Goal: Task Accomplishment & Management: Manage account settings

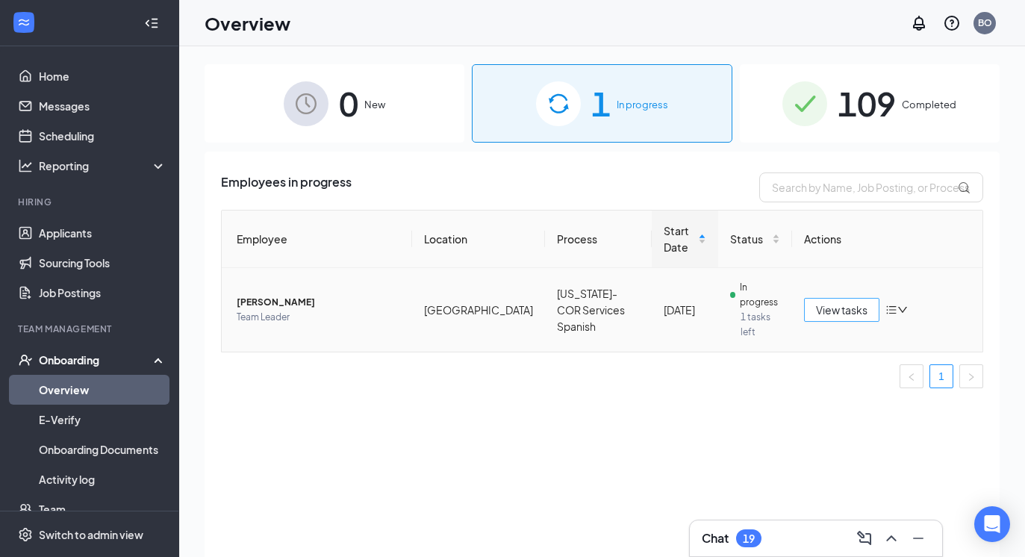
click at [842, 311] on span "View tasks" at bounding box center [842, 310] width 52 height 16
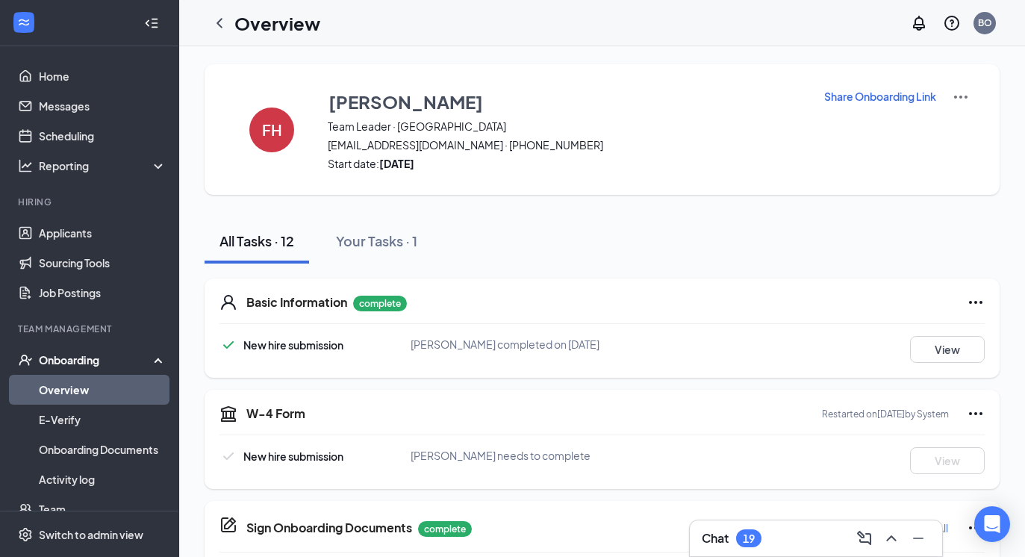
click at [968, 102] on img at bounding box center [961, 97] width 18 height 18
click at [911, 100] on p "Share Onboarding Link" at bounding box center [880, 96] width 112 height 15
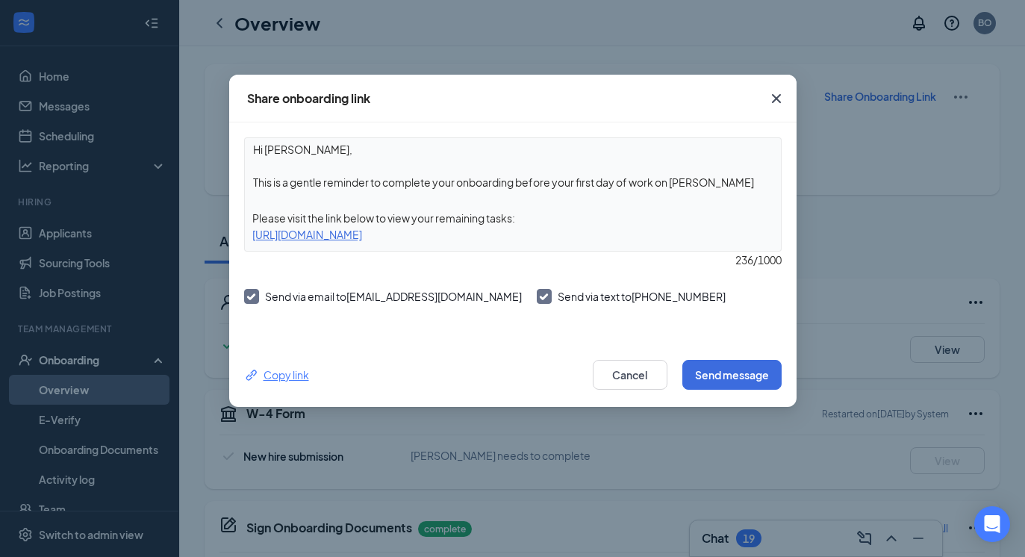
click at [297, 375] on div "Copy link" at bounding box center [276, 375] width 65 height 16
click at [635, 381] on button "Cancel" at bounding box center [630, 375] width 75 height 30
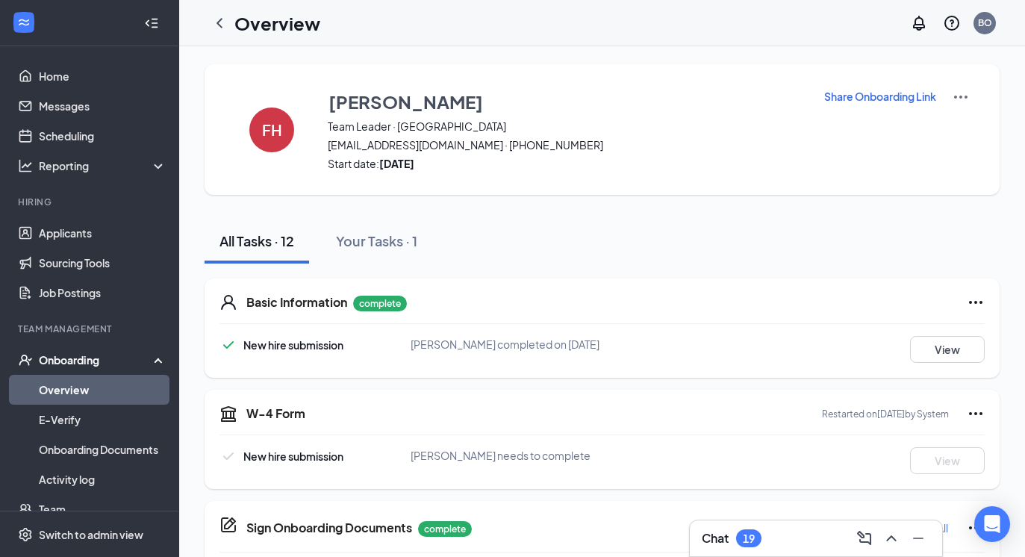
click at [71, 358] on div "Onboarding" at bounding box center [96, 359] width 115 height 15
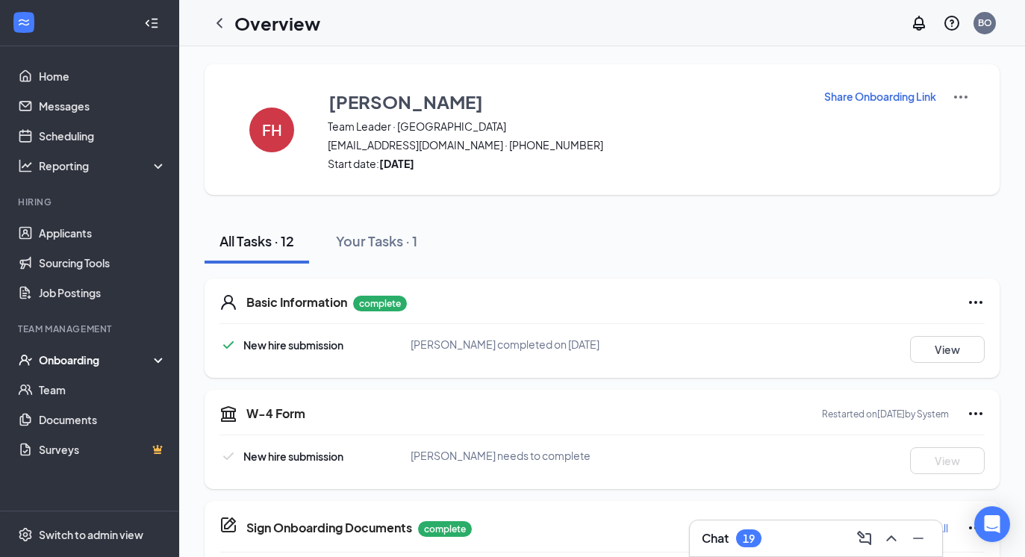
click at [71, 373] on div "Onboarding" at bounding box center [89, 360] width 179 height 30
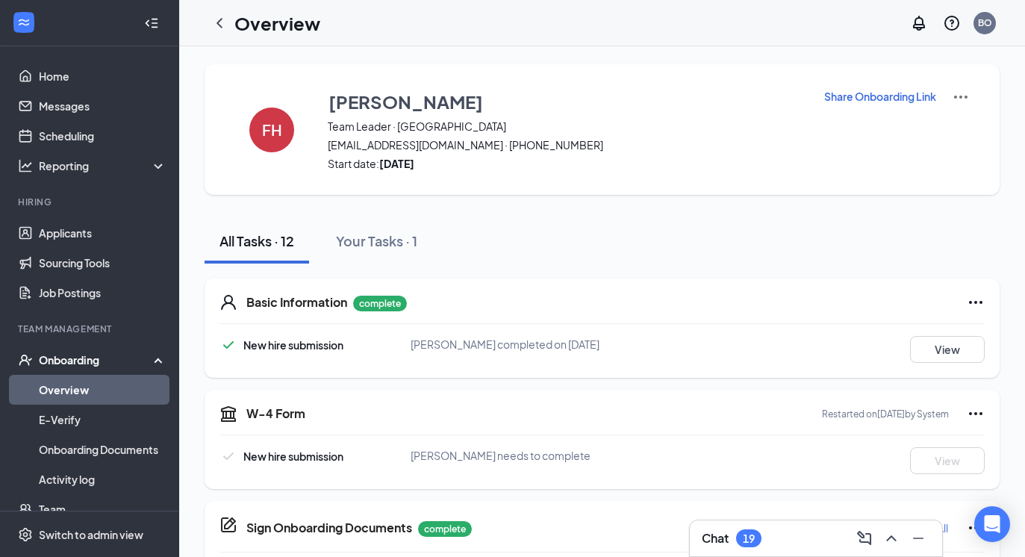
click at [77, 389] on link "Overview" at bounding box center [103, 390] width 128 height 30
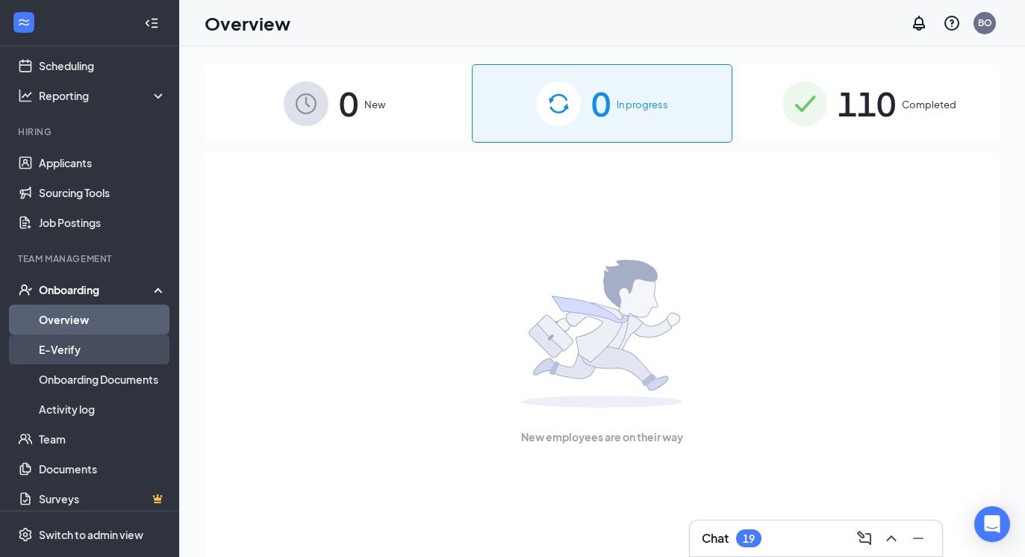
scroll to position [79, 0]
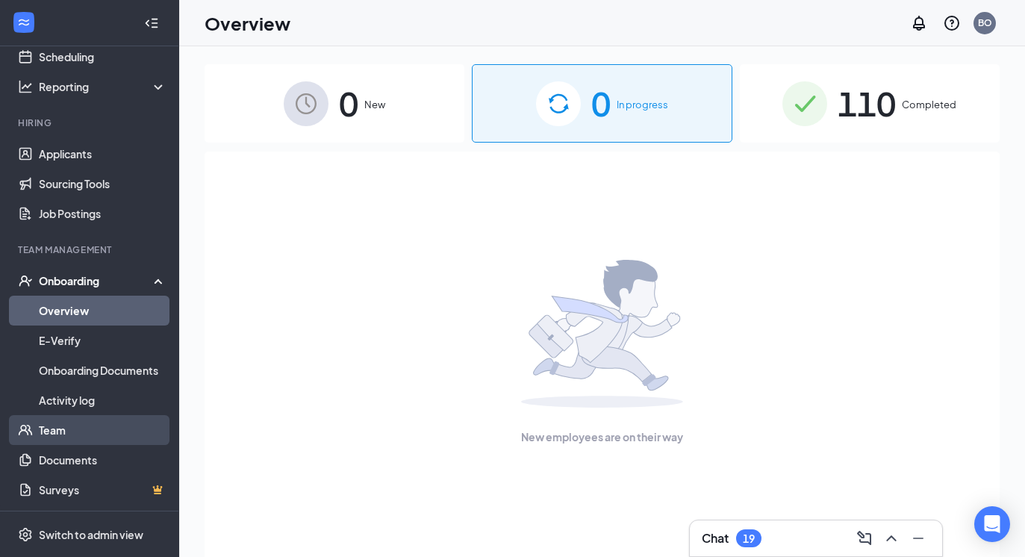
click at [92, 428] on link "Team" at bounding box center [103, 430] width 128 height 30
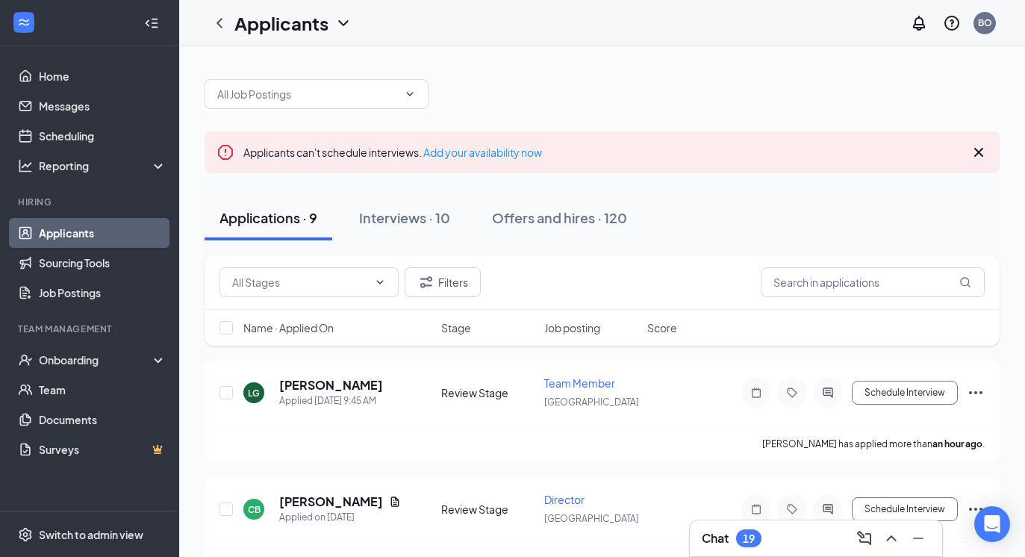
click at [759, 532] on div "19" at bounding box center [748, 538] width 25 height 18
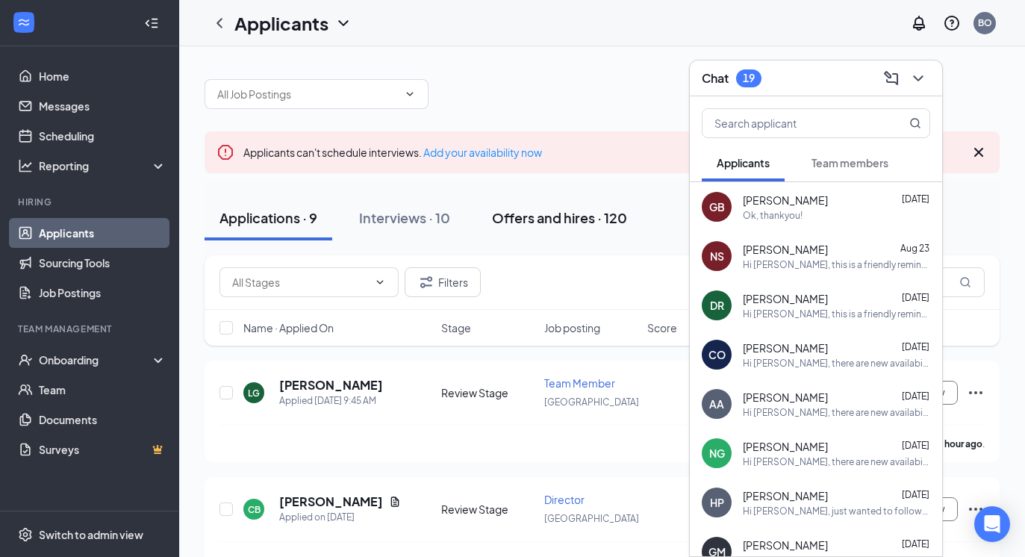
click at [621, 202] on button "Offers and hires · 120" at bounding box center [559, 218] width 165 height 45
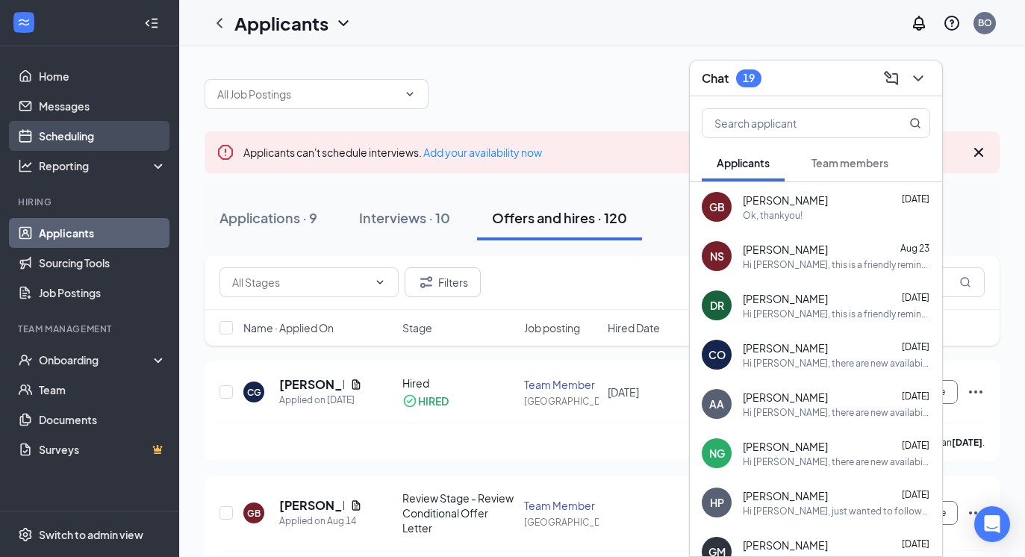
click at [69, 138] on link "Scheduling" at bounding box center [103, 136] width 128 height 30
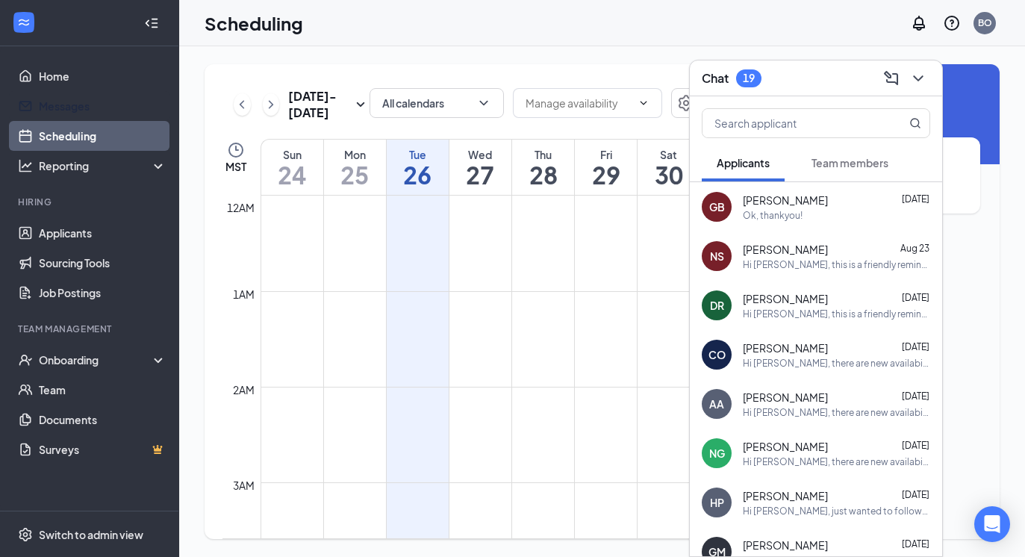
scroll to position [734, 0]
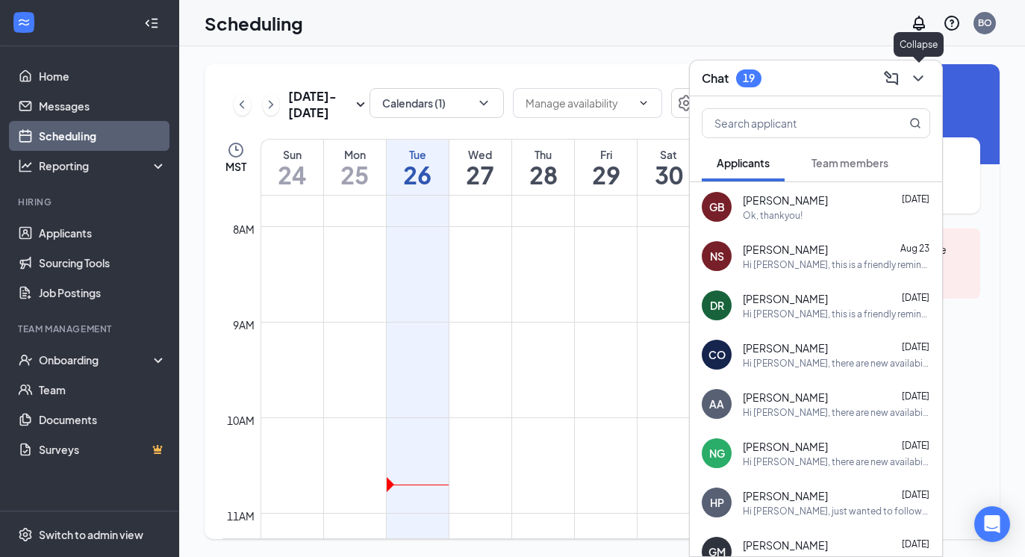
click at [926, 72] on icon "ChevronDown" at bounding box center [918, 78] width 18 height 18
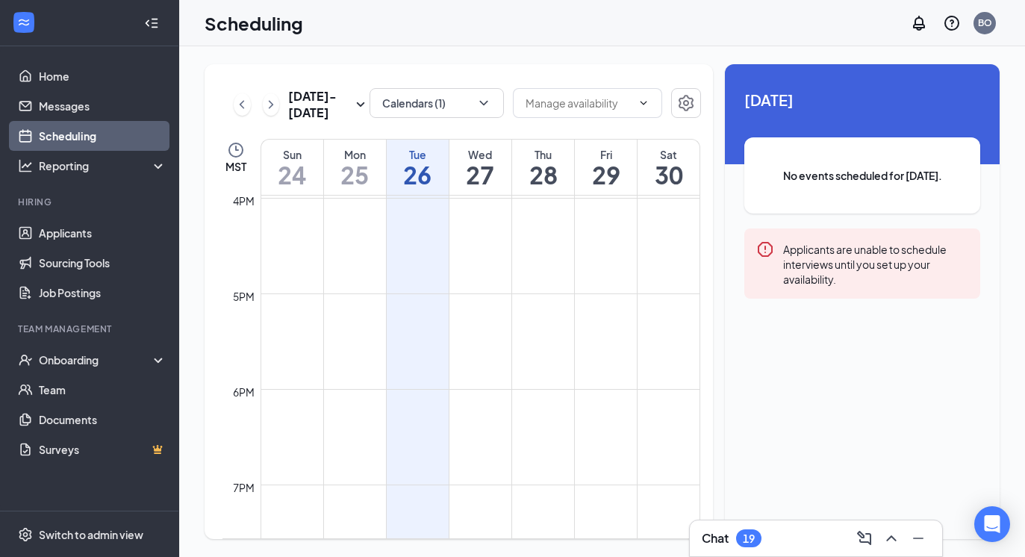
scroll to position [1518, 0]
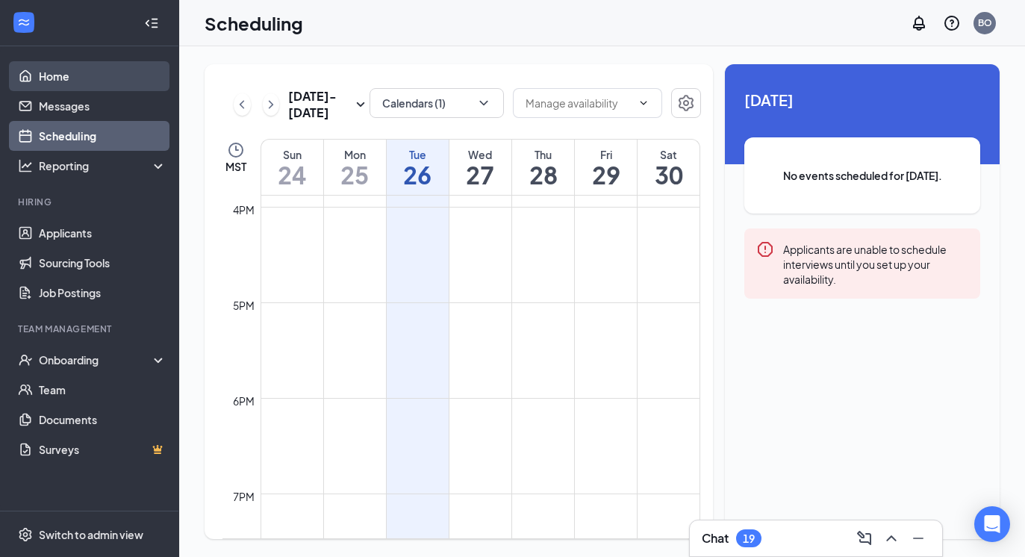
click at [99, 77] on link "Home" at bounding box center [103, 76] width 128 height 30
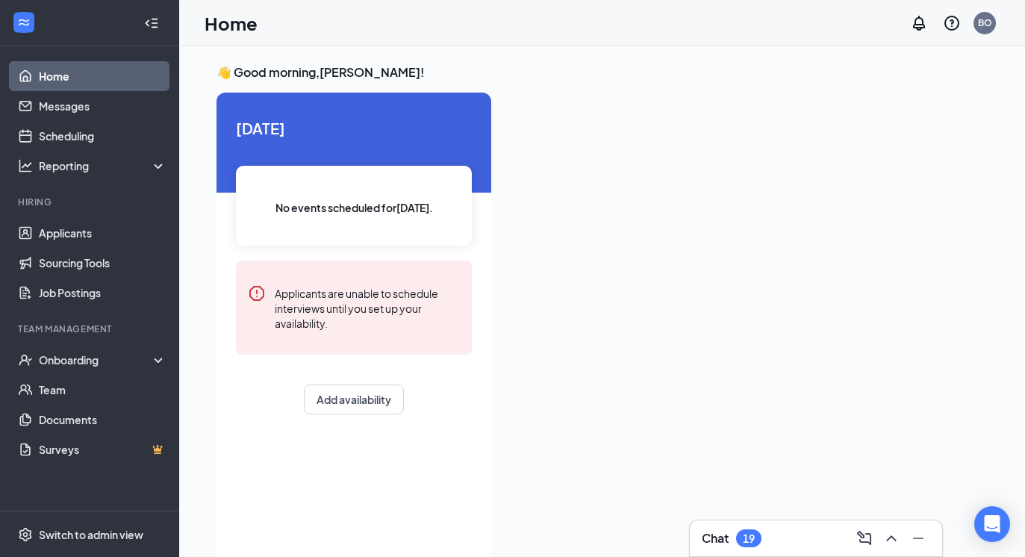
click at [344, 415] on div "[DATE] No events scheduled for [DATE] . Applicants are unable to schedule inter…" at bounding box center [353, 266] width 275 height 346
click at [344, 391] on button "Add availability" at bounding box center [354, 399] width 100 height 30
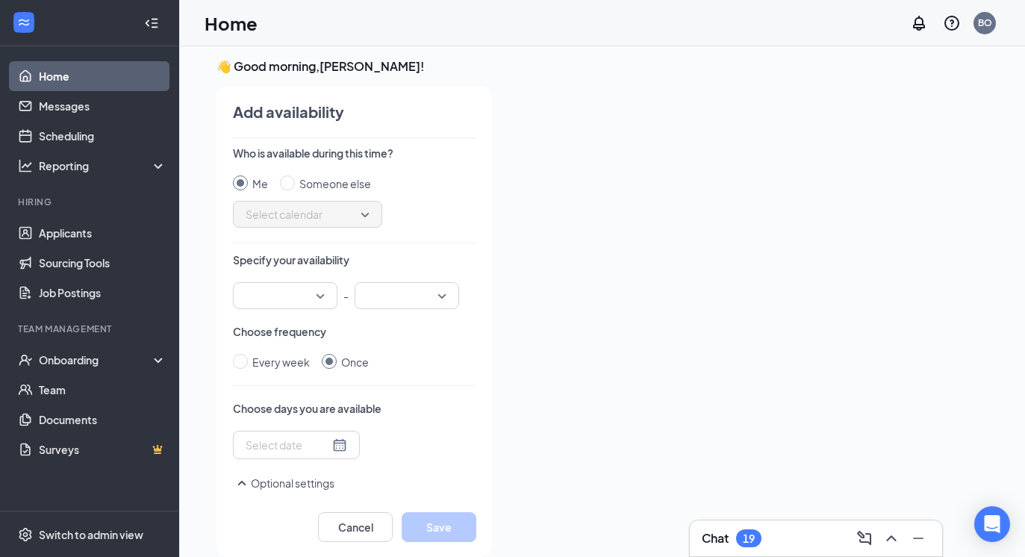
click at [287, 292] on input "search" at bounding box center [280, 295] width 76 height 25
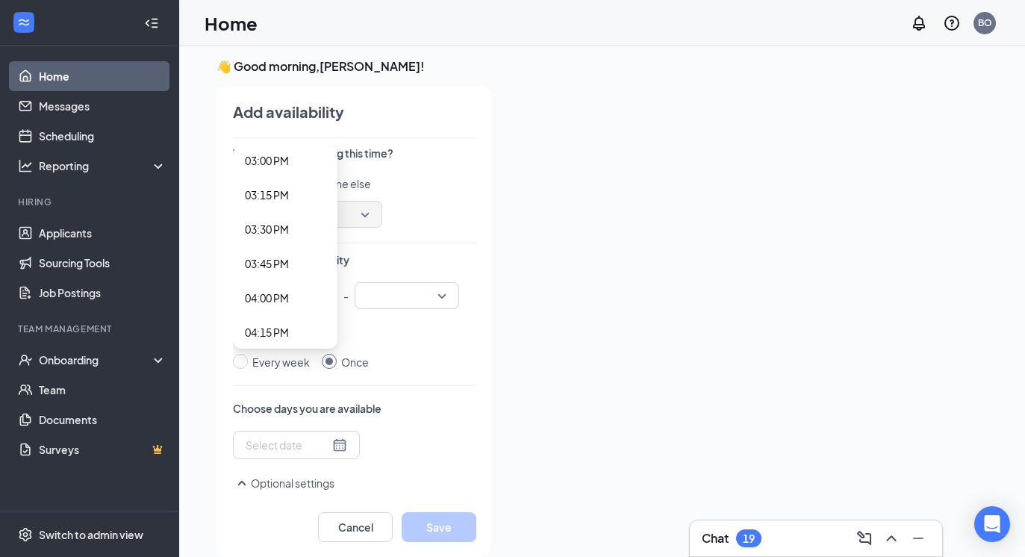
scroll to position [2072, 0]
click at [287, 293] on span "04:00 PM" at bounding box center [267, 295] width 44 height 16
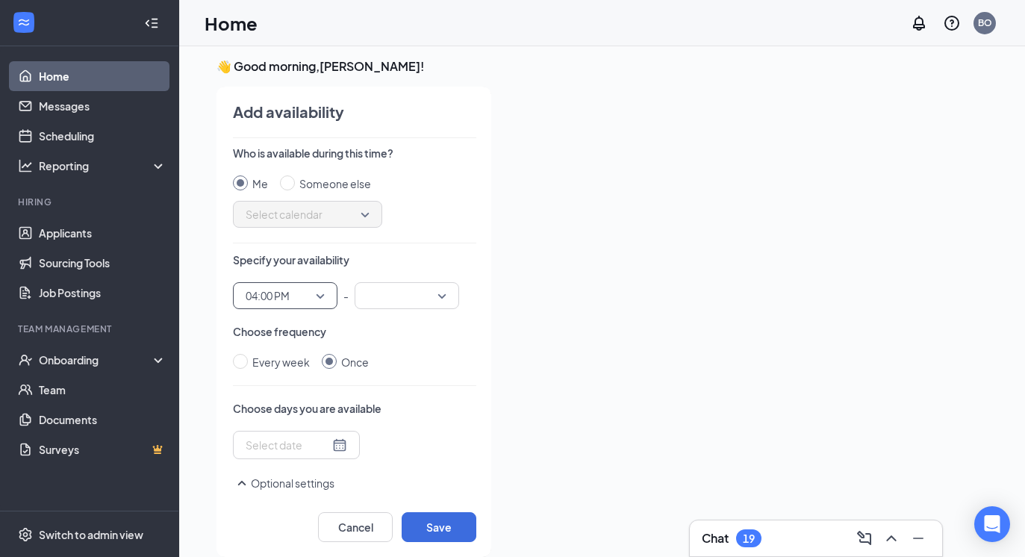
click at [384, 284] on input "search" at bounding box center [402, 295] width 76 height 25
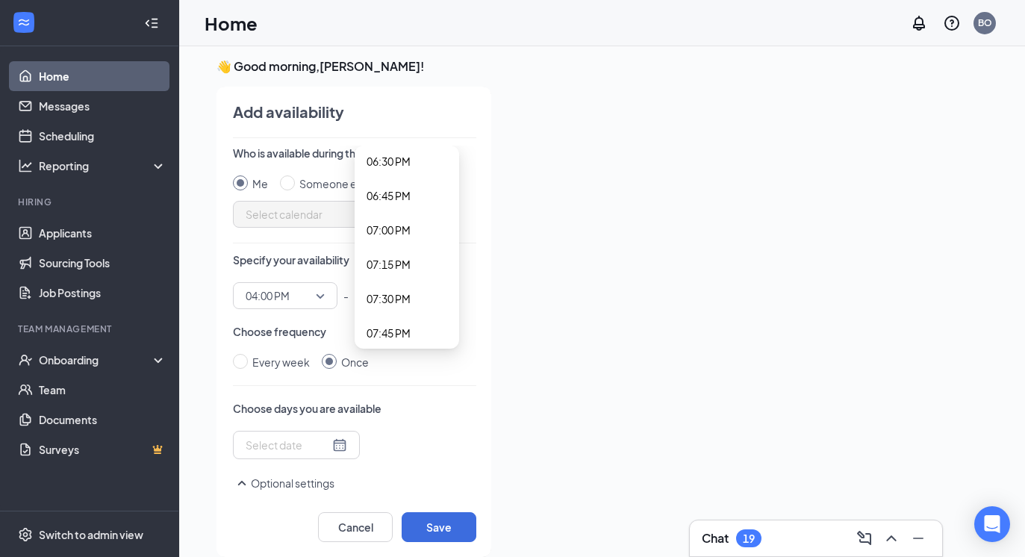
scroll to position [2549, 0]
click at [396, 303] on span "07:30 PM" at bounding box center [389, 298] width 44 height 16
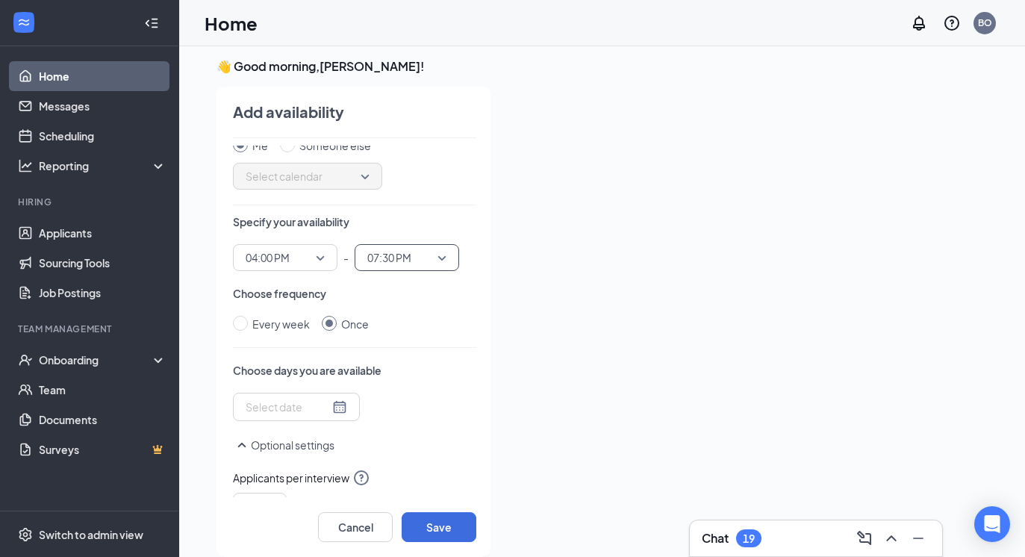
scroll to position [40, 0]
click at [323, 402] on div at bounding box center [297, 404] width 102 height 16
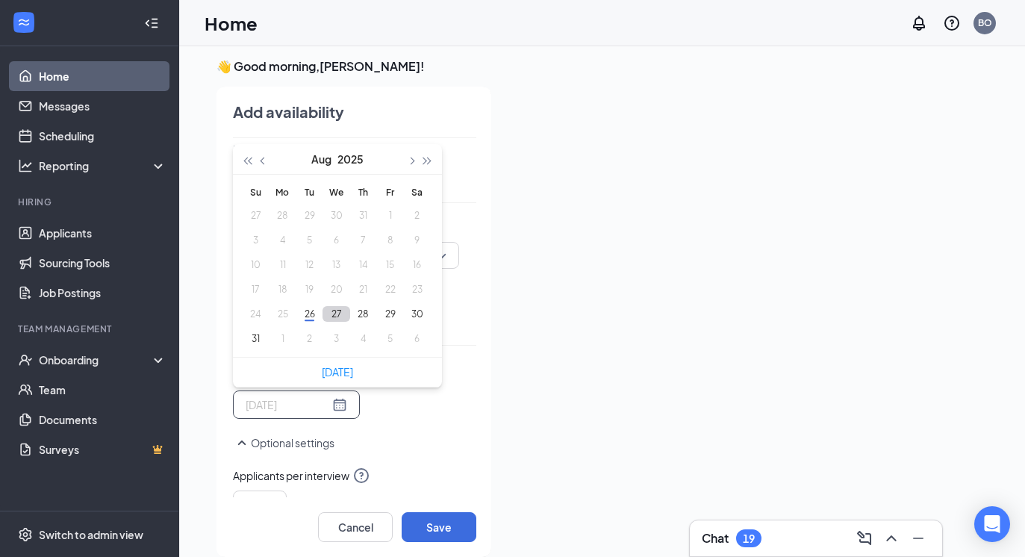
click at [339, 318] on button "27" at bounding box center [336, 314] width 28 height 16
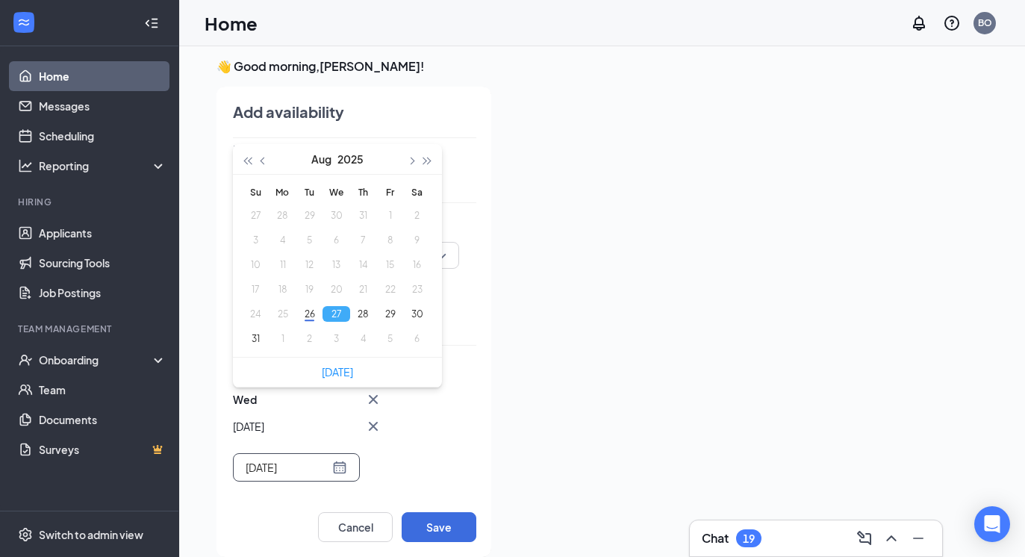
type input "[DATE]"
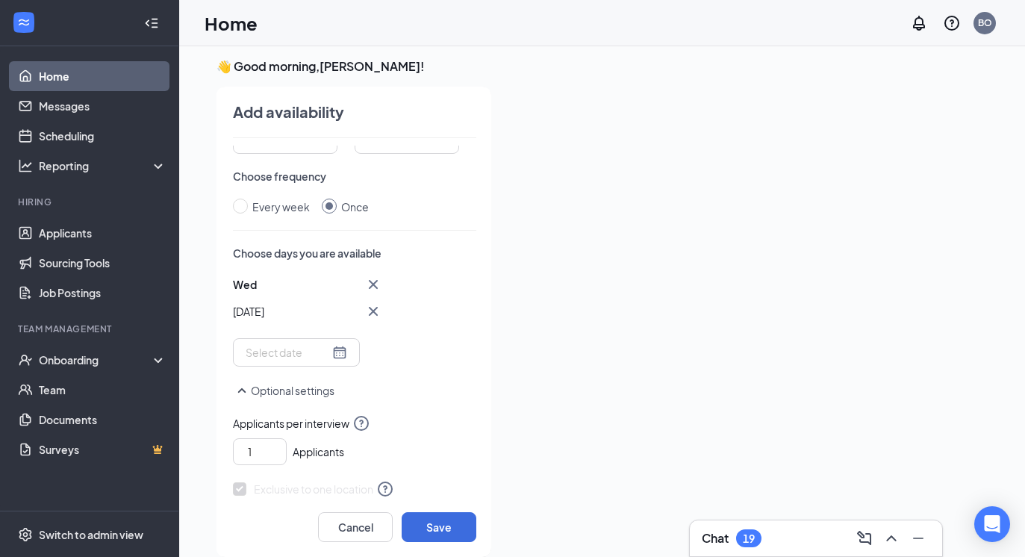
click at [452, 450] on div "1 Applicants" at bounding box center [354, 448] width 243 height 33
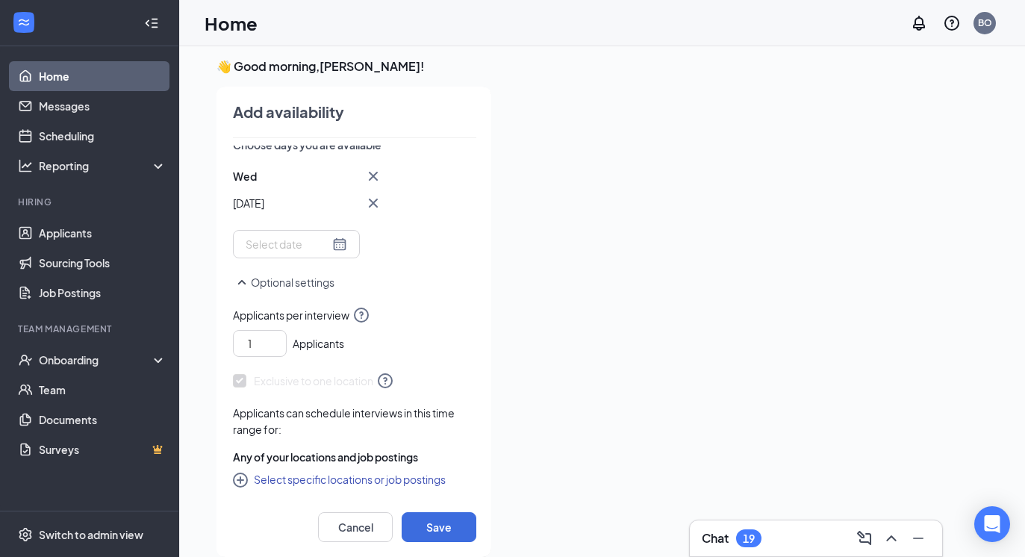
scroll to position [31, 0]
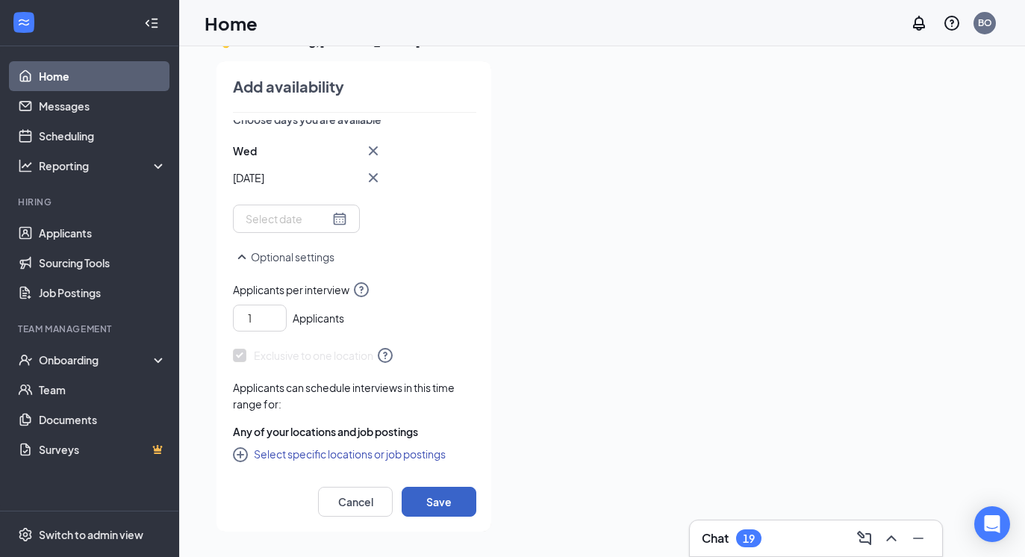
click at [457, 511] on button "Save" at bounding box center [439, 502] width 75 height 30
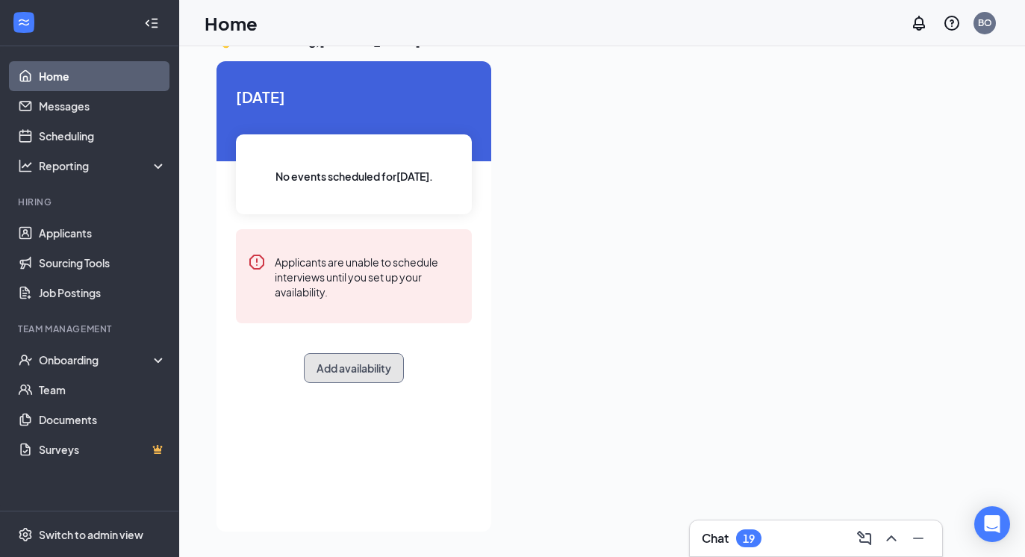
click at [380, 369] on button "Add availability" at bounding box center [354, 368] width 100 height 30
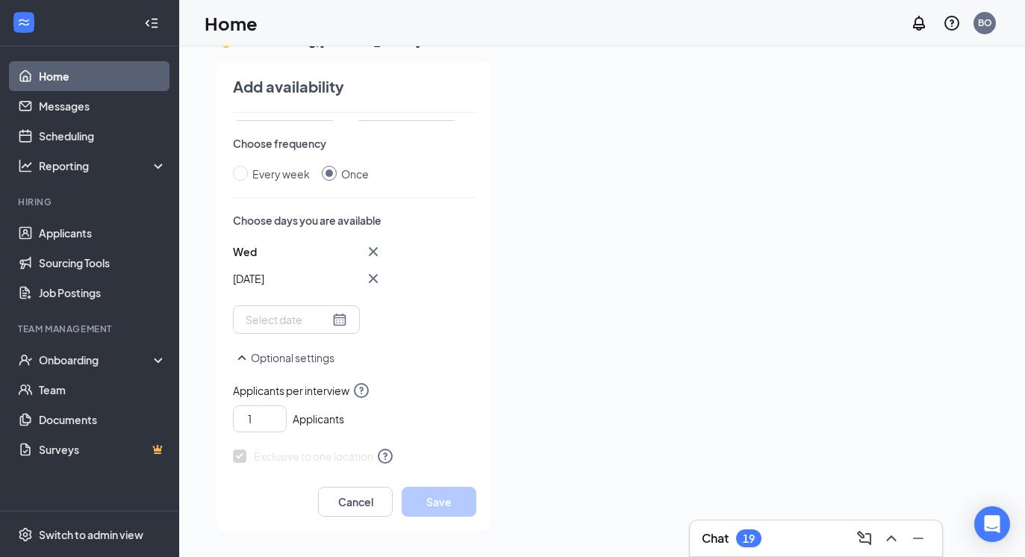
scroll to position [0, 0]
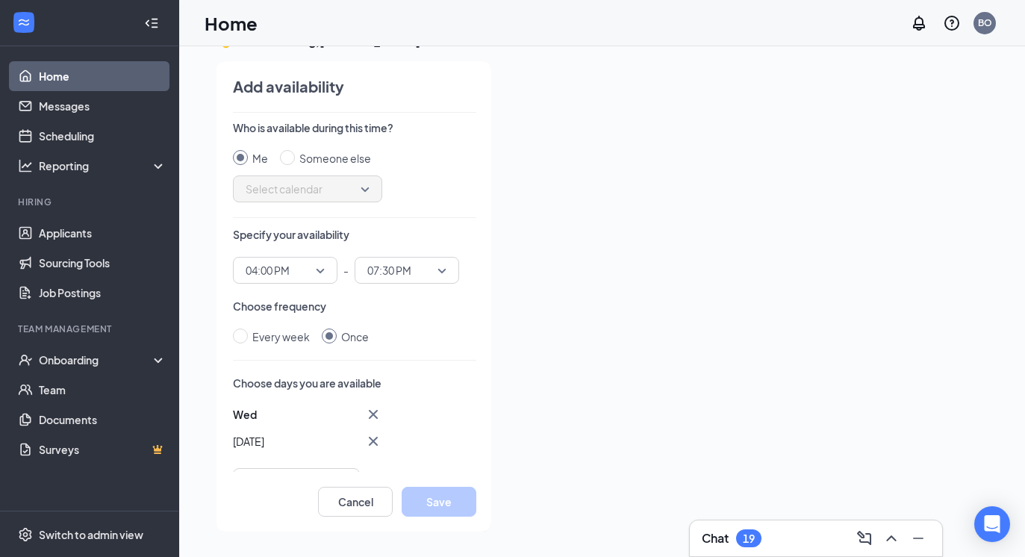
click at [514, 455] on div at bounding box center [745, 291] width 484 height 461
click at [370, 497] on button "Cancel" at bounding box center [355, 502] width 75 height 30
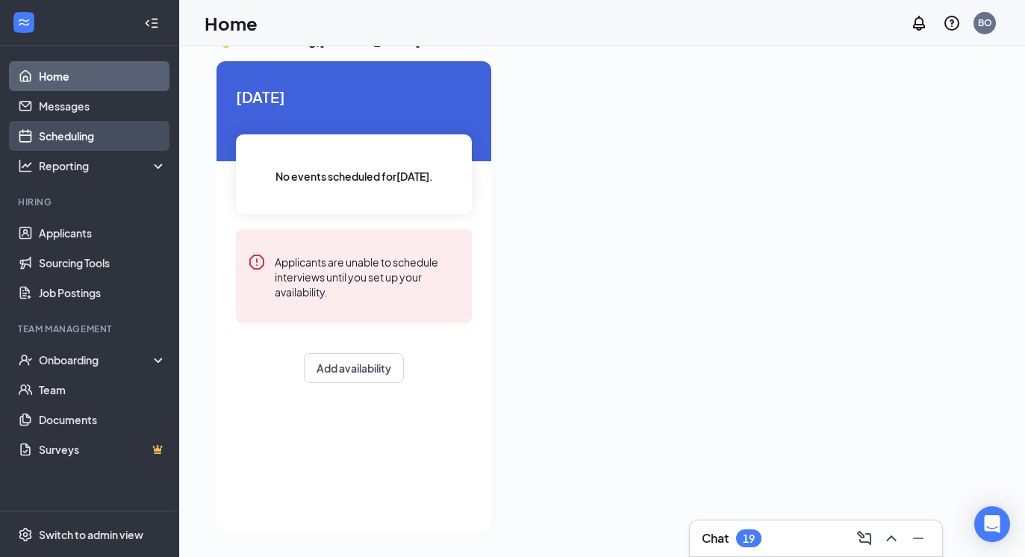
click at [125, 127] on link "Scheduling" at bounding box center [103, 136] width 128 height 30
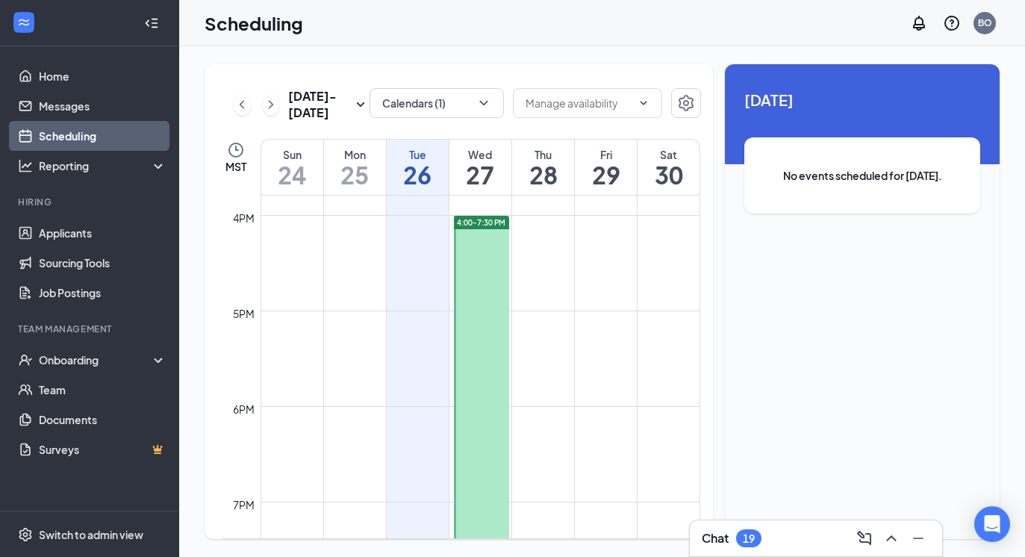
scroll to position [1519, 0]
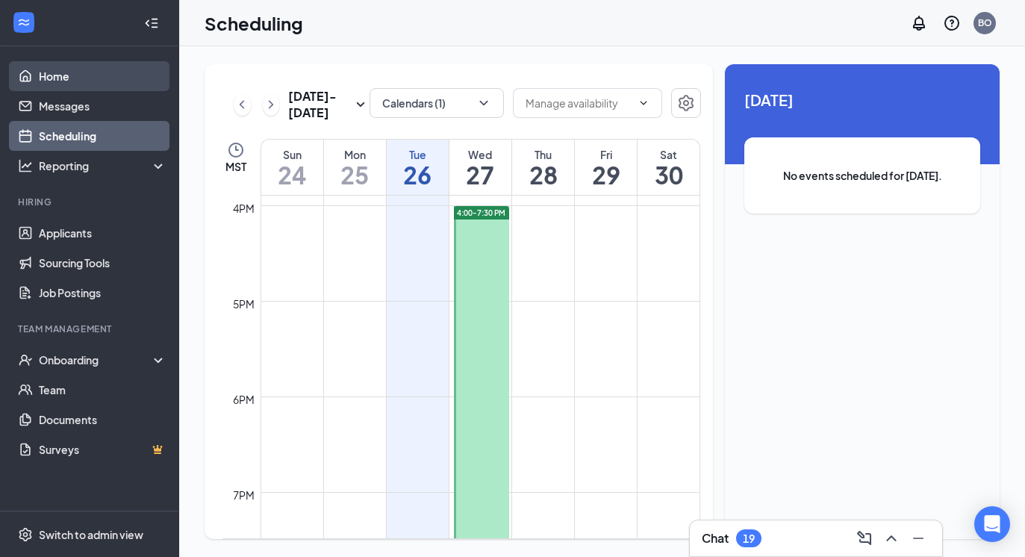
click at [113, 72] on link "Home" at bounding box center [103, 76] width 128 height 30
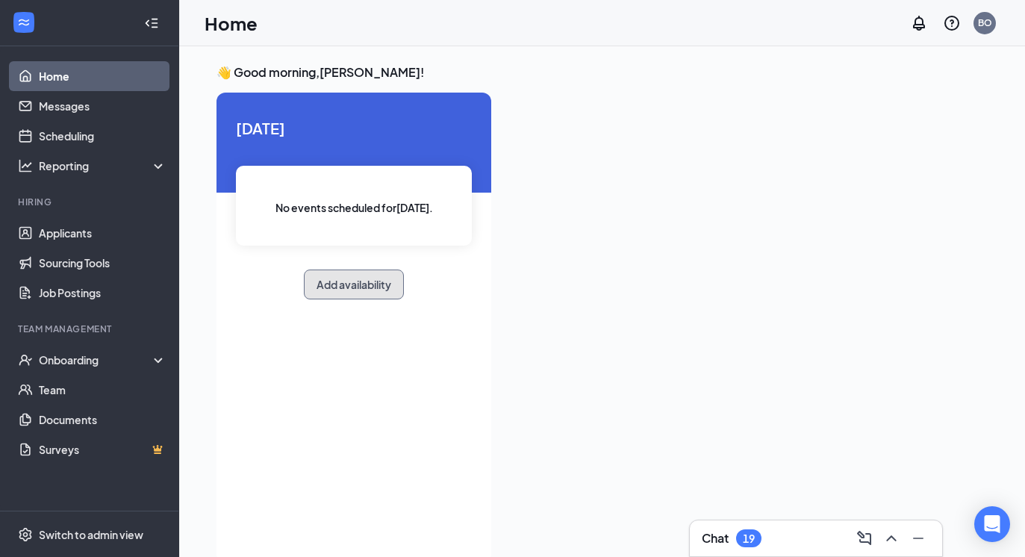
click at [342, 284] on button "Add availability" at bounding box center [354, 284] width 100 height 30
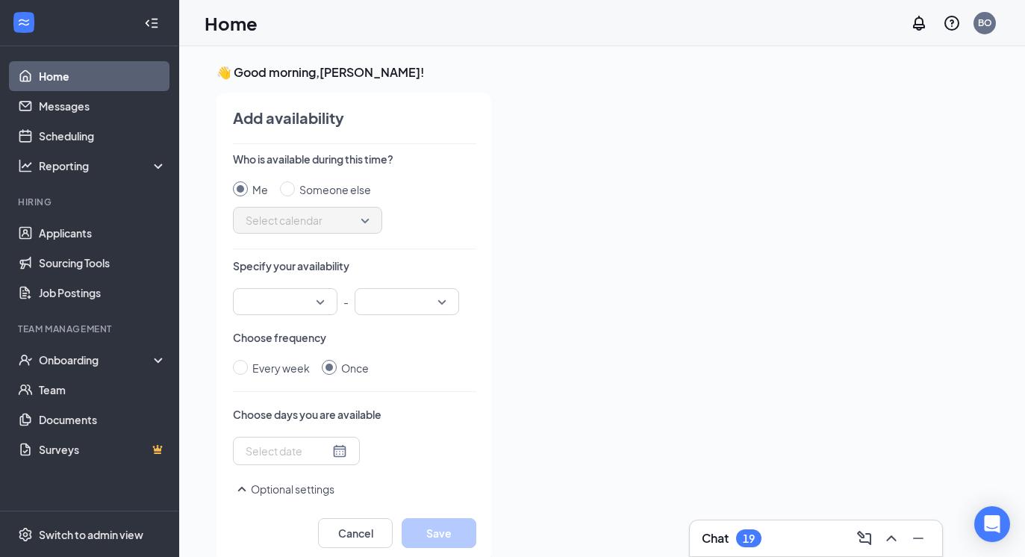
scroll to position [6, 0]
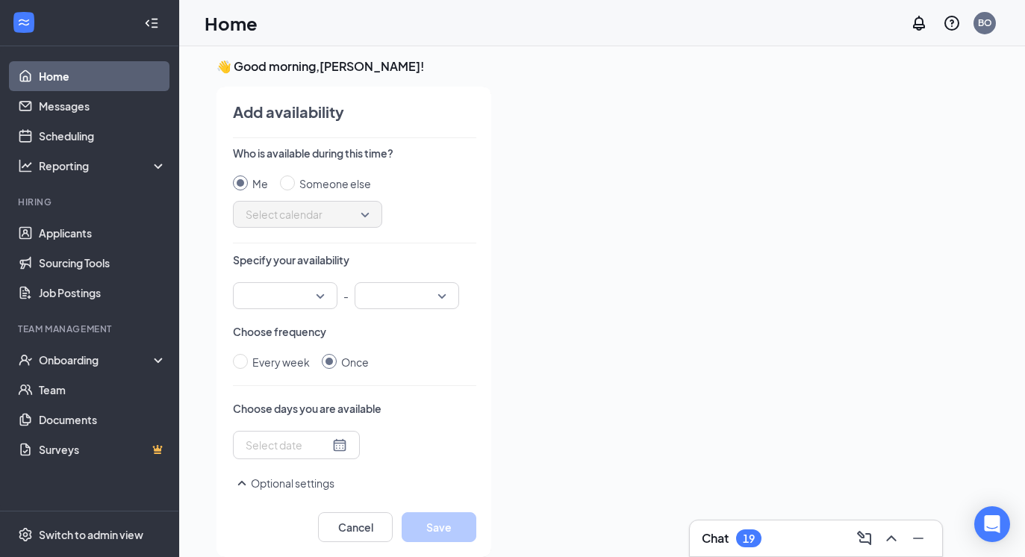
click at [289, 292] on input "search" at bounding box center [280, 295] width 76 height 25
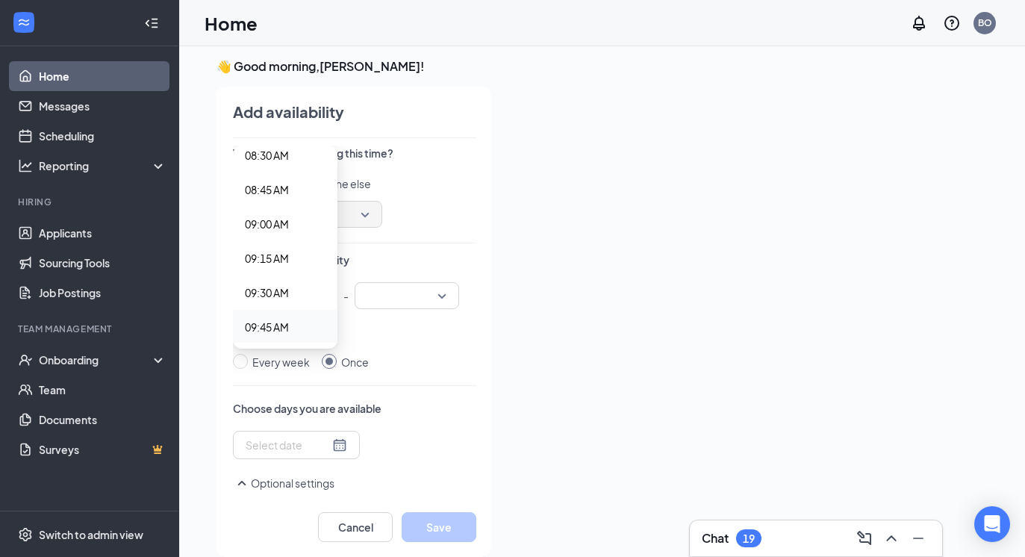
scroll to position [1287, 0]
click at [284, 249] on span "10:00 AM" at bounding box center [267, 255] width 44 height 16
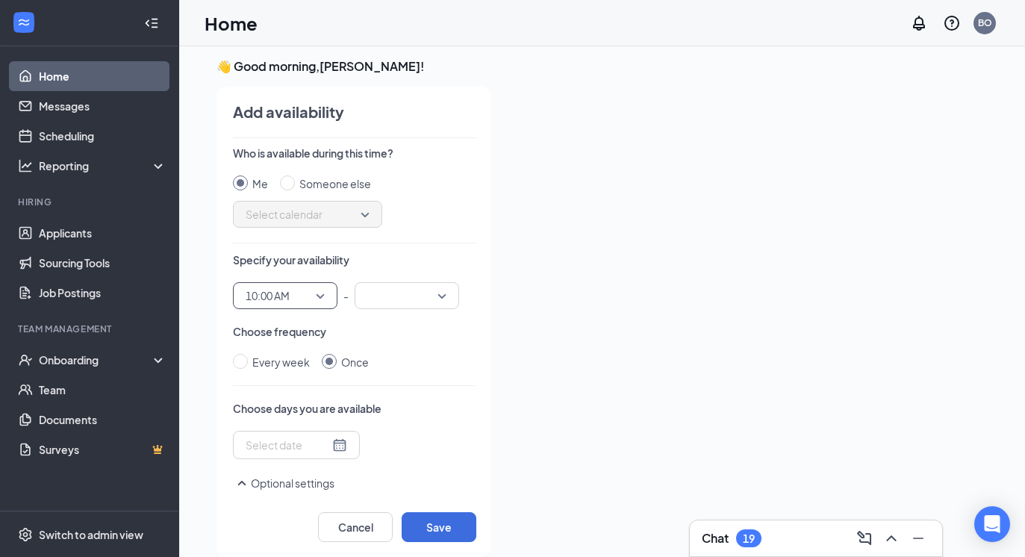
click at [414, 296] on input "search" at bounding box center [402, 295] width 76 height 25
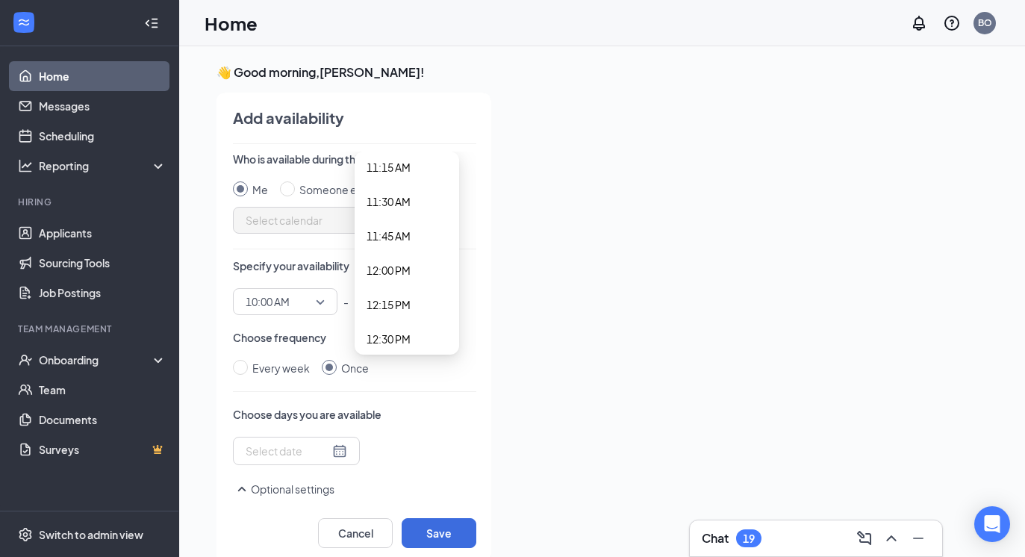
scroll to position [1551, 0]
click at [425, 199] on span "11:30 AM" at bounding box center [407, 203] width 81 height 16
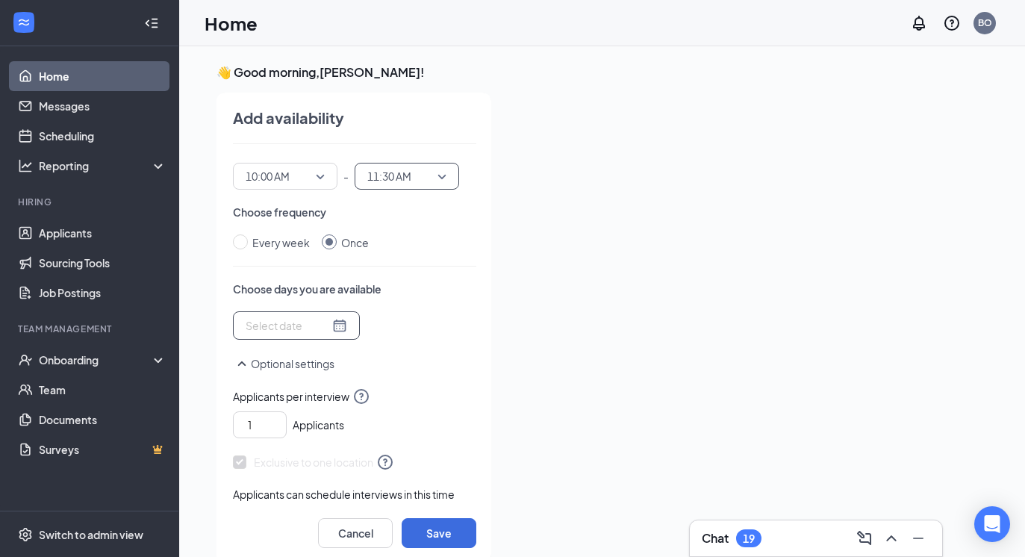
scroll to position [128, 0]
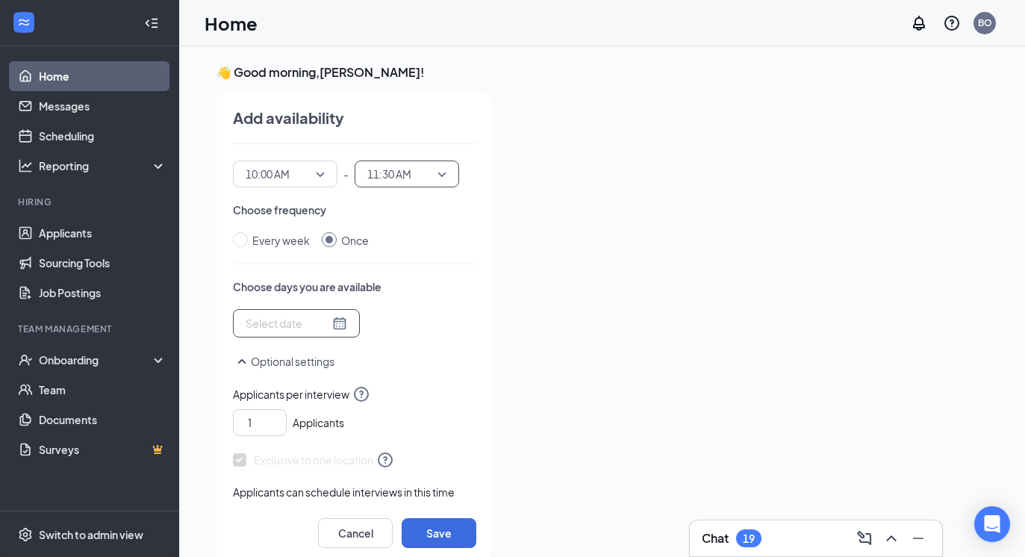
click at [319, 325] on div at bounding box center [297, 323] width 102 height 16
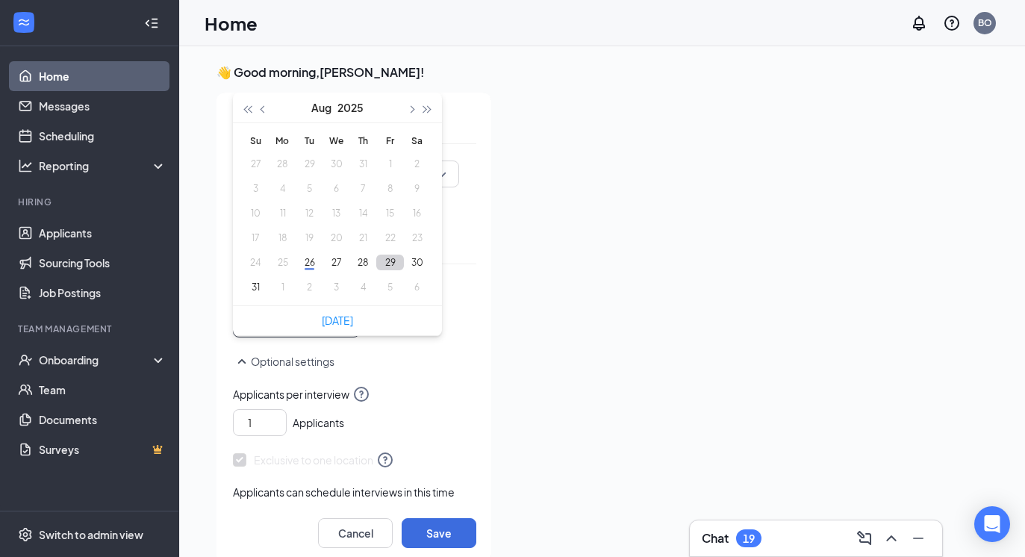
click at [384, 267] on button "29" at bounding box center [390, 263] width 28 height 16
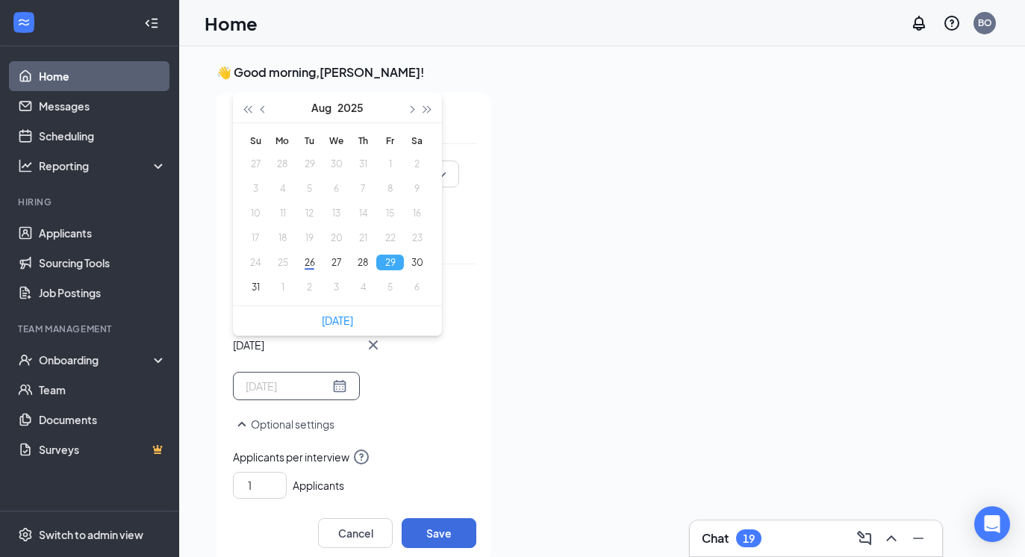
type input "[DATE]"
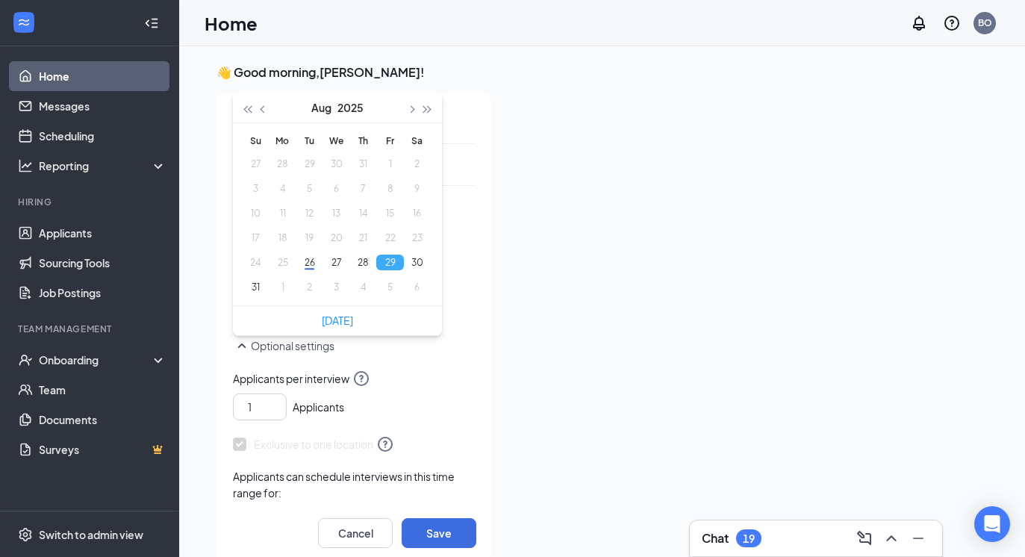
scroll to position [209, 0]
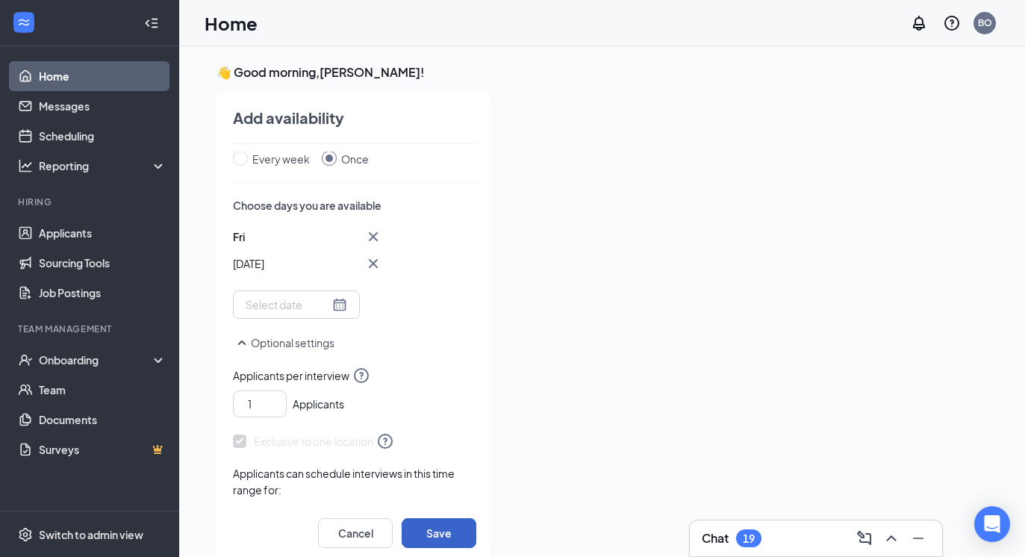
click at [434, 526] on button "Save" at bounding box center [439, 533] width 75 height 30
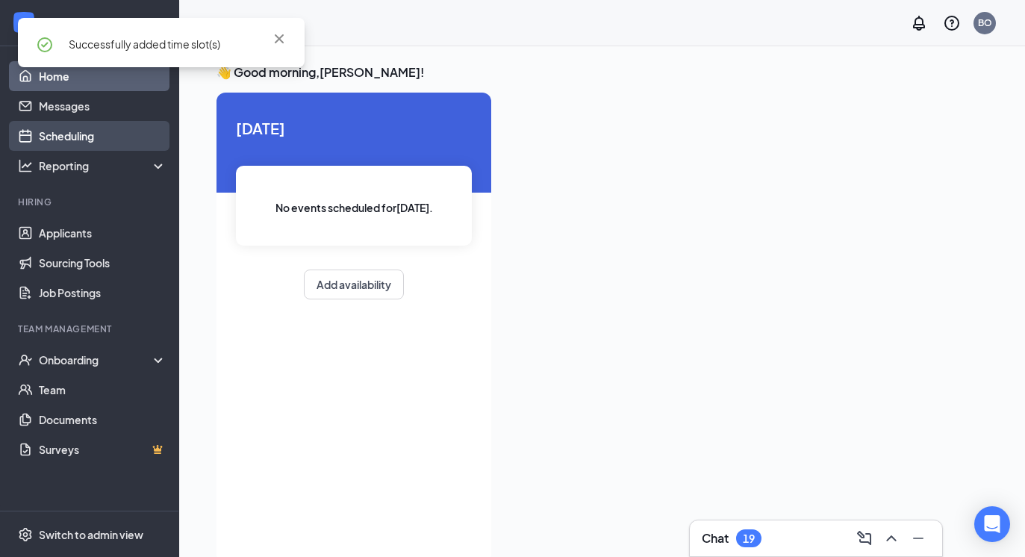
click at [110, 131] on link "Scheduling" at bounding box center [103, 136] width 128 height 30
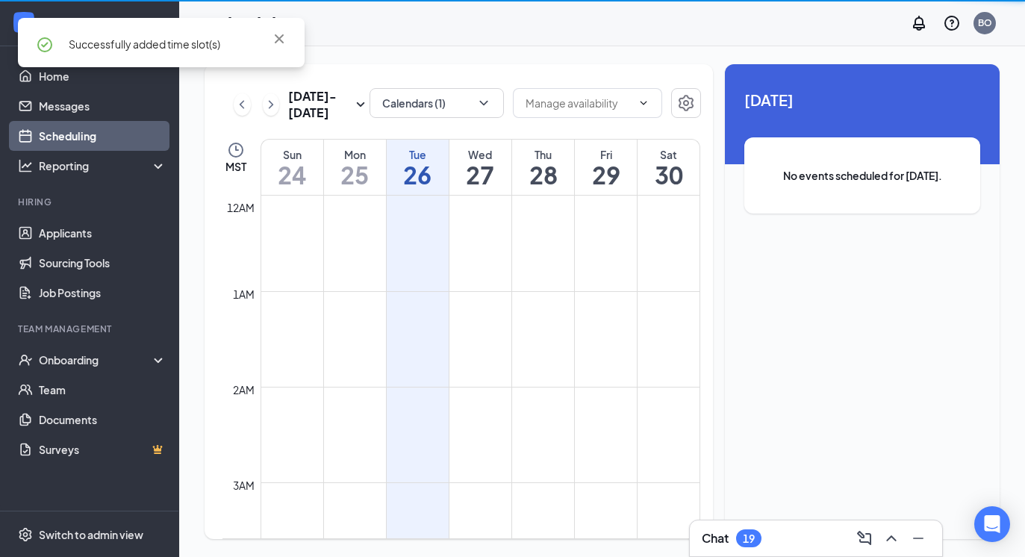
scroll to position [734, 0]
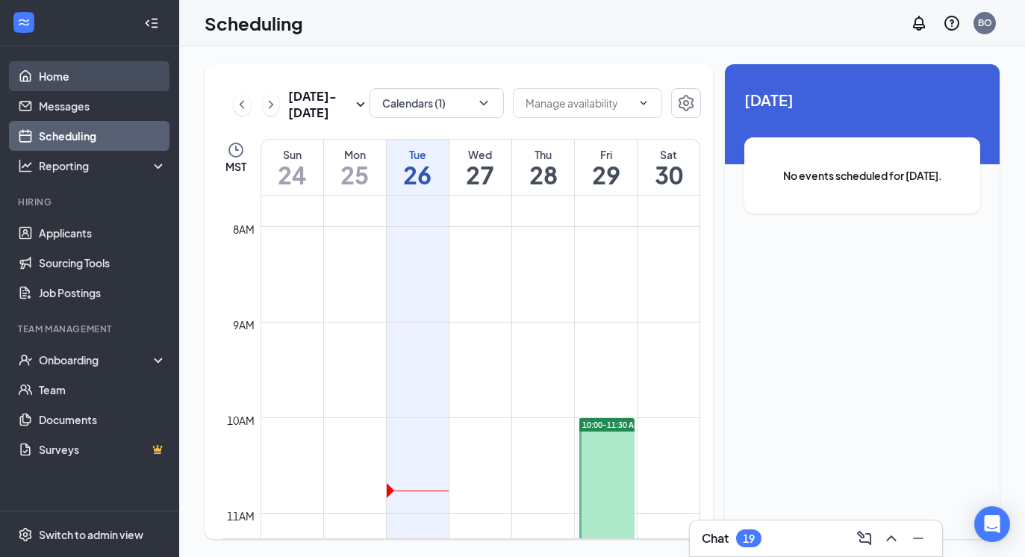
click at [134, 79] on link "Home" at bounding box center [103, 76] width 128 height 30
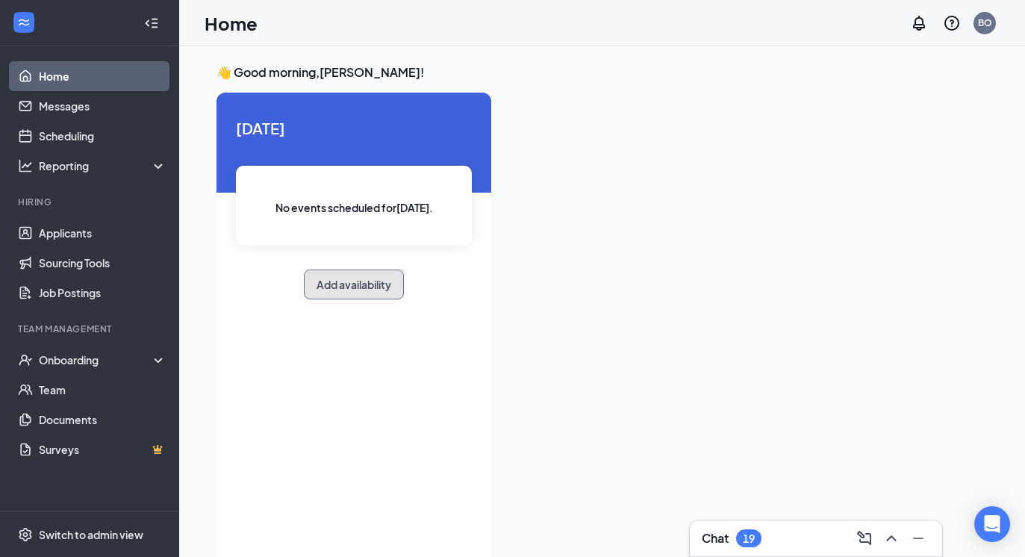
click at [389, 281] on button "Add availability" at bounding box center [354, 284] width 100 height 30
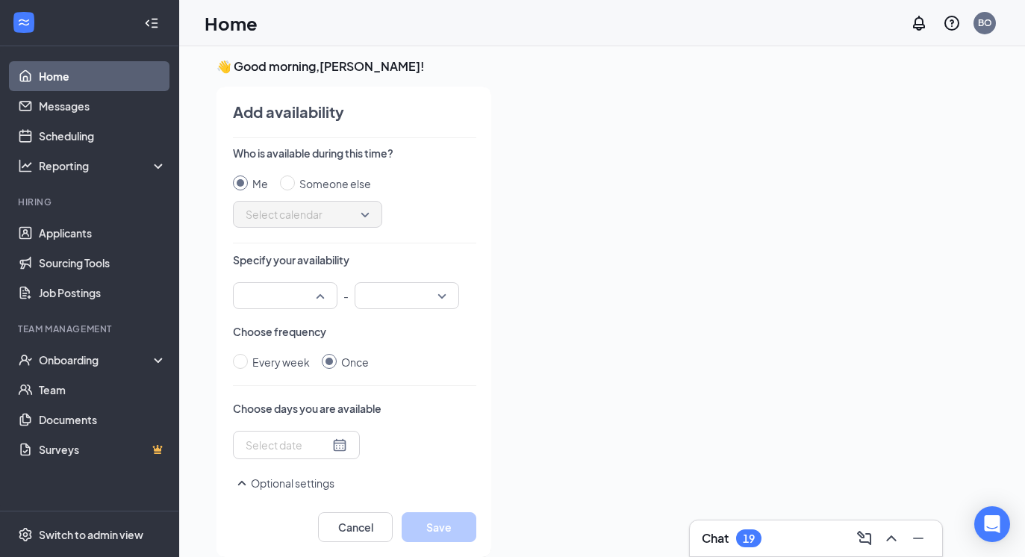
click at [317, 290] on input "search" at bounding box center [280, 295] width 76 height 25
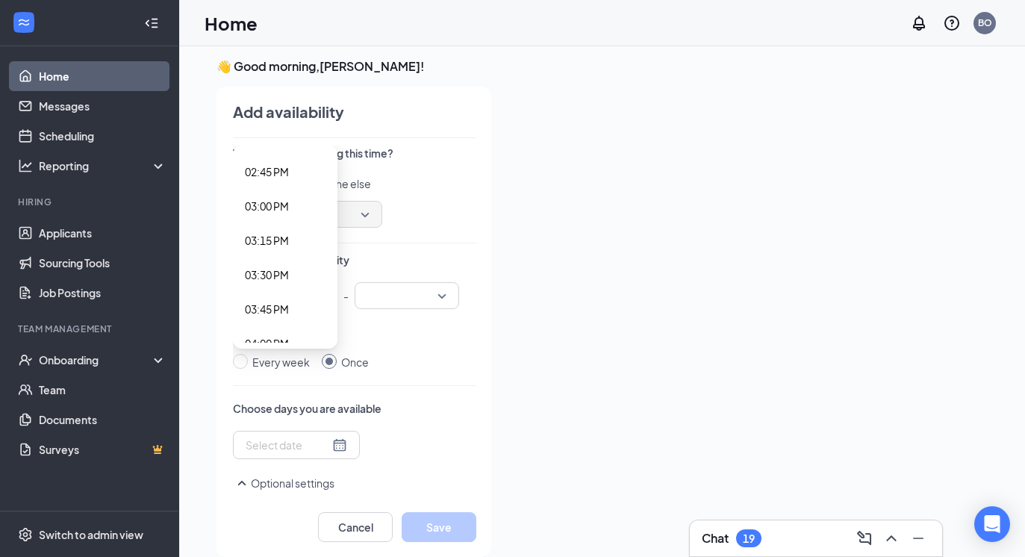
scroll to position [2024, 0]
click at [296, 203] on span "03:00 PM" at bounding box center [285, 205] width 81 height 16
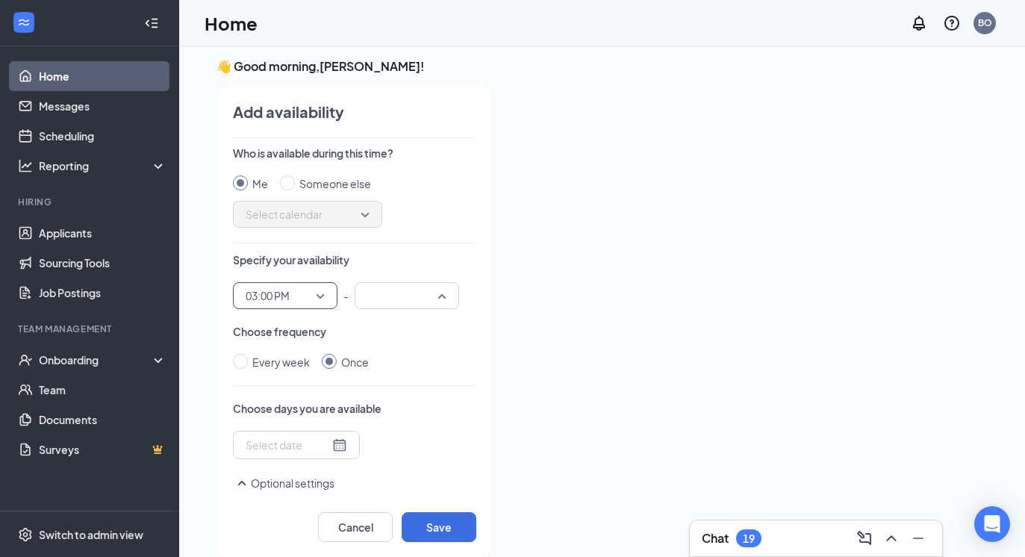
click at [414, 296] on input "search" at bounding box center [402, 295] width 76 height 25
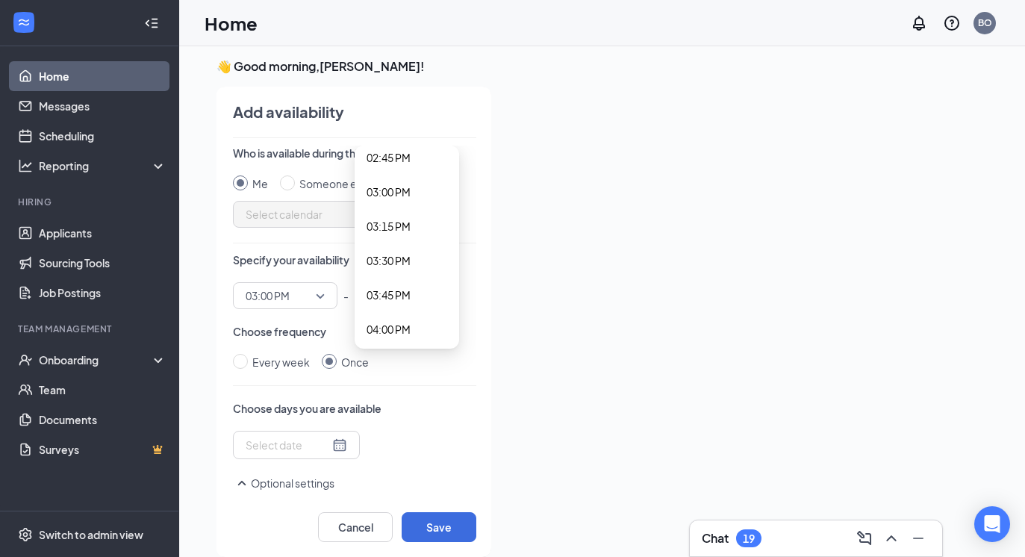
scroll to position [2072, 0]
click at [427, 295] on span "04:00 PM" at bounding box center [407, 295] width 81 height 16
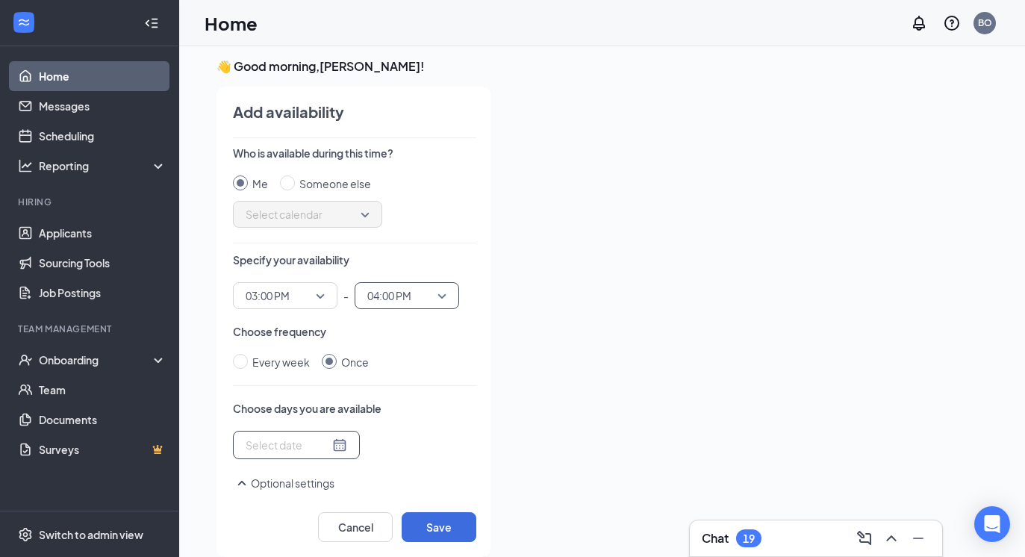
click at [317, 439] on div at bounding box center [297, 445] width 102 height 16
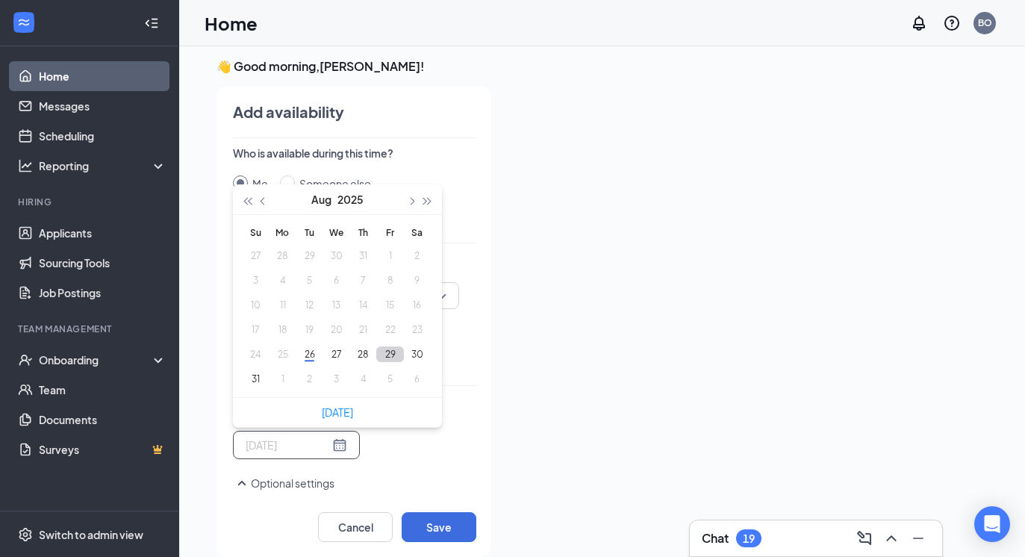
click at [389, 355] on button "29" at bounding box center [390, 354] width 28 height 16
type input "[DATE]"
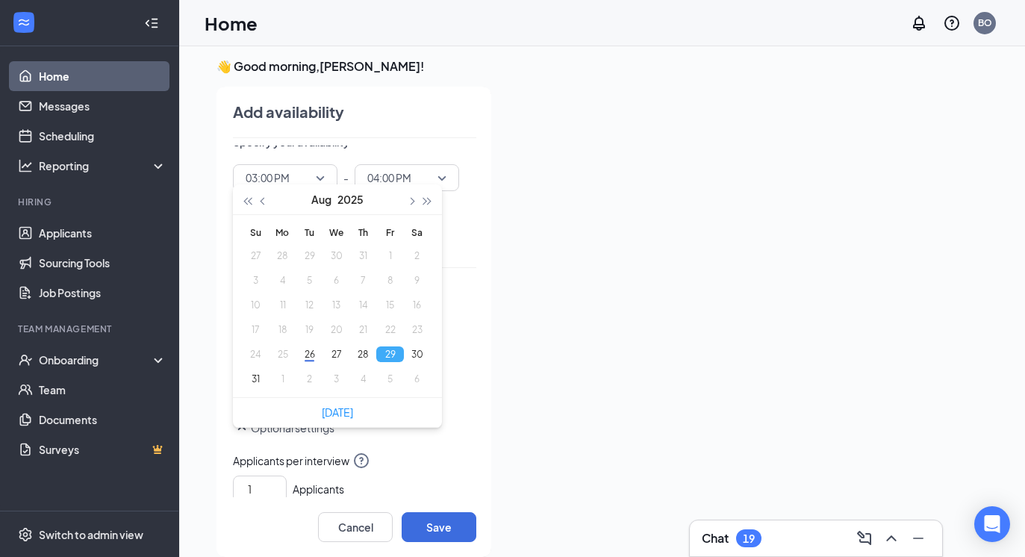
scroll to position [122, 0]
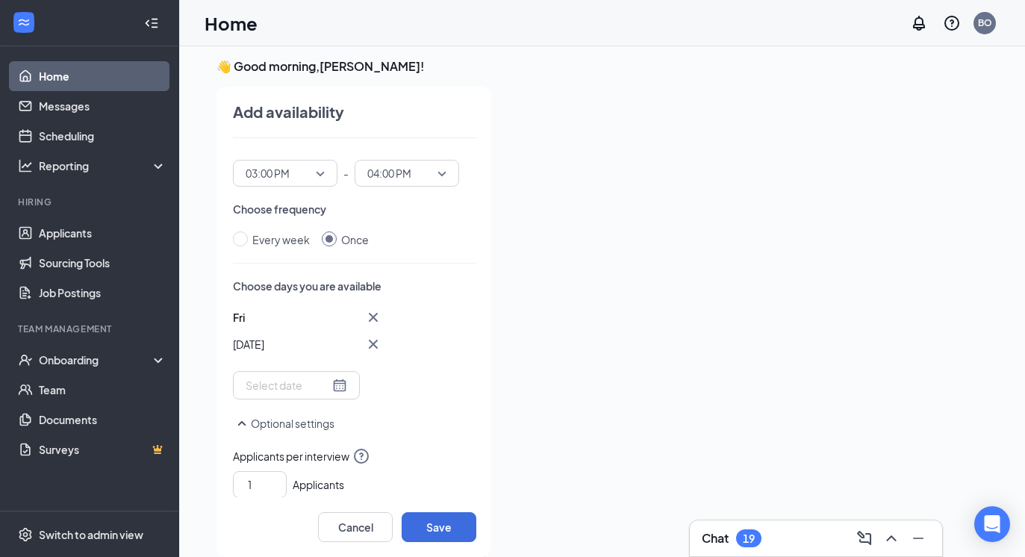
click at [430, 546] on div "Add availability Who is available during this time? Me Someone else Select cale…" at bounding box center [347, 322] width 288 height 470
click at [431, 530] on button "Save" at bounding box center [439, 527] width 75 height 30
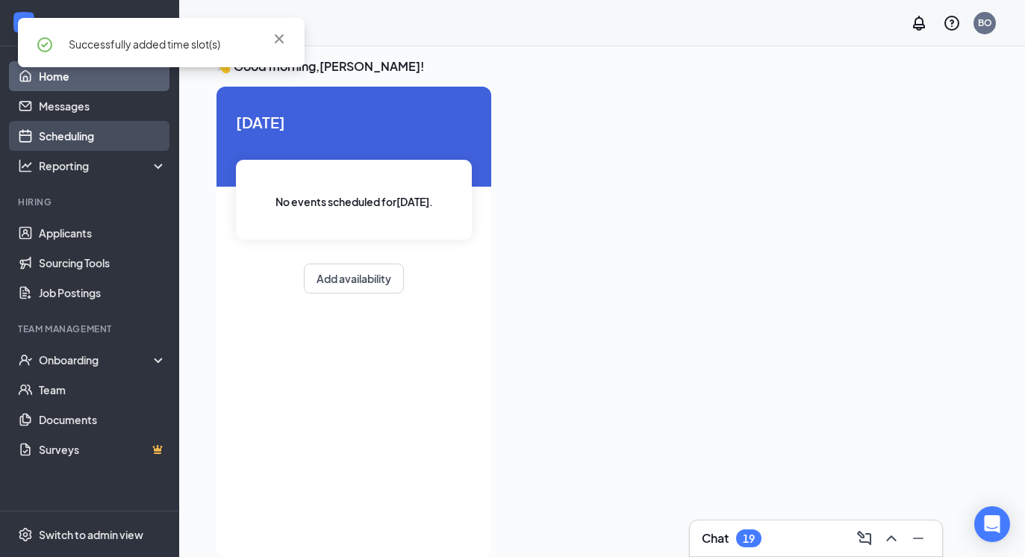
click at [120, 139] on link "Scheduling" at bounding box center [103, 136] width 128 height 30
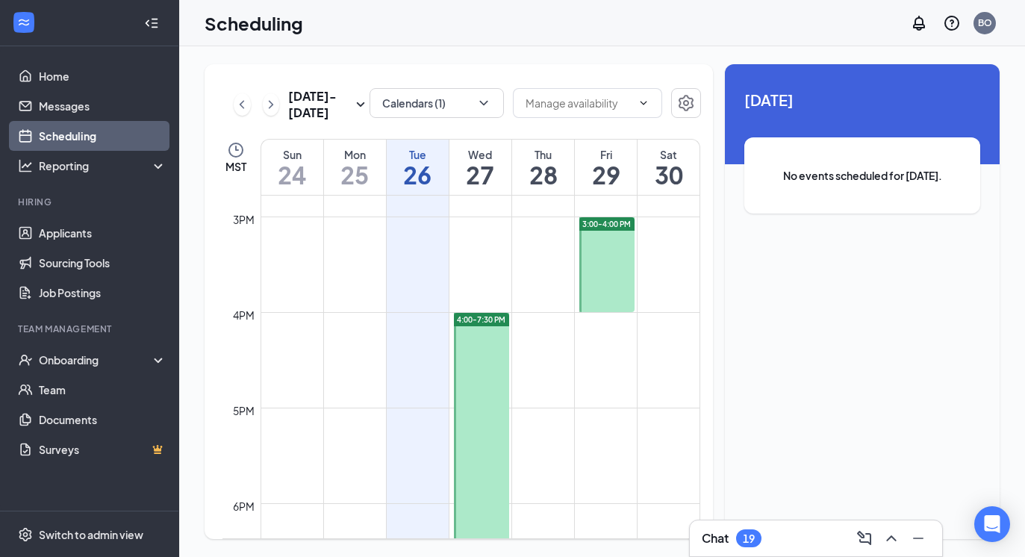
scroll to position [1430, 0]
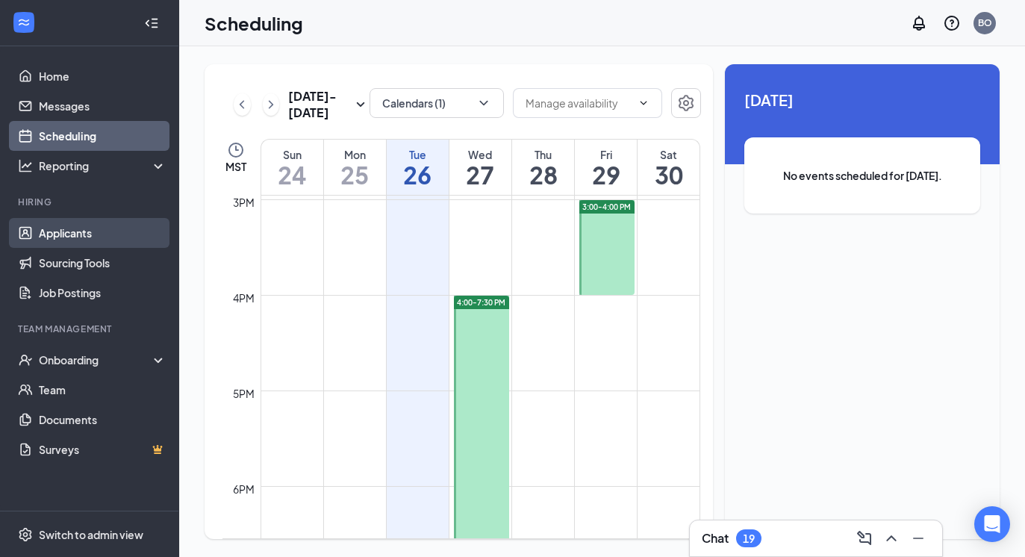
click at [115, 228] on link "Applicants" at bounding box center [103, 233] width 128 height 30
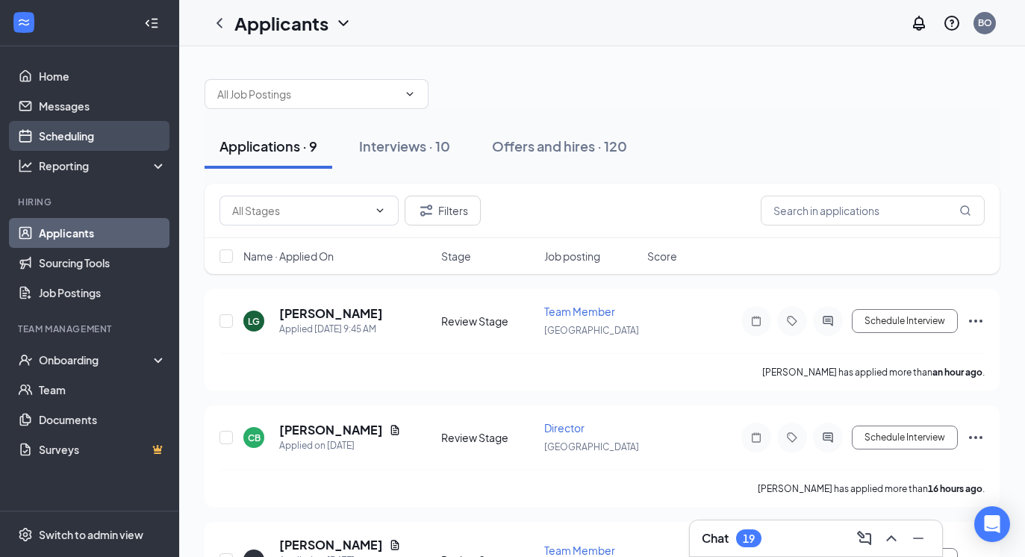
click at [57, 128] on link "Scheduling" at bounding box center [103, 136] width 128 height 30
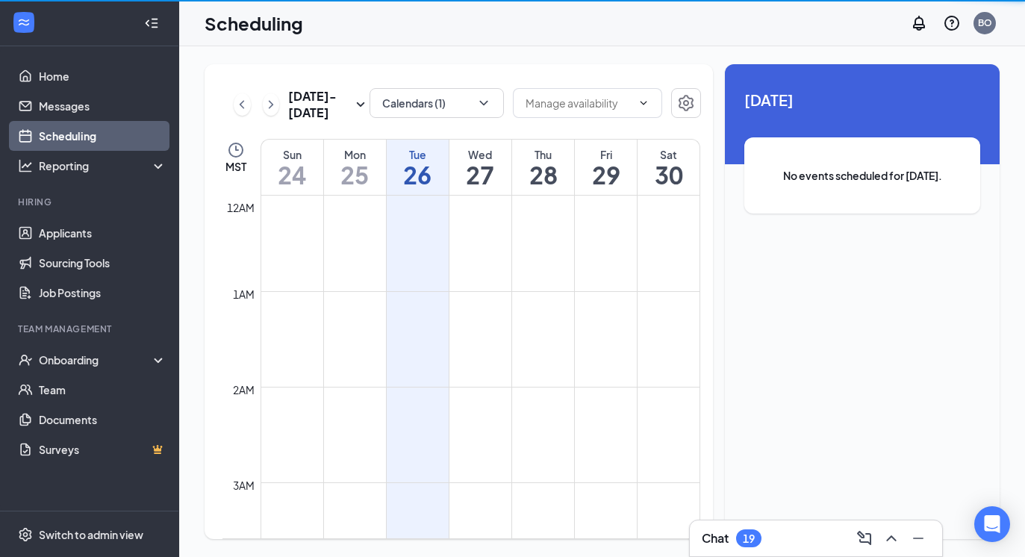
scroll to position [734, 0]
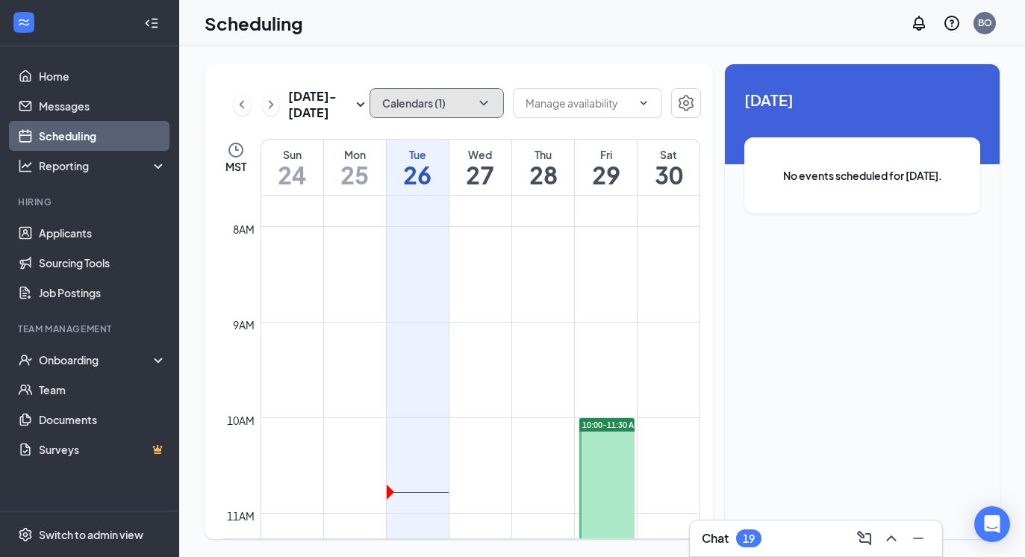
click at [448, 108] on button "Calendars (1)" at bounding box center [437, 103] width 134 height 30
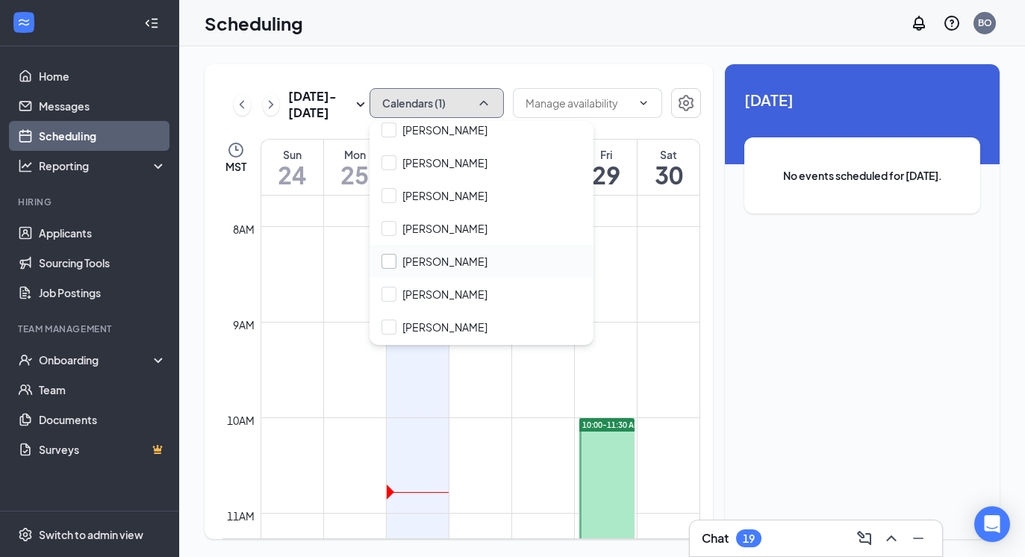
scroll to position [6636, 0]
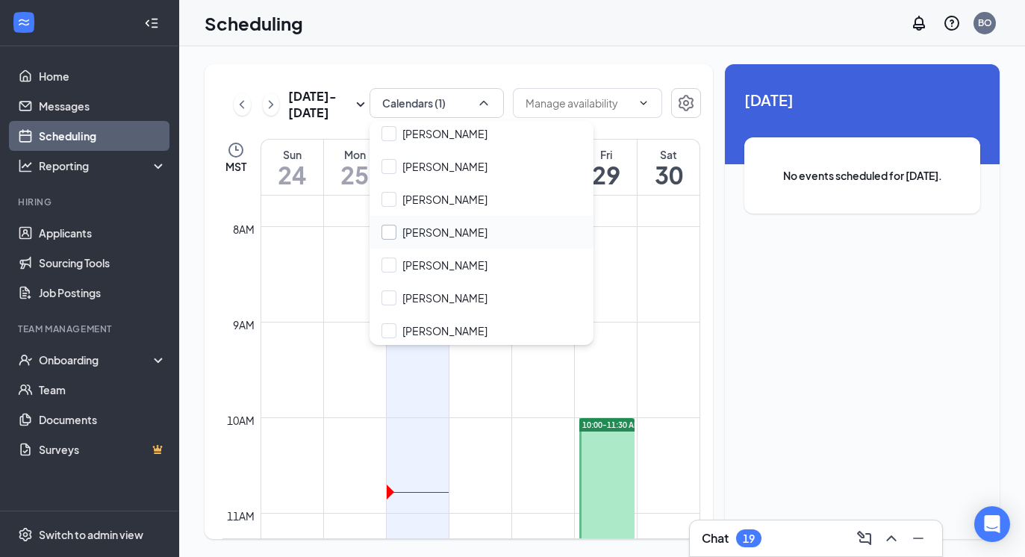
click at [389, 225] on input "[PERSON_NAME]" at bounding box center [434, 232] width 106 height 15
checkbox input "true"
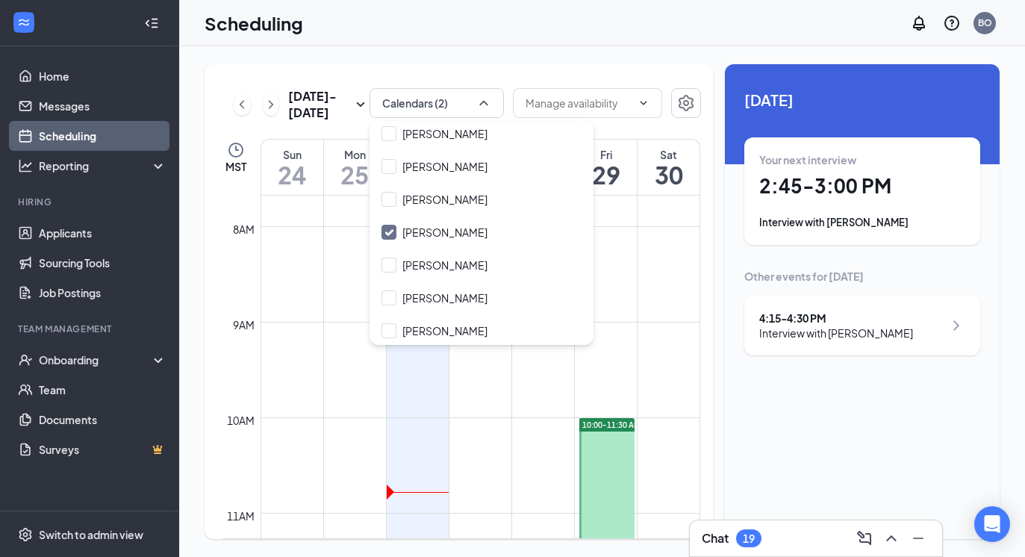
click at [714, 374] on div "[DATE] - [DATE] Calendars (2) MST Sun 24 Mon 25 Tue 26 Wed 27 Thu 28 Fri 29 Sat…" at bounding box center [602, 301] width 795 height 475
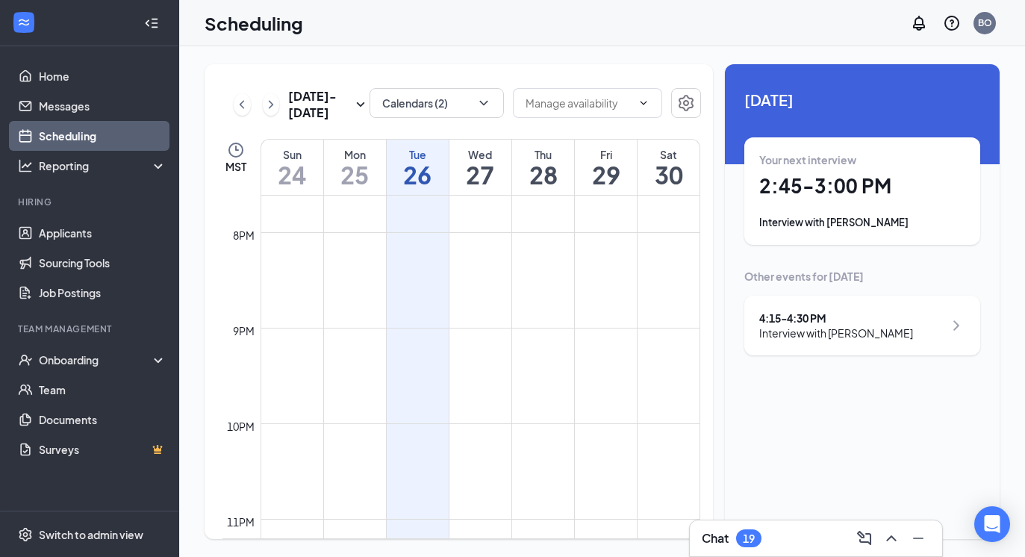
scroll to position [1906, 0]
click at [269, 108] on icon "ChevronRight" at bounding box center [271, 105] width 15 height 18
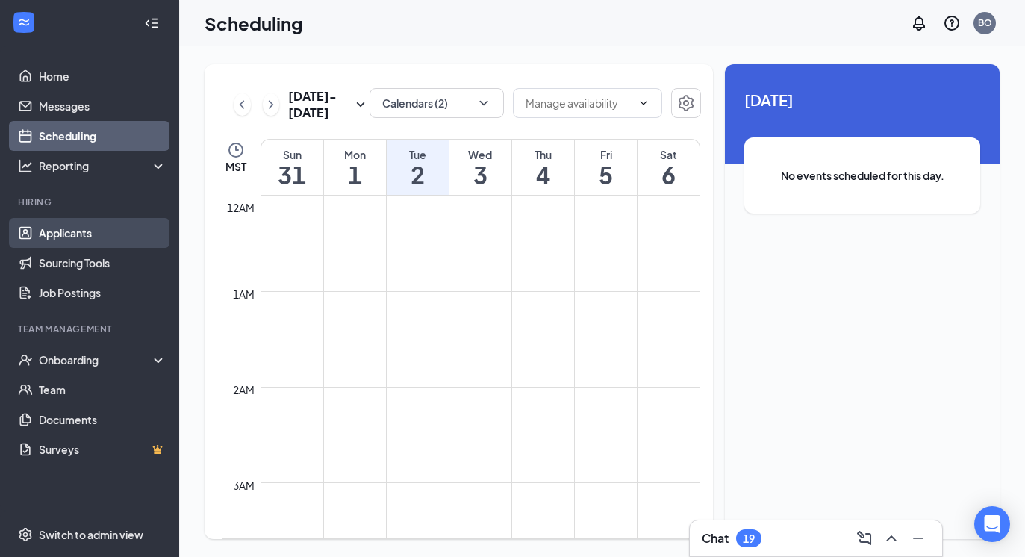
click at [109, 239] on link "Applicants" at bounding box center [103, 233] width 128 height 30
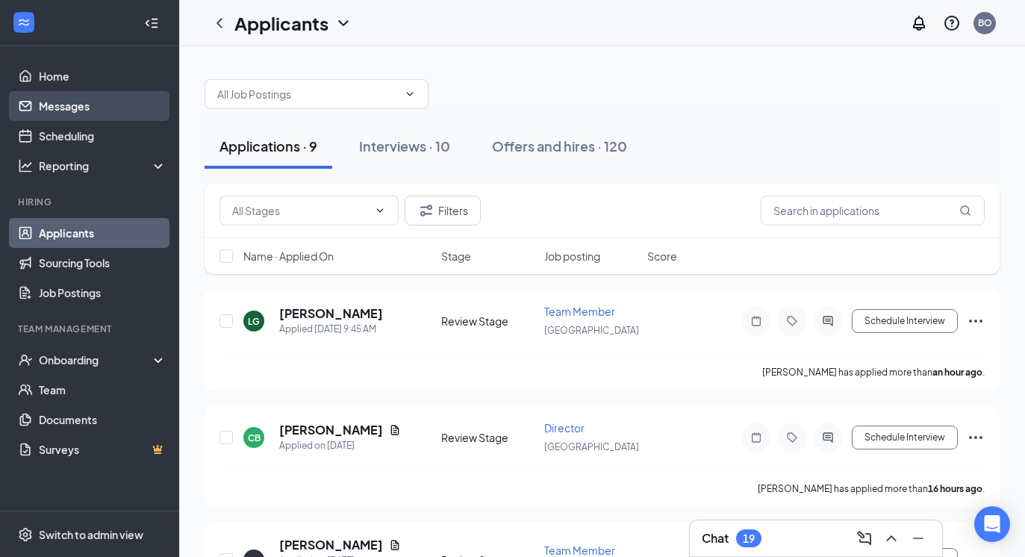
click at [133, 117] on link "Messages" at bounding box center [103, 106] width 128 height 30
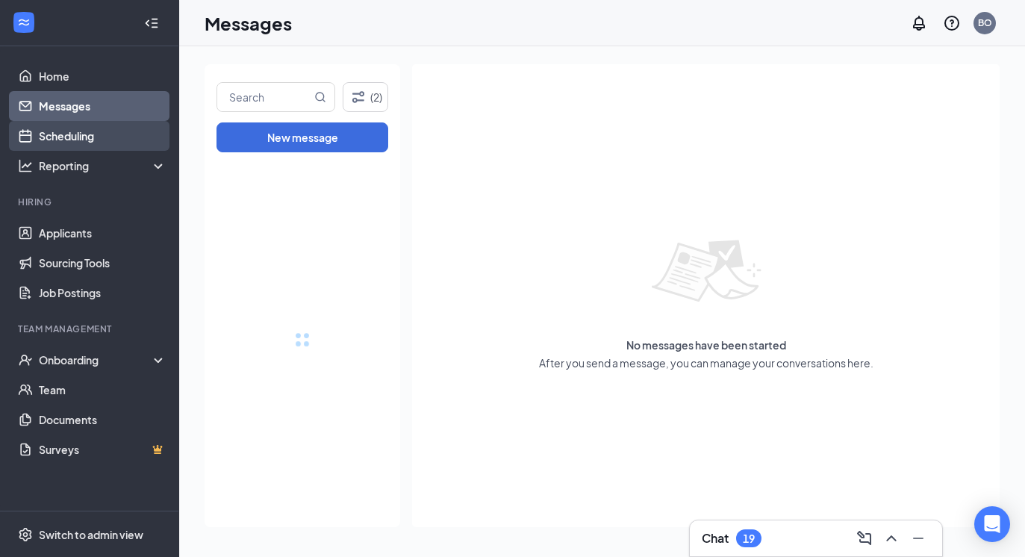
click at [137, 129] on link "Scheduling" at bounding box center [103, 136] width 128 height 30
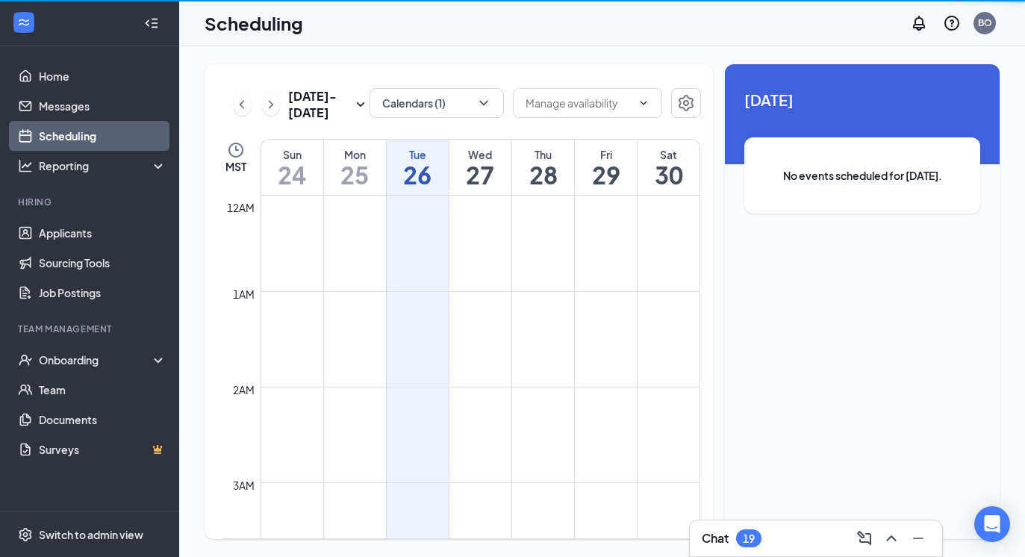
scroll to position [734, 0]
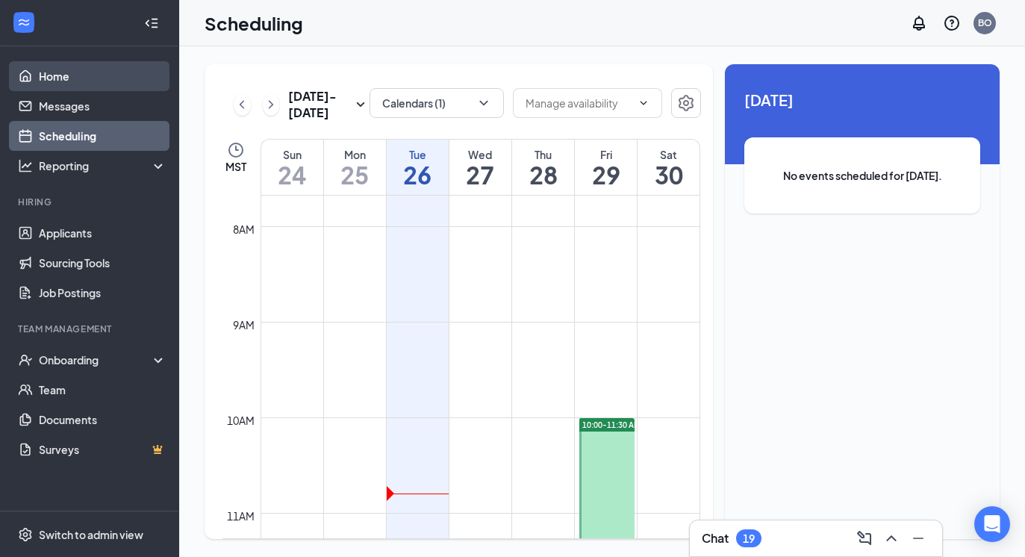
click at [134, 79] on link "Home" at bounding box center [103, 76] width 128 height 30
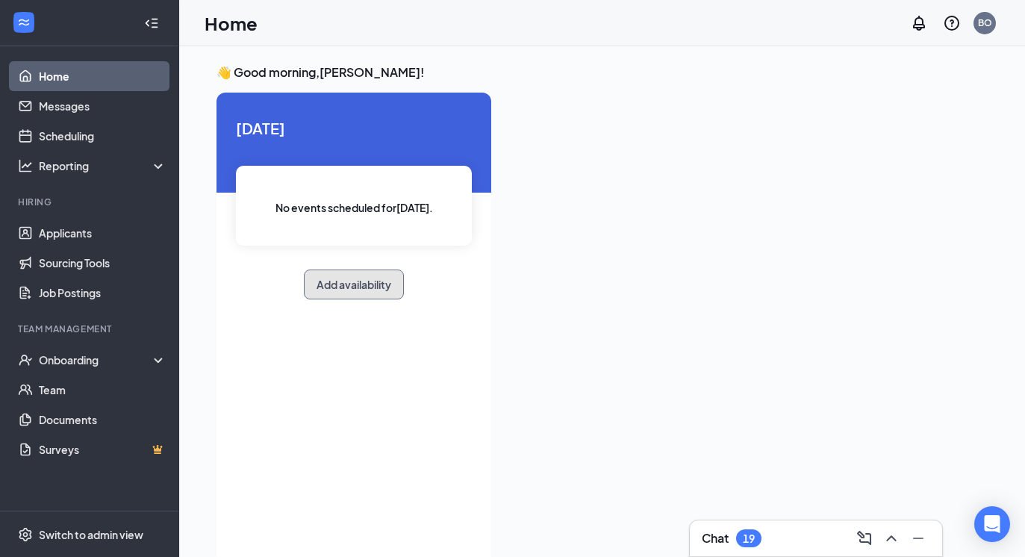
click at [338, 290] on button "Add availability" at bounding box center [354, 284] width 100 height 30
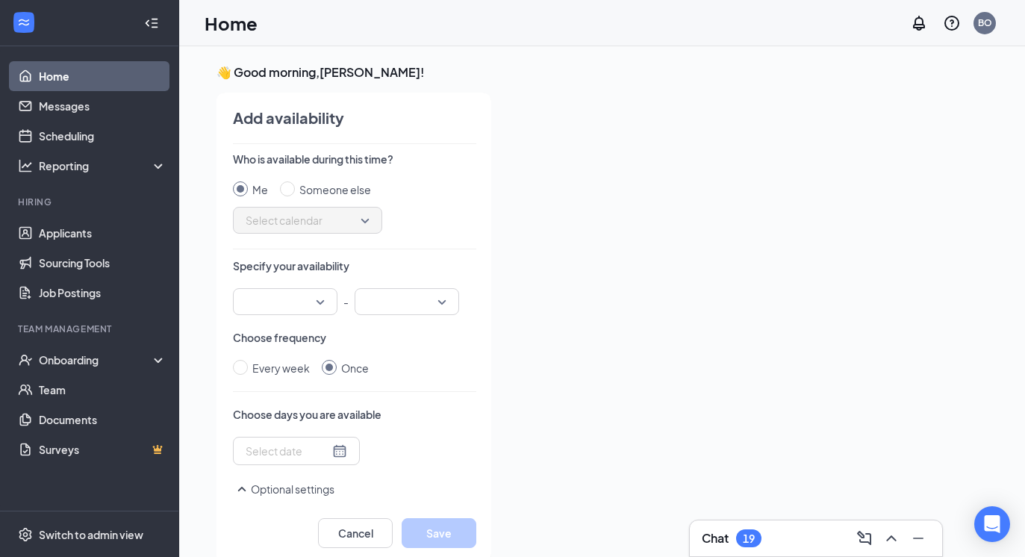
scroll to position [6, 0]
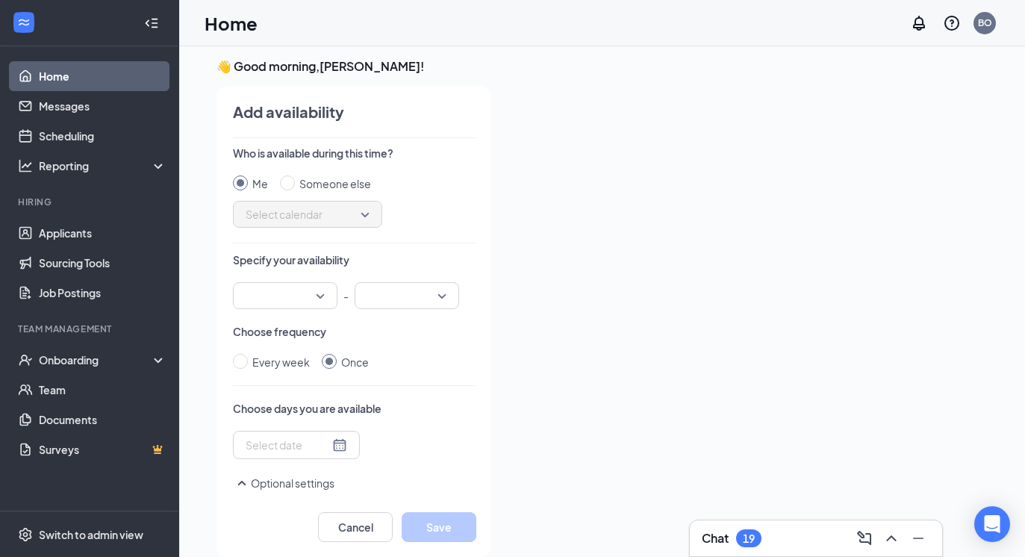
click at [312, 293] on input "search" at bounding box center [280, 295] width 76 height 25
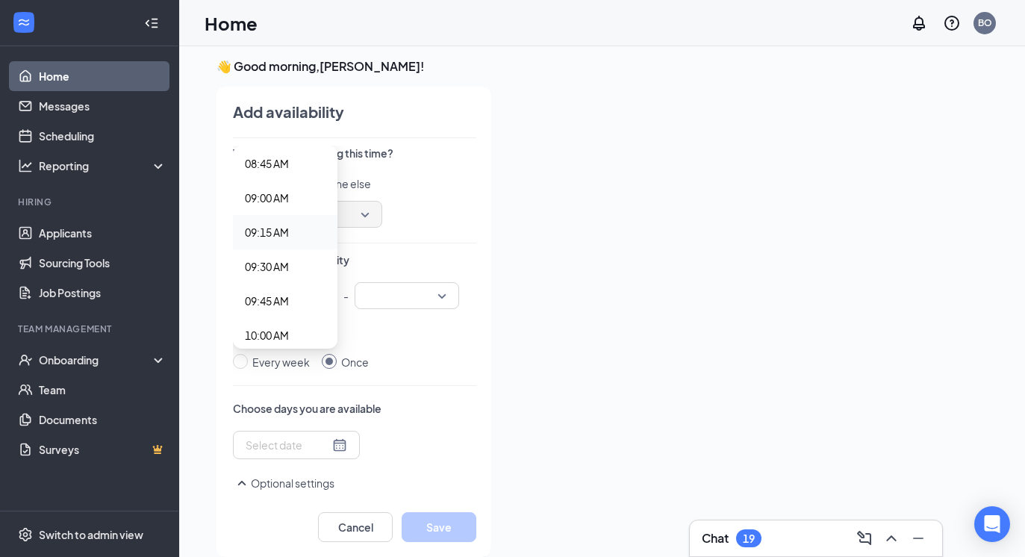
scroll to position [1204, 0]
click at [309, 269] on span "09:30 AM" at bounding box center [285, 269] width 81 height 16
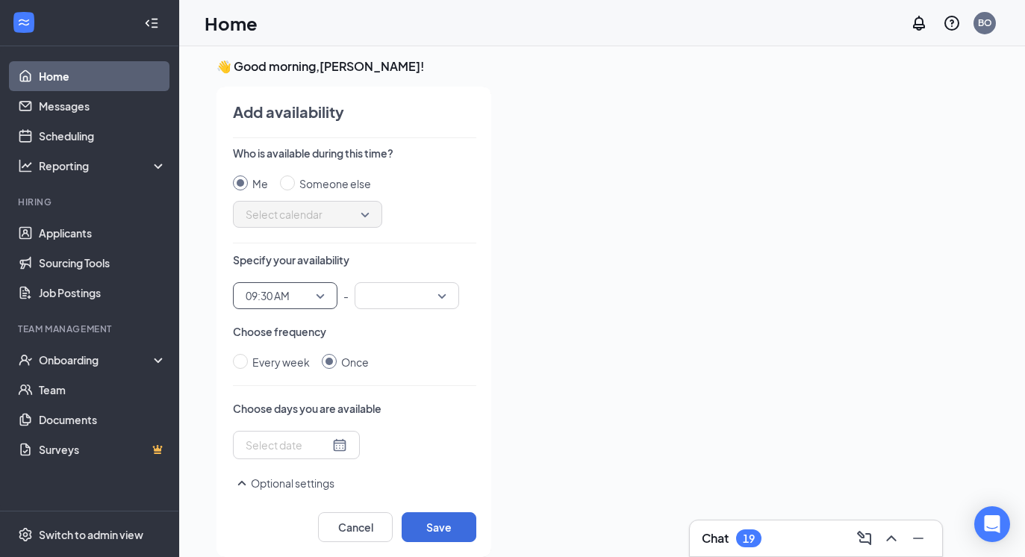
click at [389, 293] on input "search" at bounding box center [402, 295] width 76 height 25
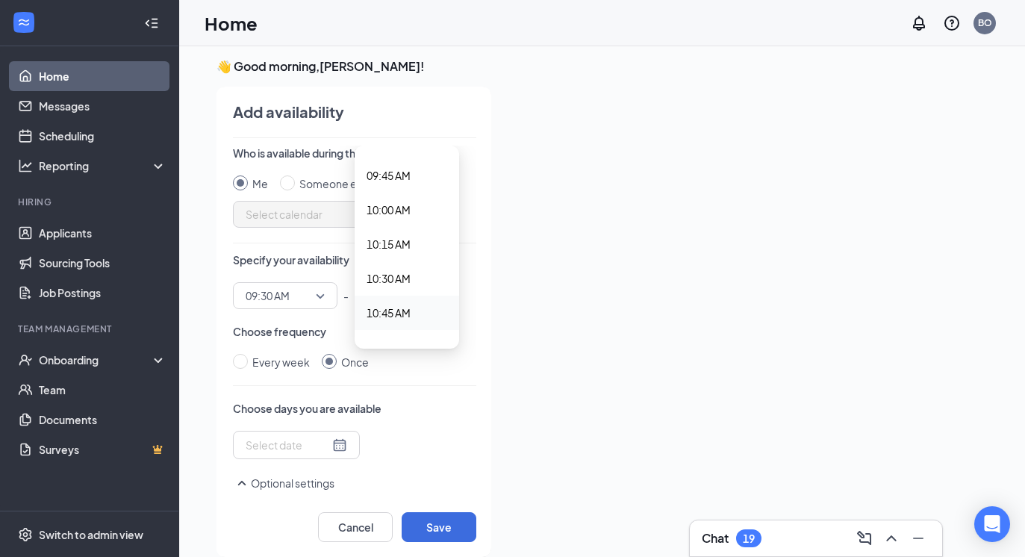
scroll to position [1456, 0]
click at [406, 291] on span "11:30 AM" at bounding box center [389, 292] width 44 height 16
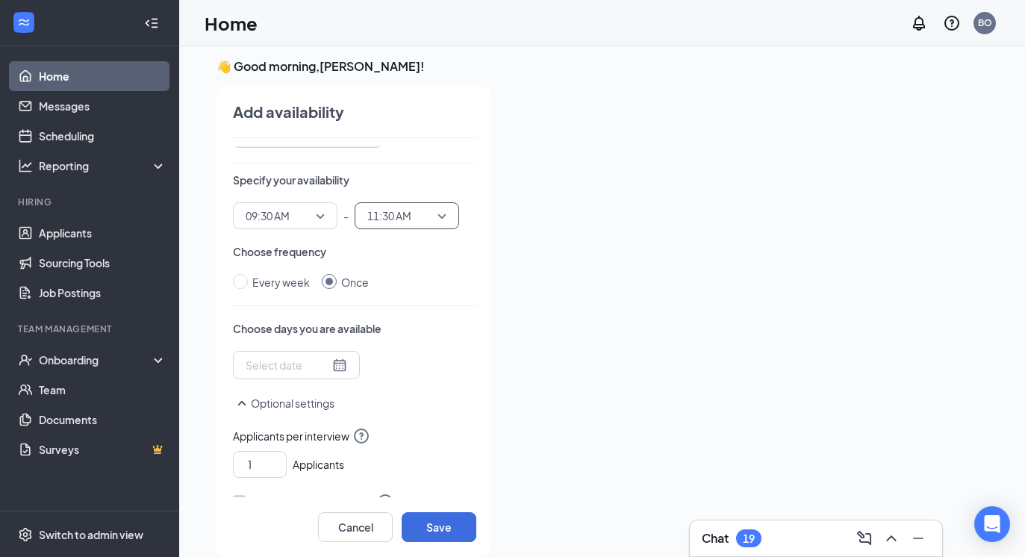
scroll to position [92, 0]
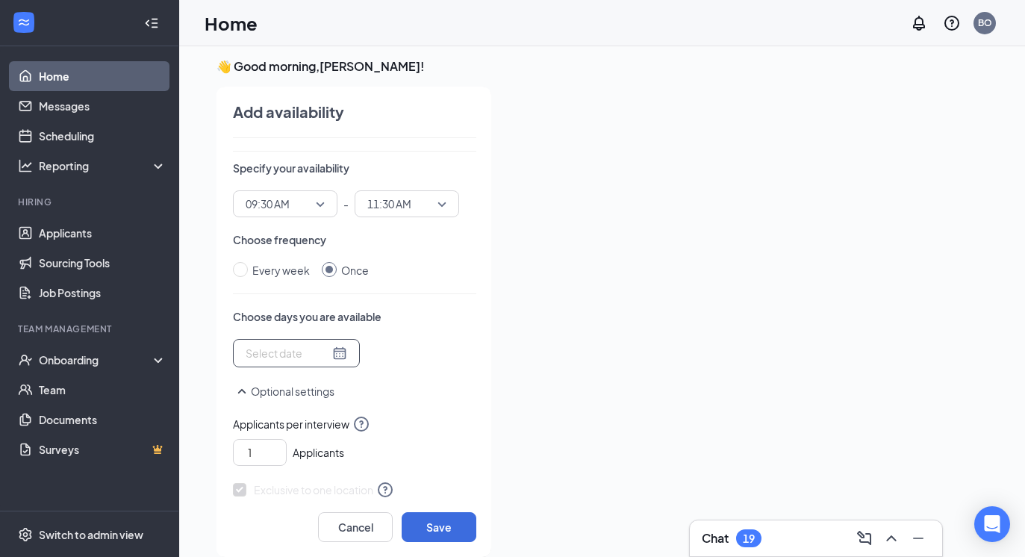
click at [327, 359] on div at bounding box center [297, 353] width 102 height 16
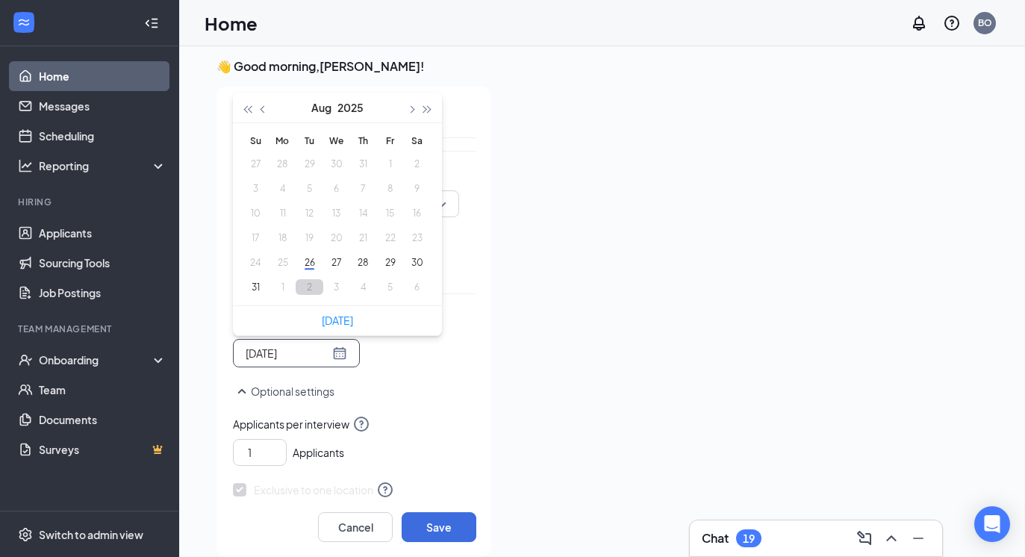
type input "[DATE]"
click at [309, 287] on button "2" at bounding box center [310, 287] width 28 height 16
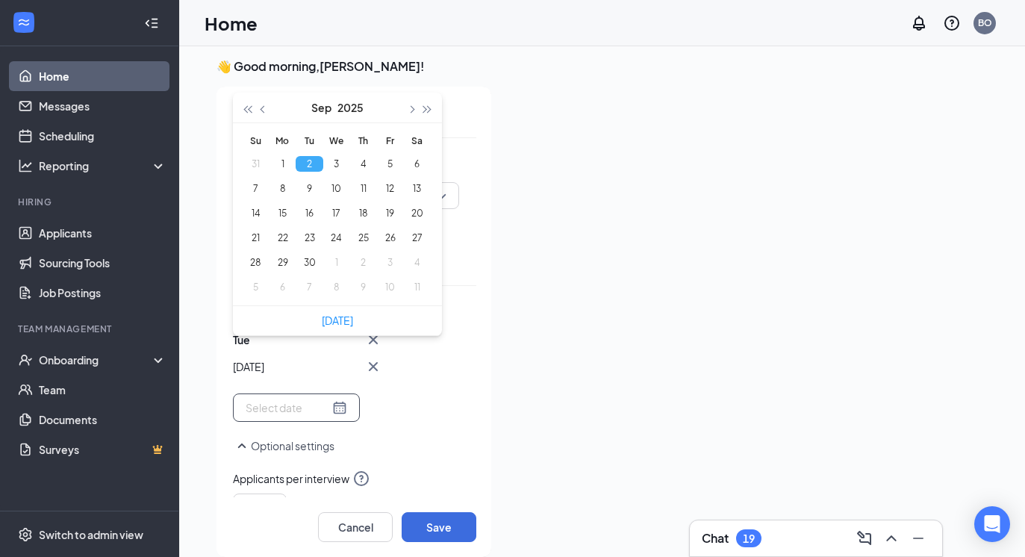
click at [441, 417] on div "Tue Sep [DATE] Mo Tu We Th Fr Sa 31 1 2 3 4 5 6 7 8 9 10 11 12 13 14 15 16 17 1…" at bounding box center [354, 376] width 243 height 91
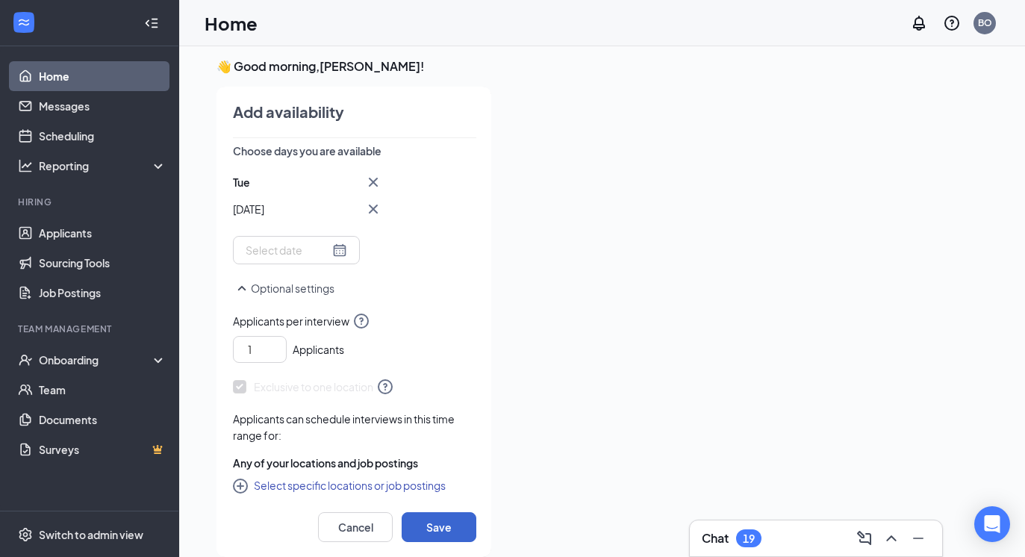
scroll to position [264, 0]
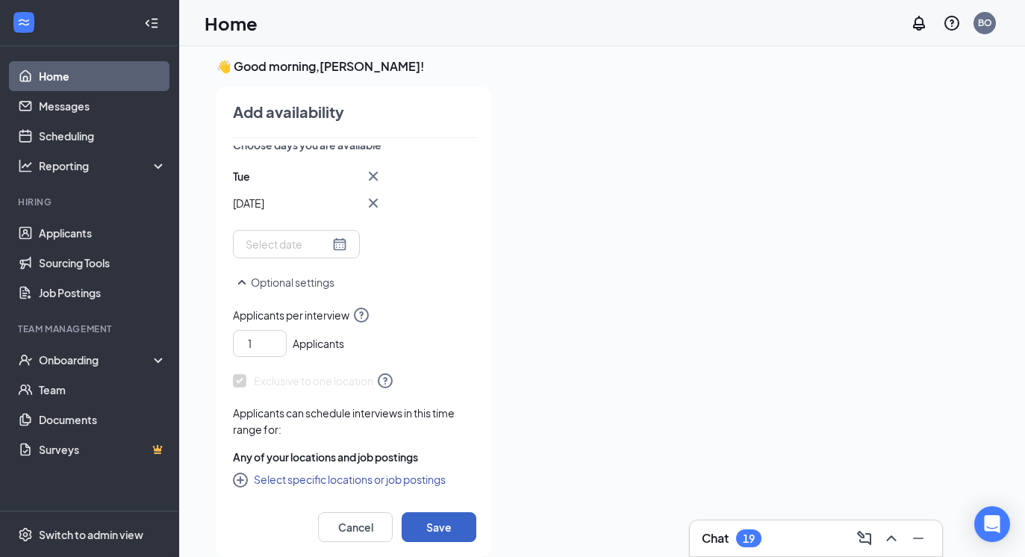
click at [424, 531] on button "Save" at bounding box center [439, 527] width 75 height 30
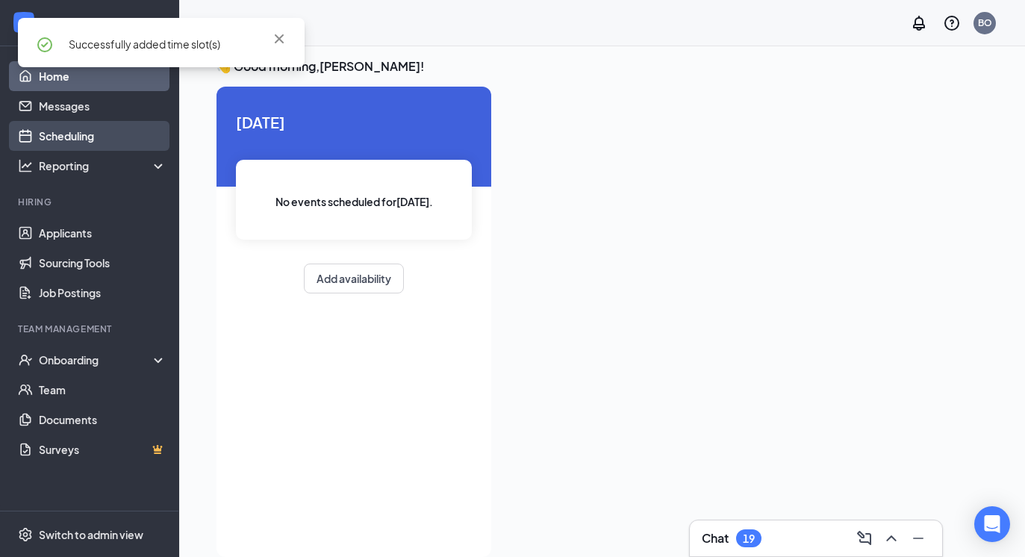
click at [102, 140] on link "Scheduling" at bounding box center [103, 136] width 128 height 30
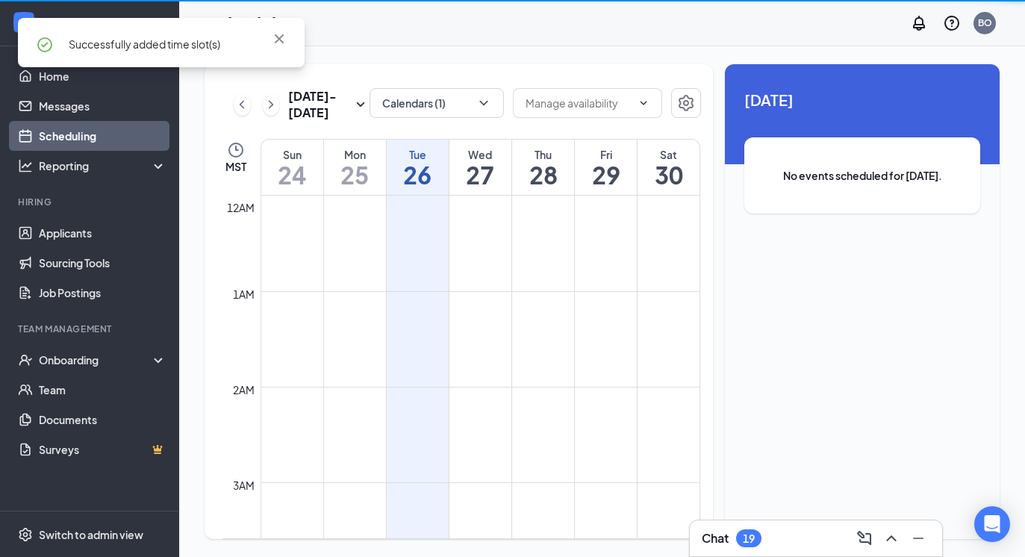
scroll to position [734, 0]
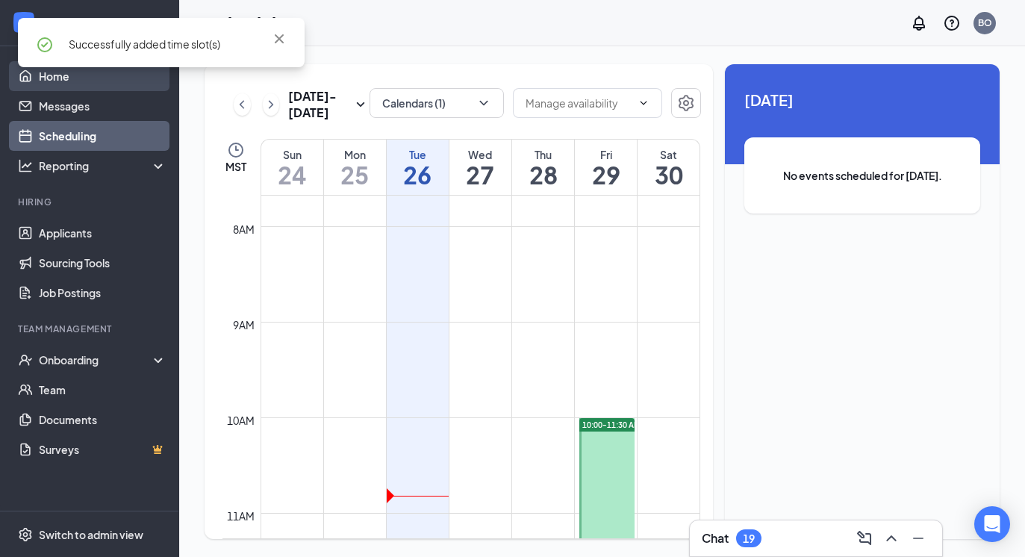
click at [102, 83] on link "Home" at bounding box center [103, 76] width 128 height 30
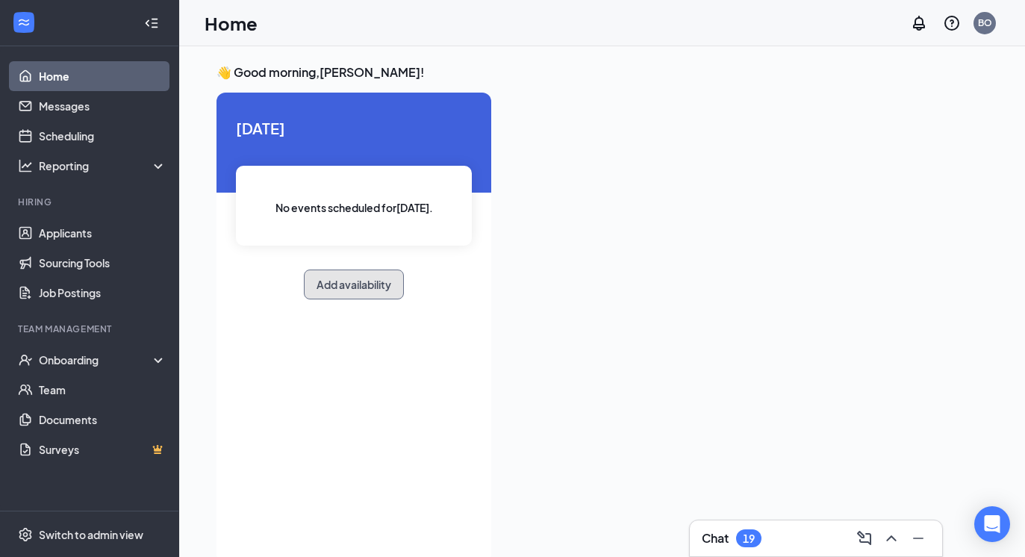
click at [352, 282] on button "Add availability" at bounding box center [354, 284] width 100 height 30
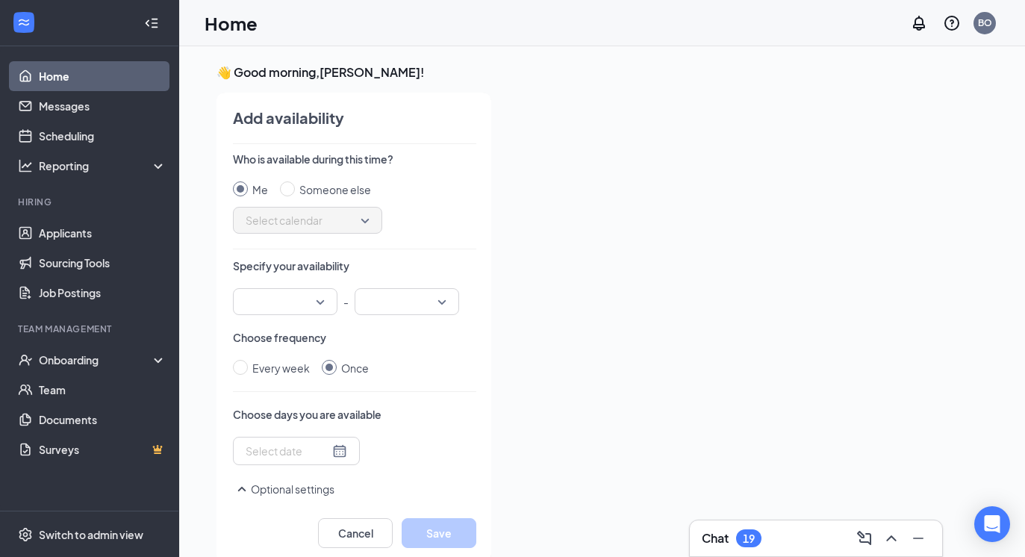
scroll to position [6, 0]
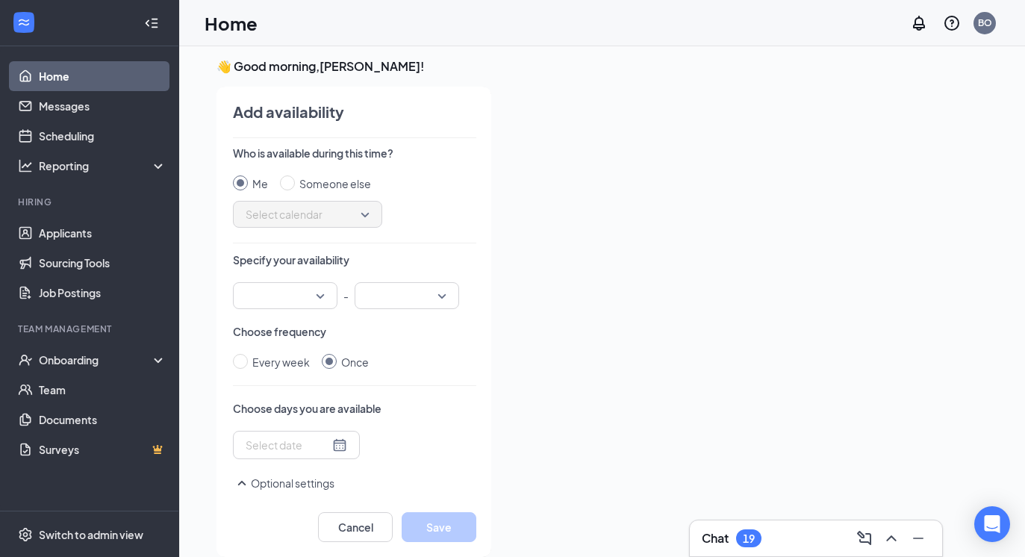
click at [303, 292] on input "search" at bounding box center [280, 295] width 76 height 25
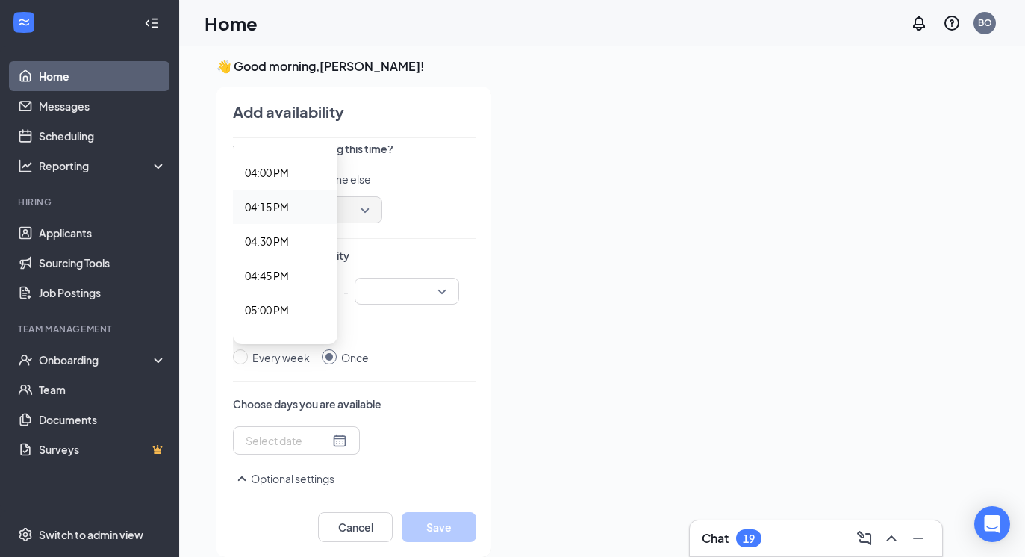
scroll to position [2188, 0]
click at [294, 173] on span "04:00 PM" at bounding box center [285, 174] width 81 height 16
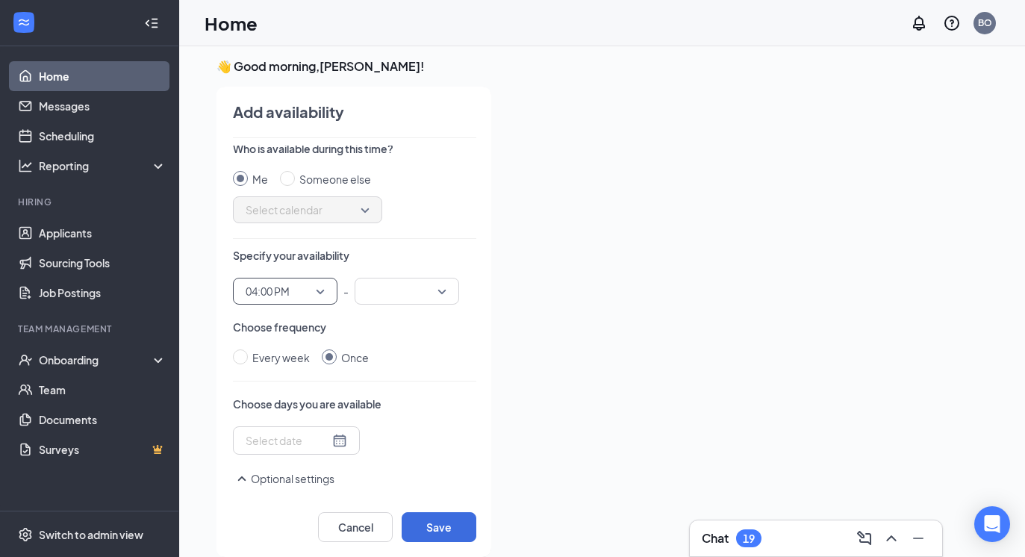
click at [376, 299] on input "search" at bounding box center [402, 290] width 76 height 25
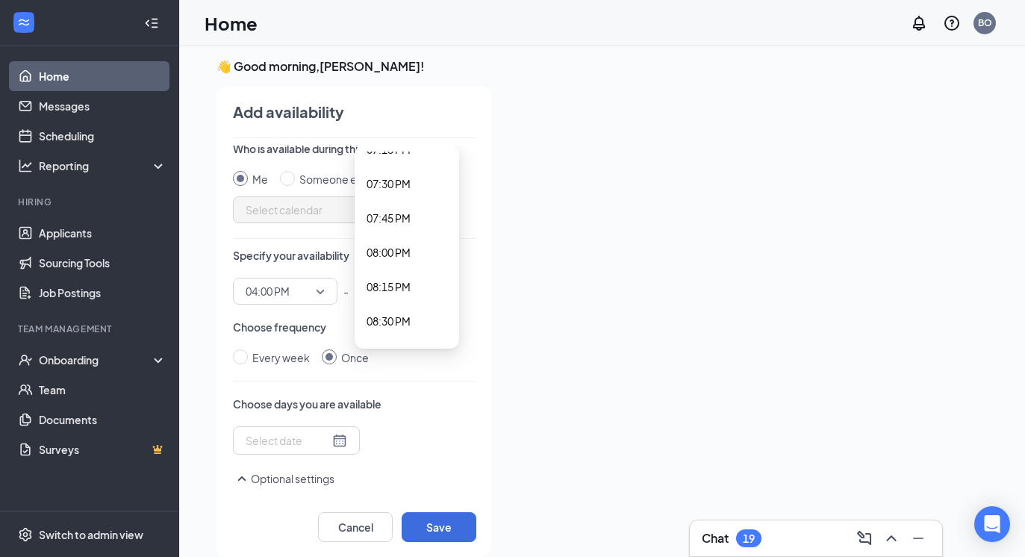
scroll to position [2665, 0]
click at [412, 178] on span "07:30 PM" at bounding box center [407, 182] width 81 height 16
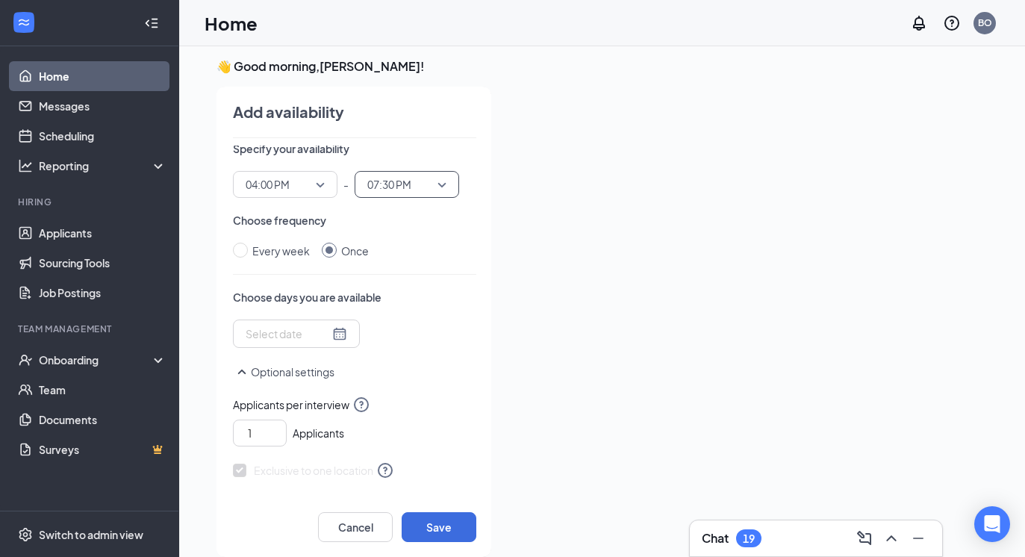
scroll to position [112, 0]
click at [317, 336] on div at bounding box center [297, 333] width 102 height 16
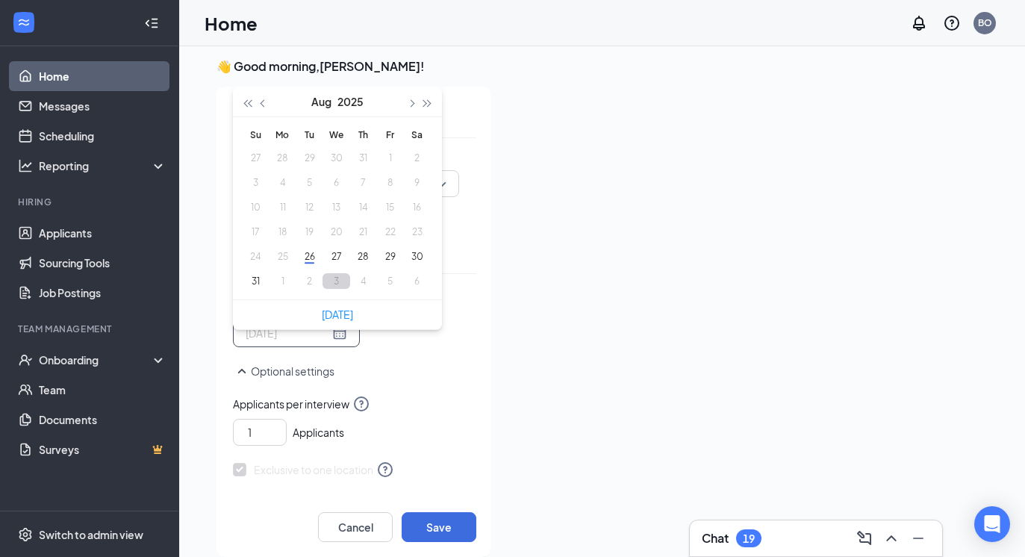
type input "[DATE]"
click at [341, 284] on button "3" at bounding box center [336, 281] width 28 height 16
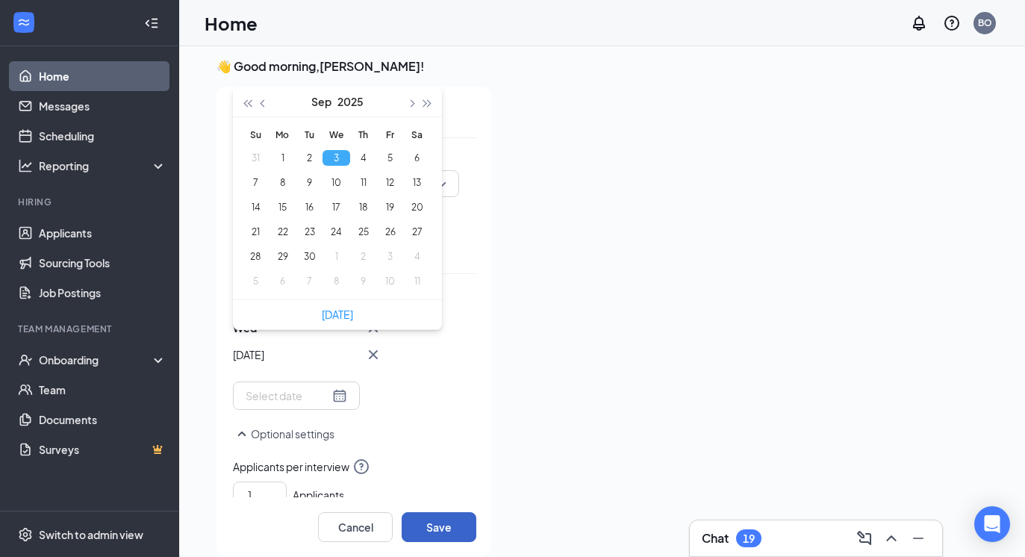
click at [442, 516] on button "Save" at bounding box center [439, 527] width 75 height 30
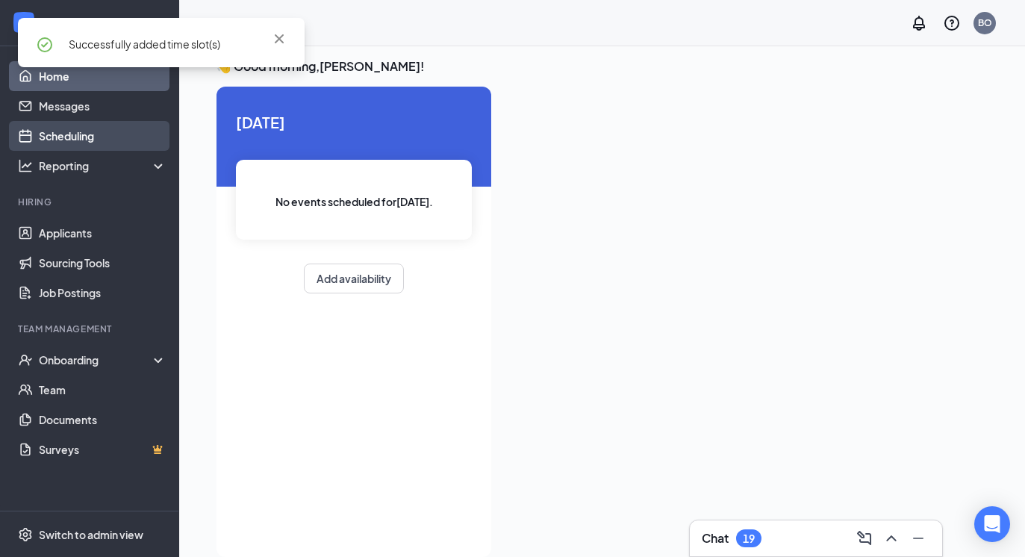
click at [128, 144] on link "Scheduling" at bounding box center [103, 136] width 128 height 30
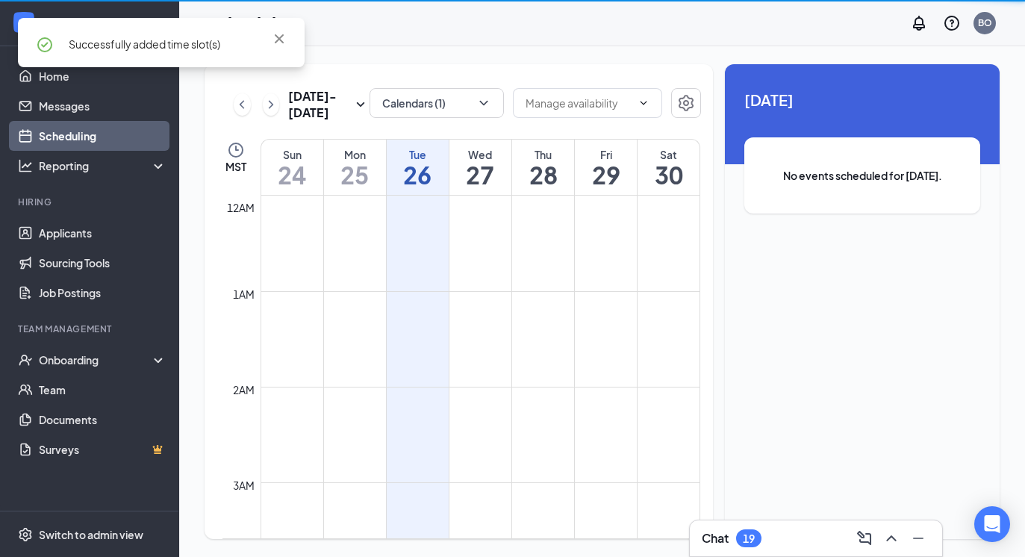
scroll to position [734, 0]
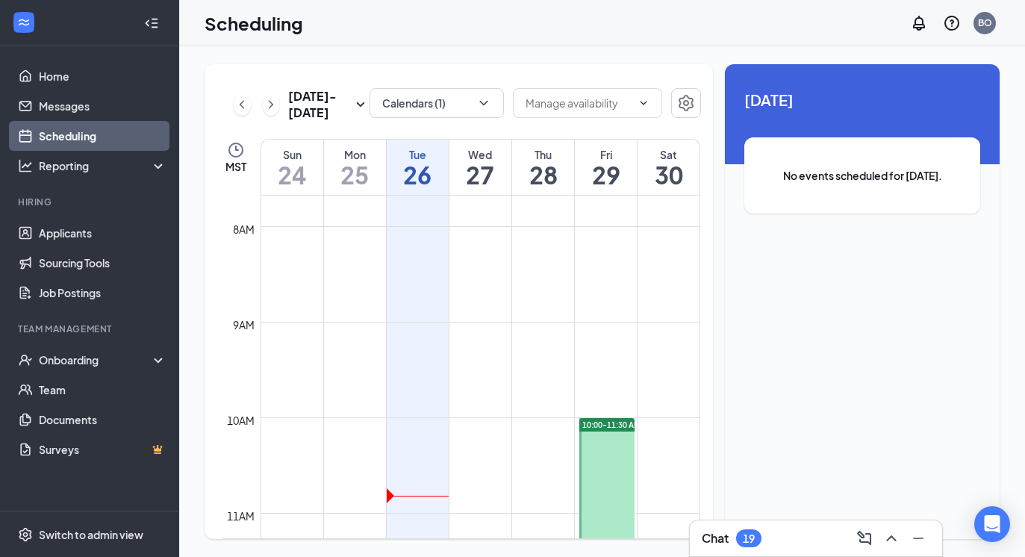
click at [272, 94] on button at bounding box center [271, 104] width 17 height 22
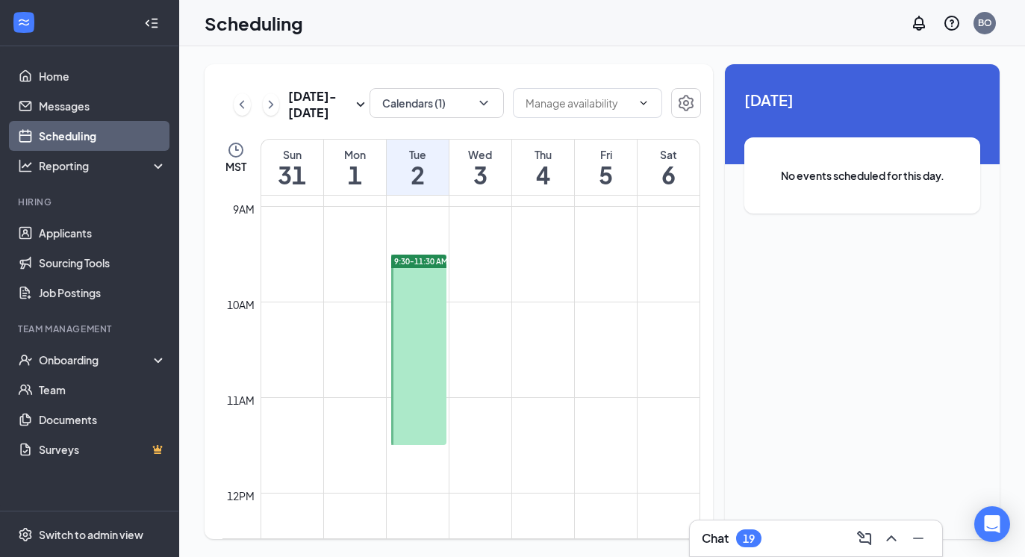
scroll to position [851, 0]
click at [128, 78] on link "Home" at bounding box center [103, 76] width 128 height 30
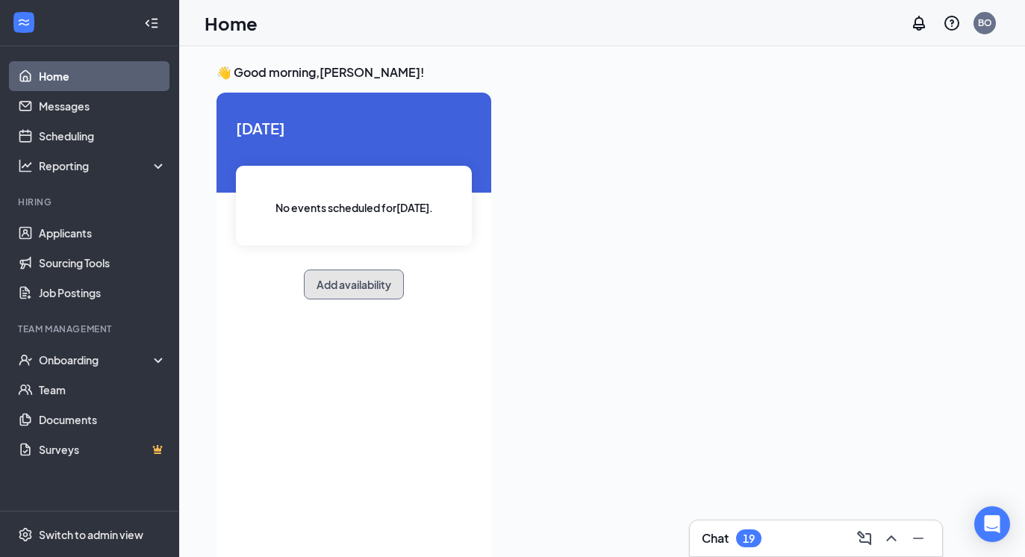
click at [338, 285] on button "Add availability" at bounding box center [354, 284] width 100 height 30
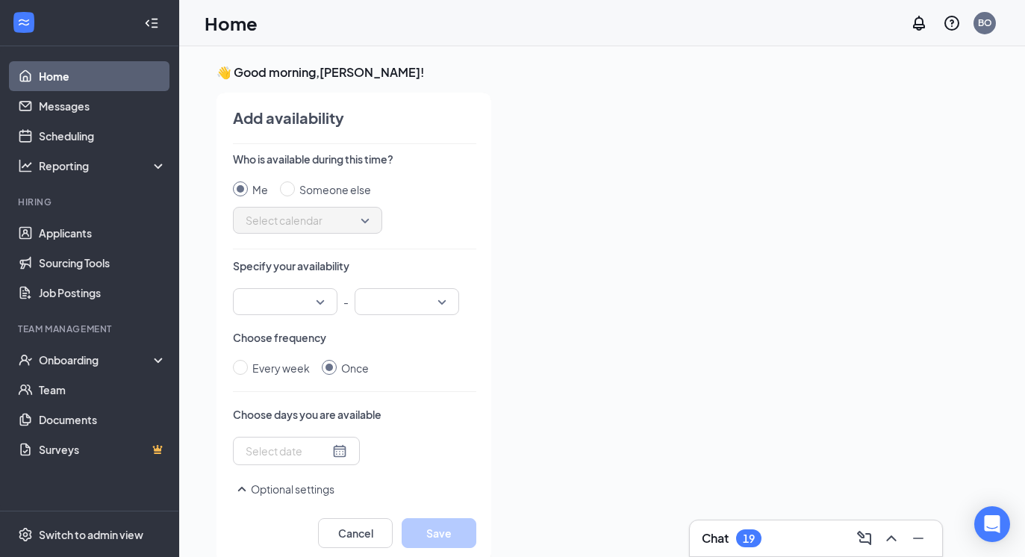
scroll to position [6, 0]
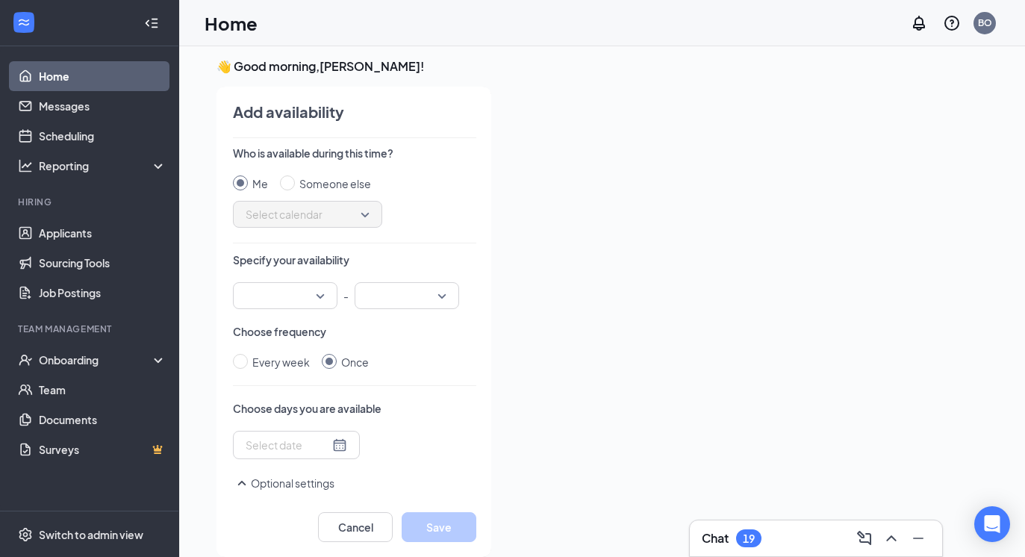
click at [307, 299] on input "search" at bounding box center [280, 295] width 76 height 25
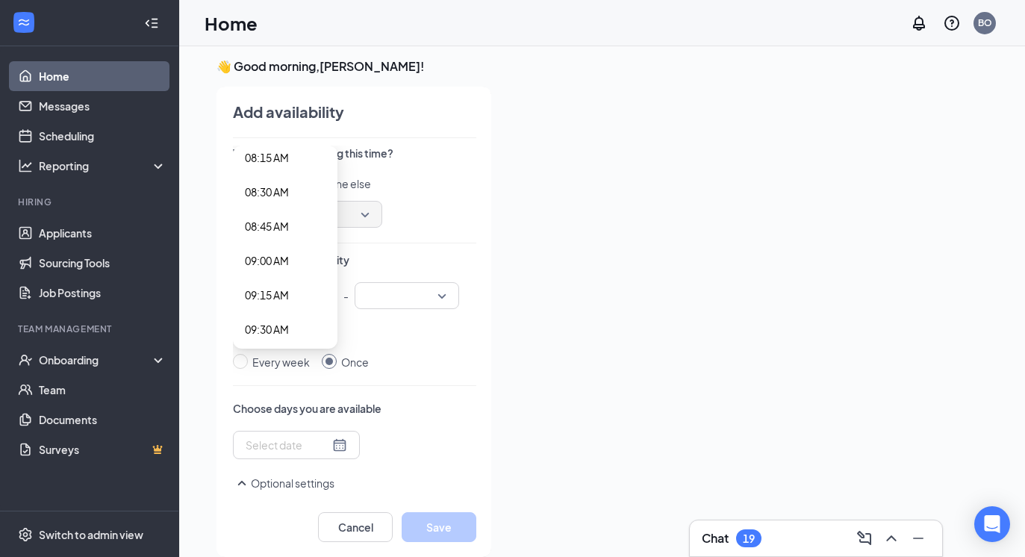
scroll to position [1173, 0]
click at [292, 311] on div "09:30 AM" at bounding box center [285, 300] width 105 height 34
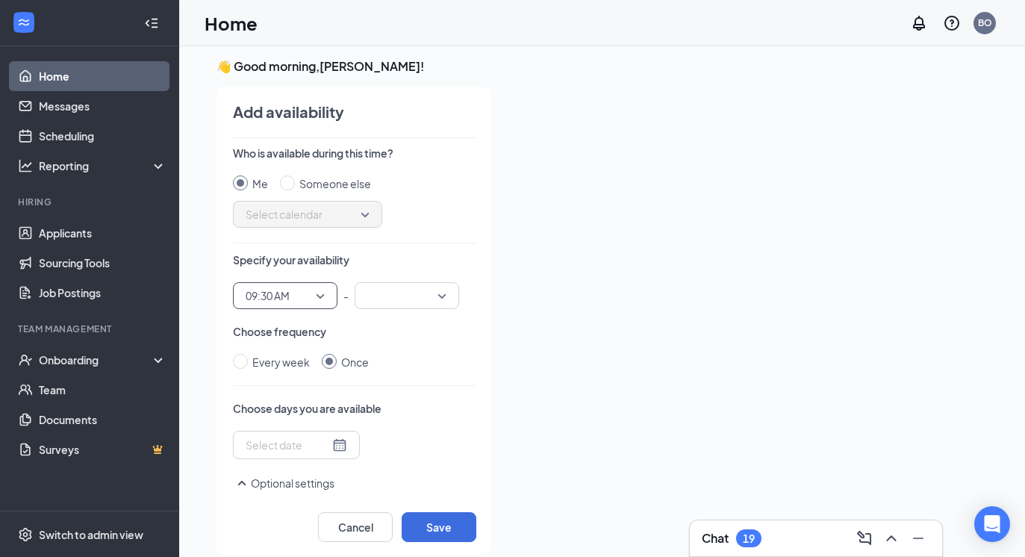
click at [411, 298] on input "search" at bounding box center [402, 295] width 76 height 25
click at [411, 272] on span "11:30 AM" at bounding box center [389, 279] width 44 height 16
click at [320, 460] on div "Who is available during this time? Me Someone else Select calendar Specify your…" at bounding box center [354, 322] width 243 height 352
click at [325, 455] on div at bounding box center [296, 445] width 127 height 28
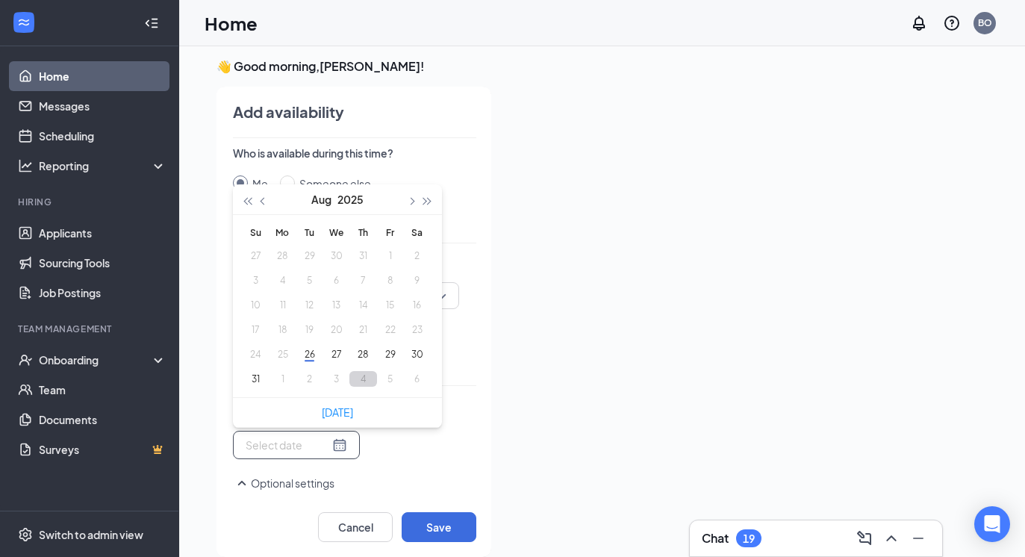
type input "[DATE]"
click at [364, 384] on button "4" at bounding box center [363, 379] width 28 height 16
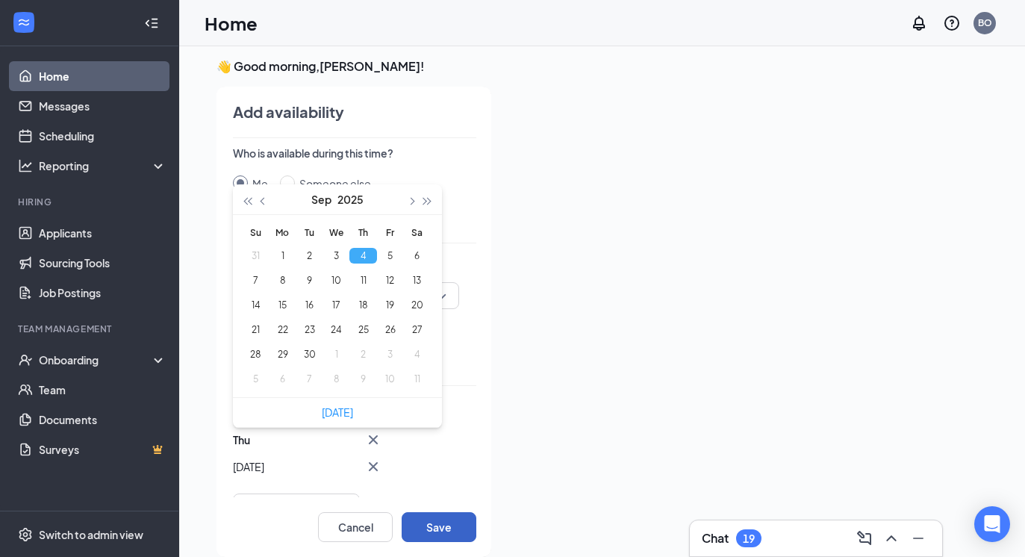
click at [426, 526] on button "Save" at bounding box center [439, 527] width 75 height 30
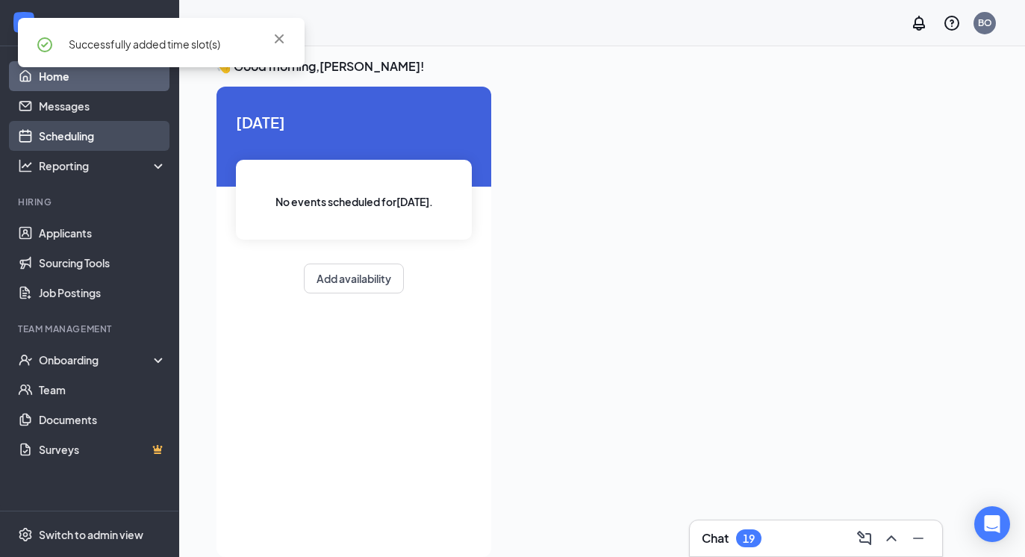
click at [137, 131] on link "Scheduling" at bounding box center [103, 136] width 128 height 30
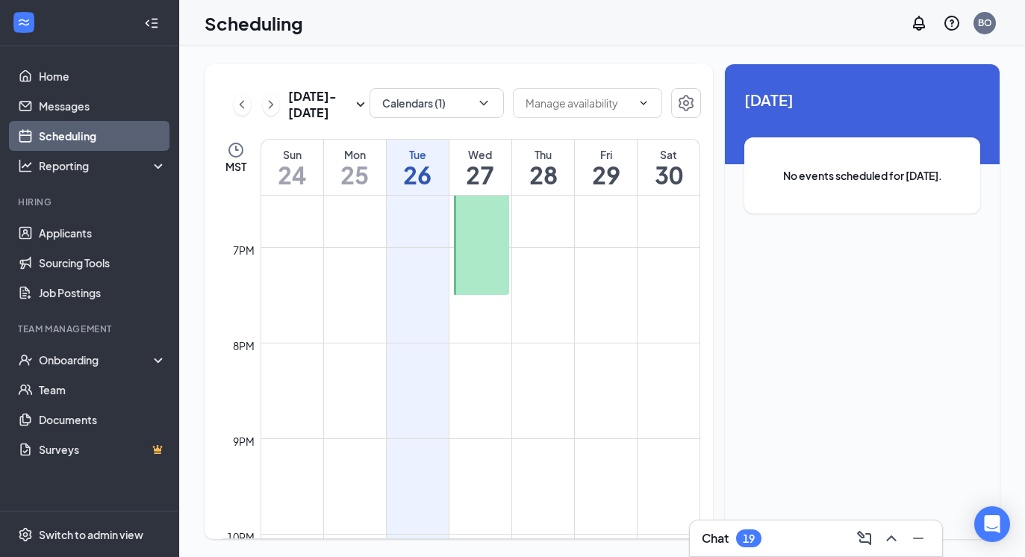
scroll to position [1768, 0]
click at [391, 113] on button "Calendars (1)" at bounding box center [437, 103] width 134 height 30
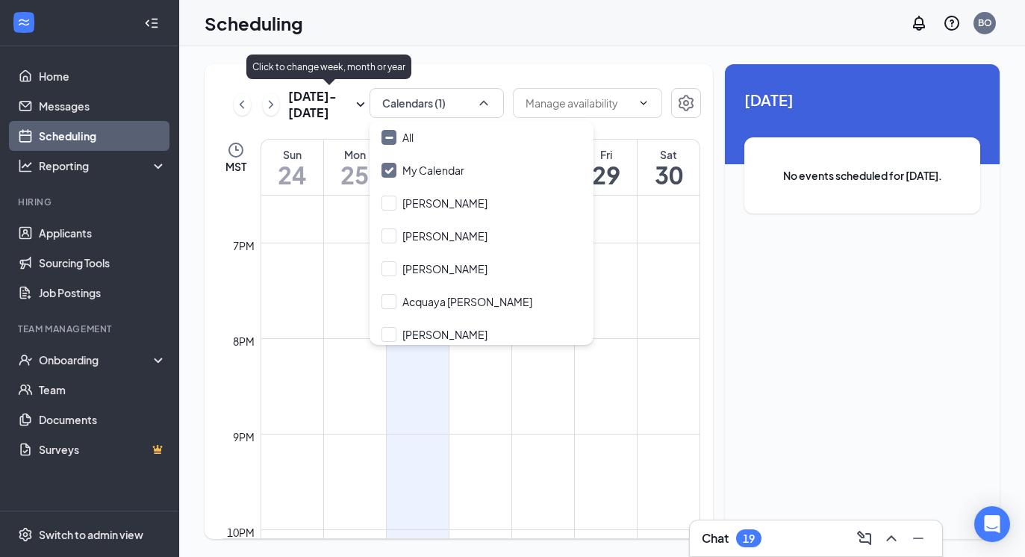
click at [356, 61] on div "Click to change week, month or year" at bounding box center [328, 66] width 165 height 25
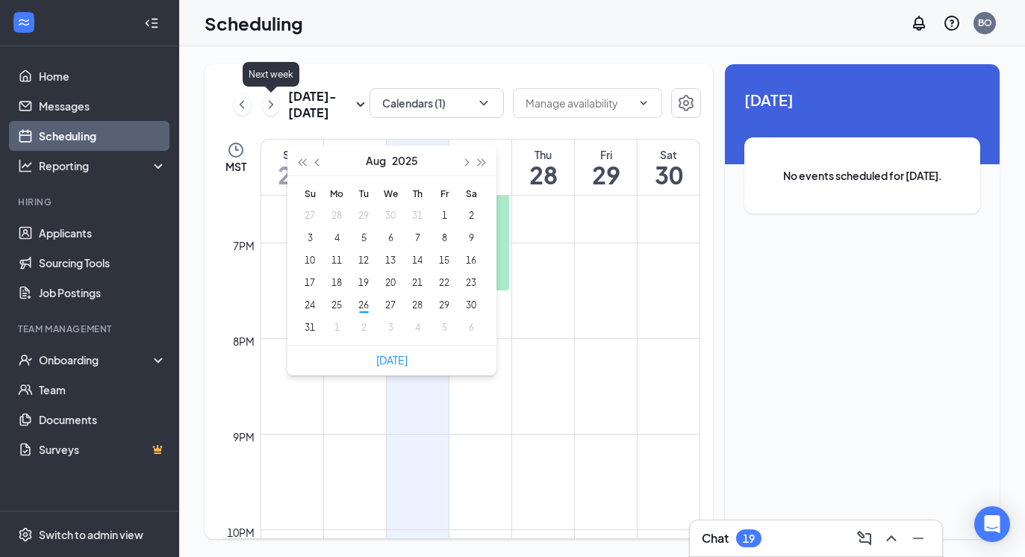
click at [272, 99] on icon "ChevronRight" at bounding box center [271, 105] width 15 height 18
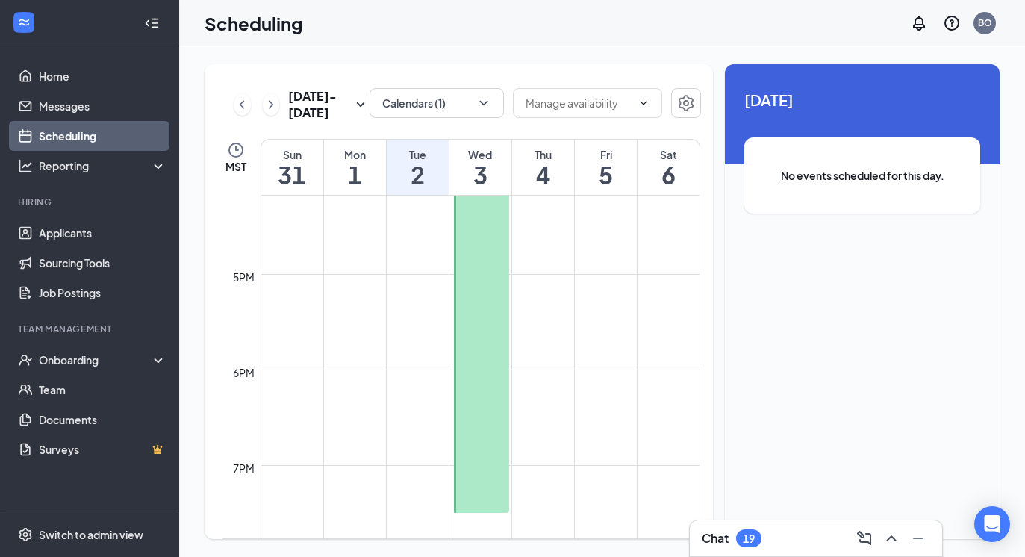
scroll to position [1520, 0]
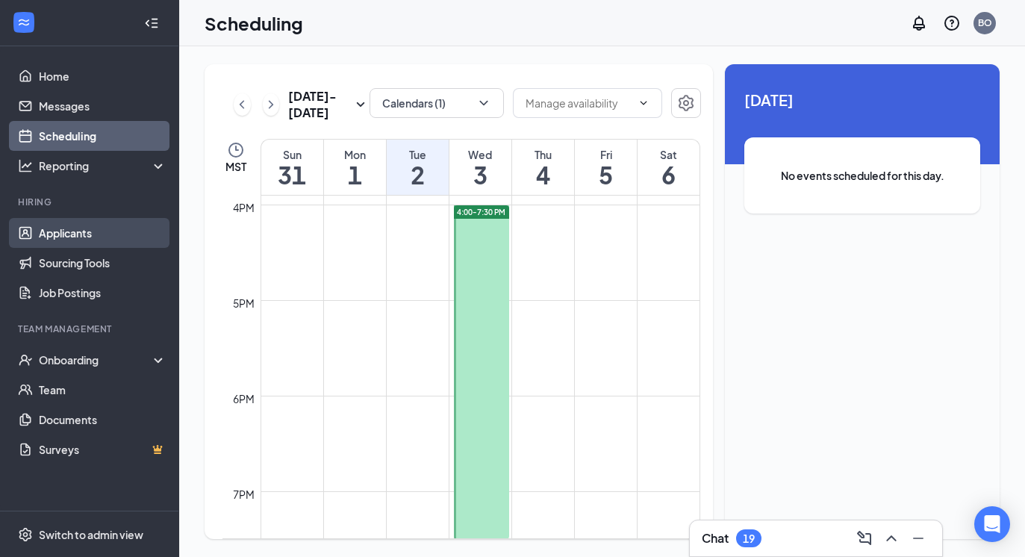
click at [128, 237] on link "Applicants" at bounding box center [103, 233] width 128 height 30
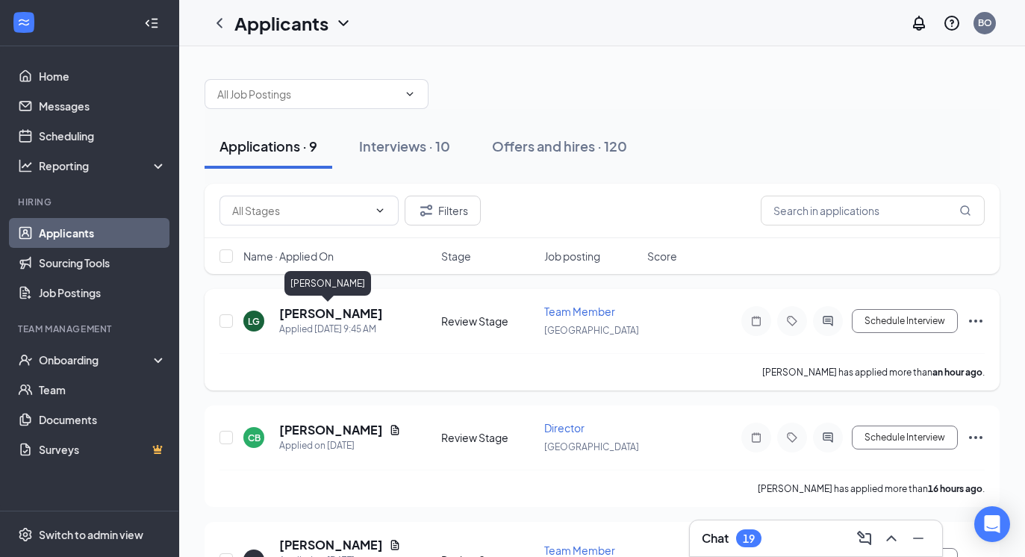
click at [341, 314] on h5 "[PERSON_NAME]" at bounding box center [331, 313] width 104 height 16
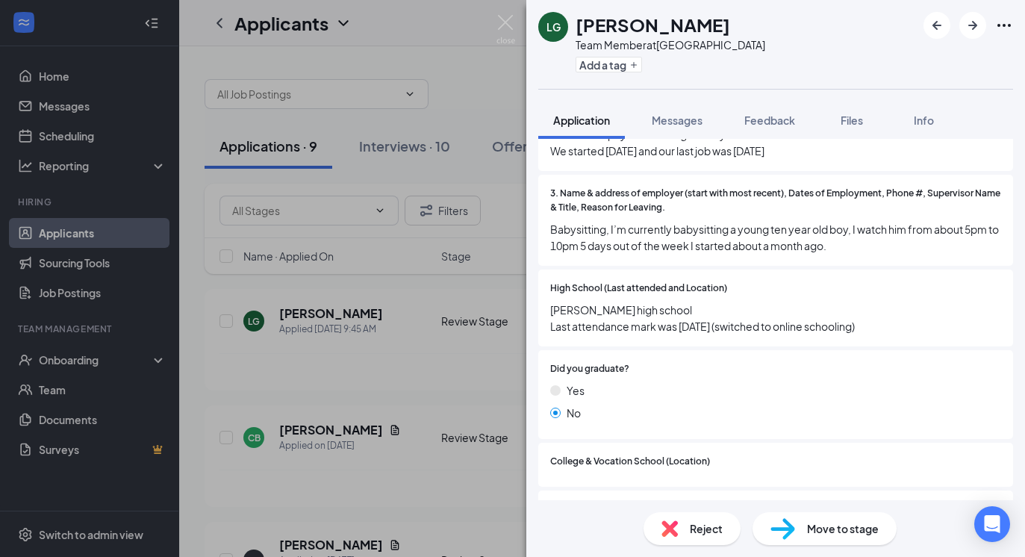
scroll to position [1382, 0]
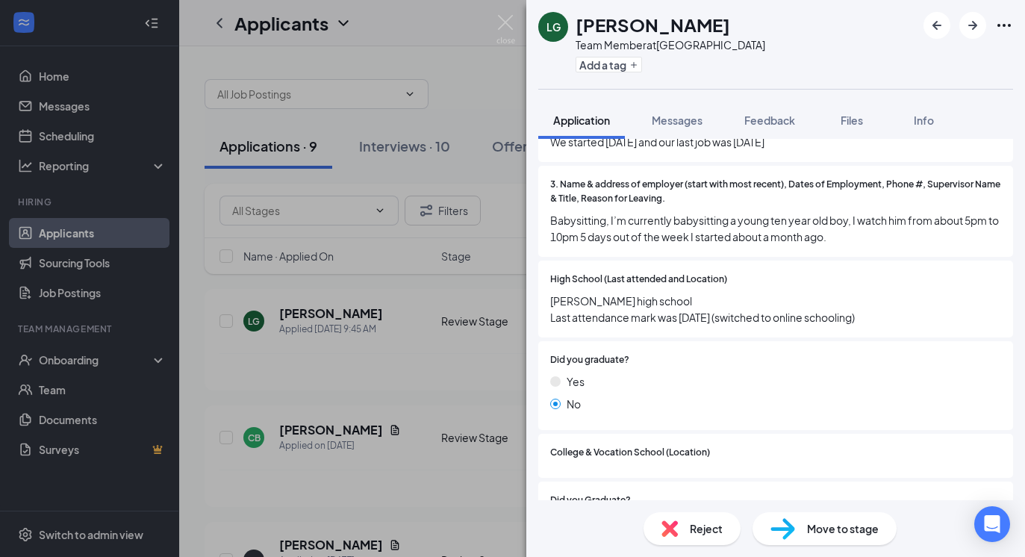
click at [688, 534] on div "Reject" at bounding box center [691, 528] width 97 height 33
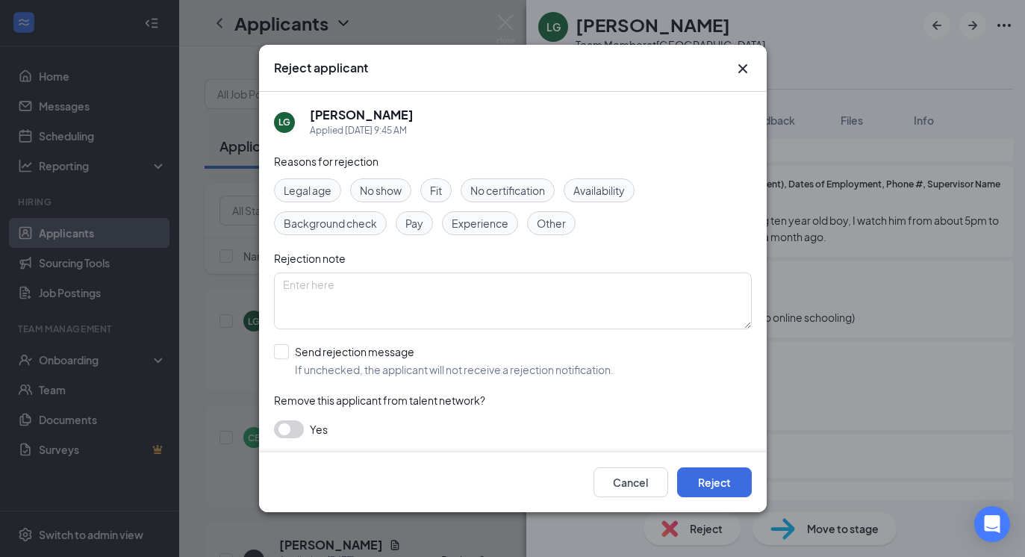
click at [595, 193] on span "Availability" at bounding box center [599, 190] width 52 height 16
click at [320, 199] on div "Legal age" at bounding box center [307, 190] width 67 height 24
click at [696, 474] on button "Reject" at bounding box center [714, 482] width 75 height 30
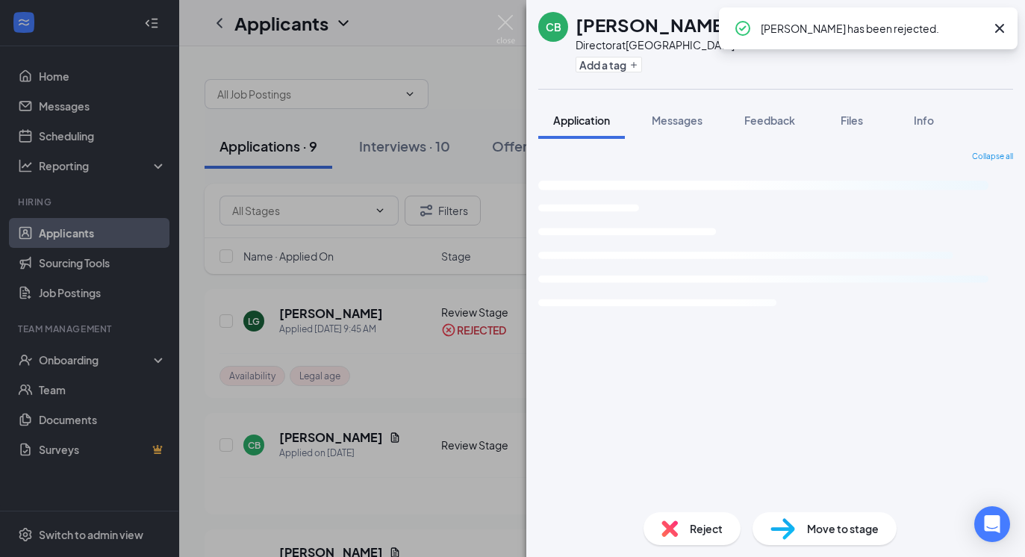
click at [414, 331] on div "CB [PERSON_NAME] Director at [GEOGRAPHIC_DATA] Add a tag Application Messages F…" at bounding box center [512, 278] width 1025 height 557
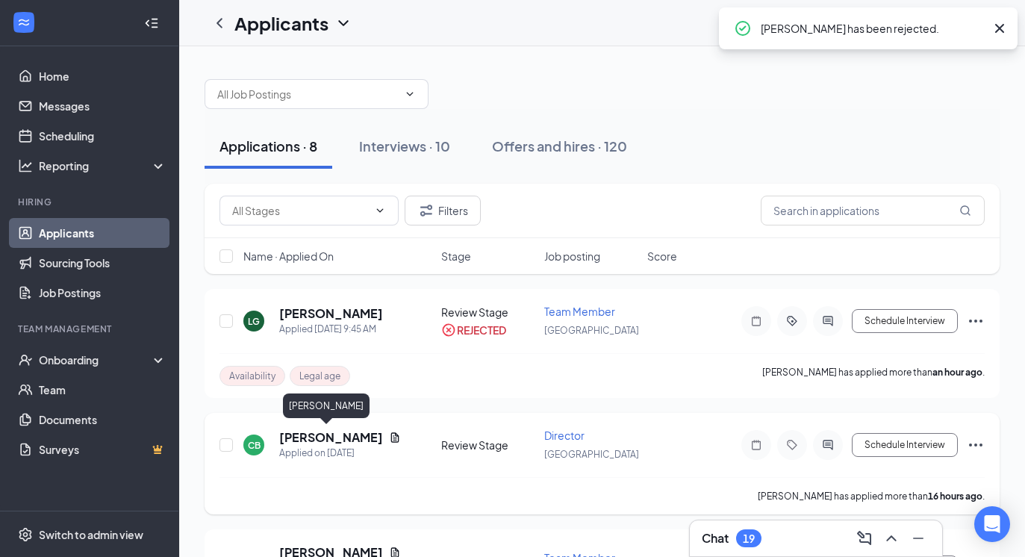
click at [317, 431] on h5 "[PERSON_NAME]" at bounding box center [331, 437] width 104 height 16
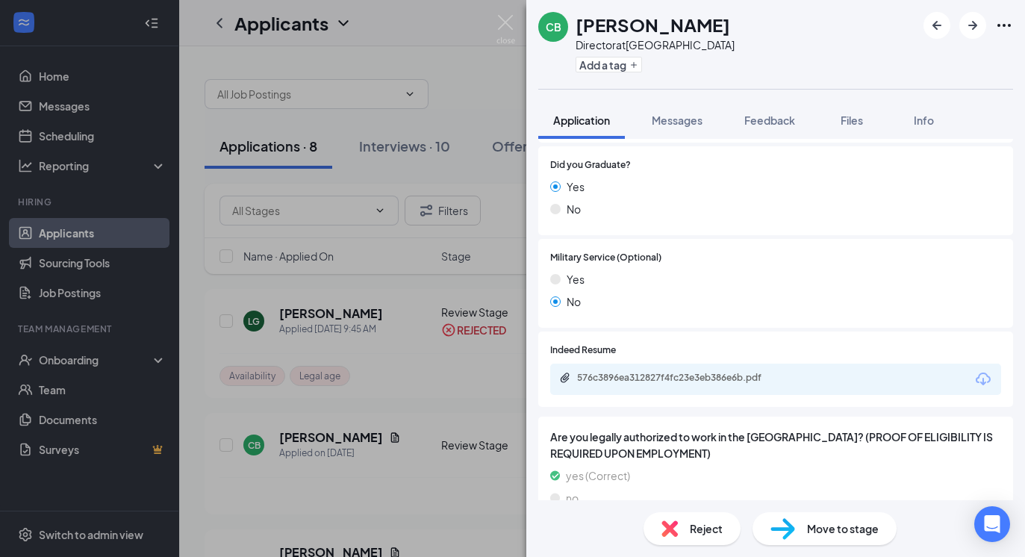
scroll to position [1177, 0]
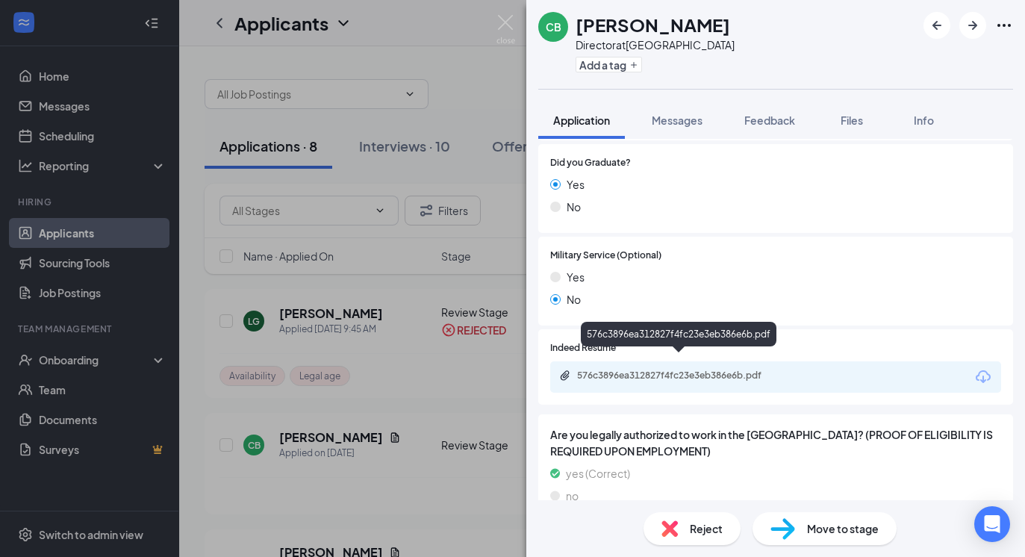
click at [656, 370] on div "576c3896ea312827f4fc23e3eb386e6b.pdf" at bounding box center [681, 376] width 209 height 12
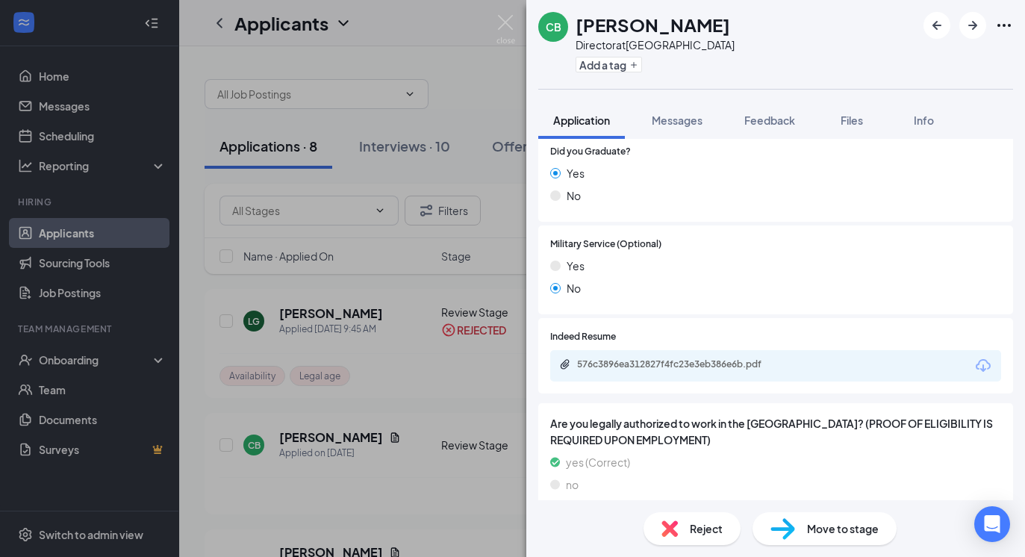
scroll to position [1182, 0]
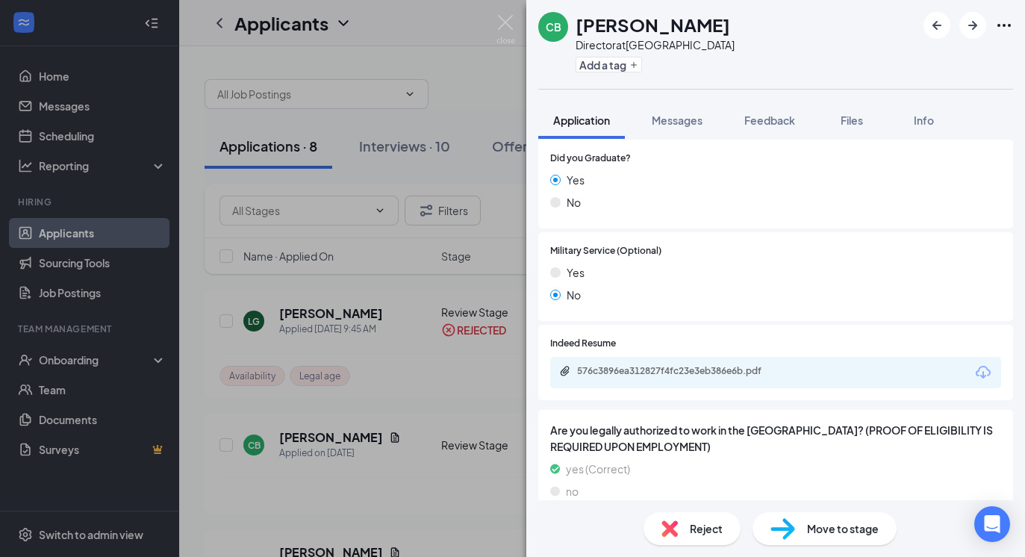
click at [808, 520] on span "Move to stage" at bounding box center [843, 528] width 72 height 16
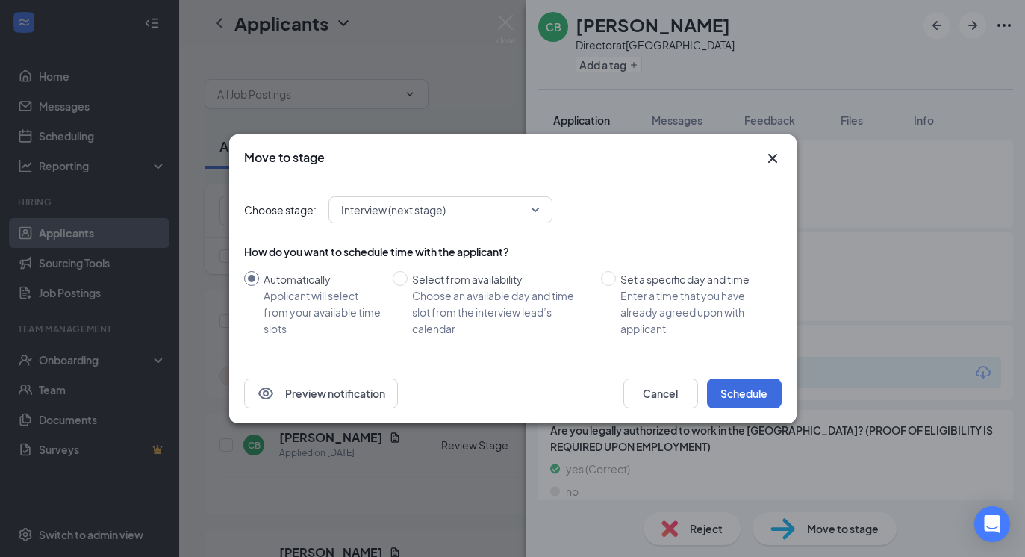
click at [774, 152] on icon "Cross" at bounding box center [773, 158] width 18 height 18
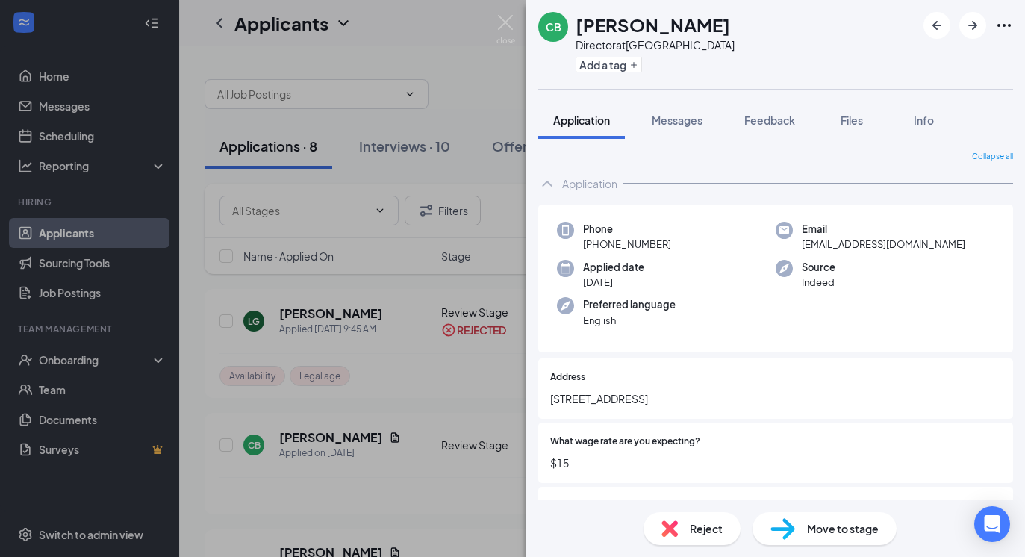
scroll to position [86, 0]
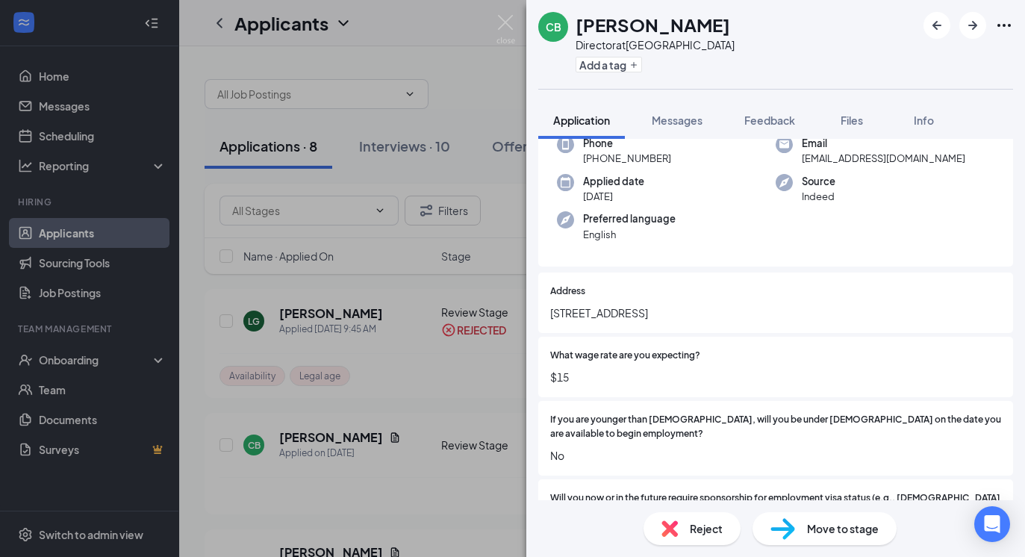
click at [810, 533] on span "Move to stage" at bounding box center [843, 528] width 72 height 16
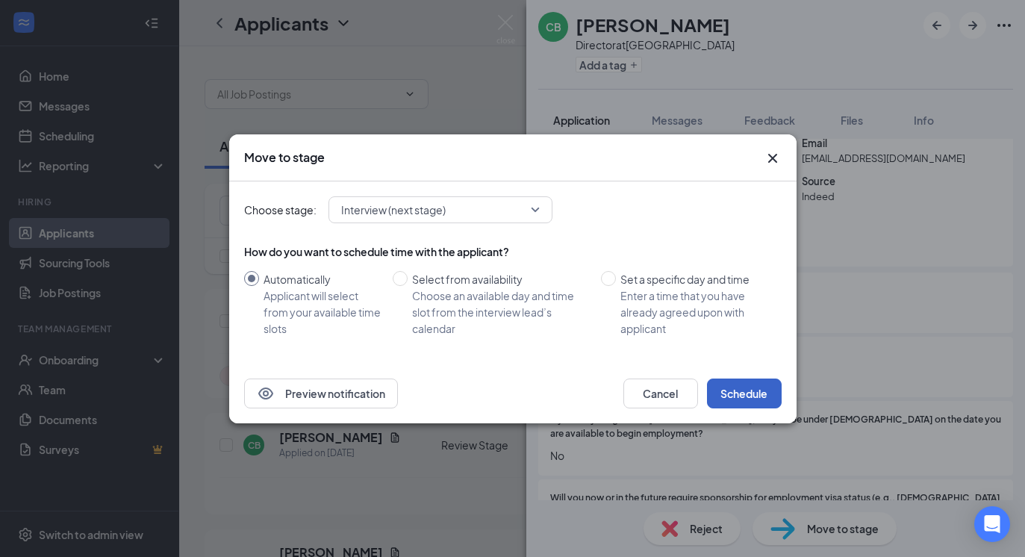
click at [717, 384] on button "Schedule" at bounding box center [744, 393] width 75 height 30
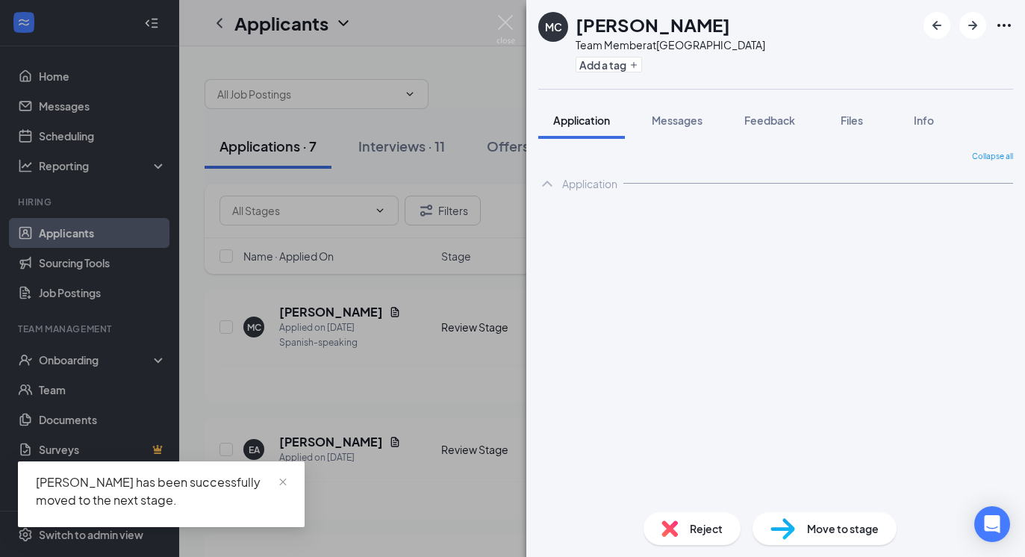
click at [362, 376] on div "MC [PERSON_NAME] Team Member at [GEOGRAPHIC_DATA] Add a tag Application Message…" at bounding box center [512, 278] width 1025 height 557
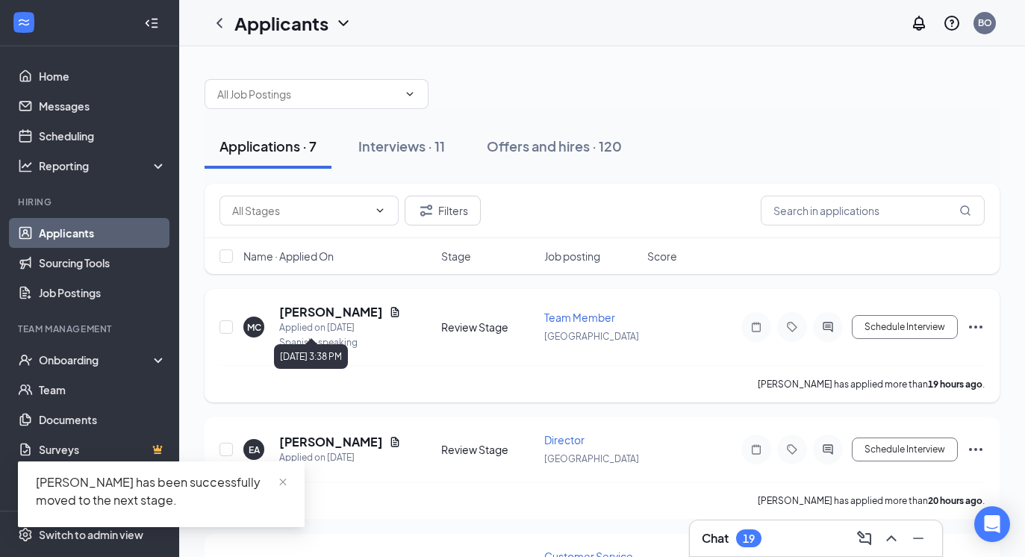
scroll to position [52, 0]
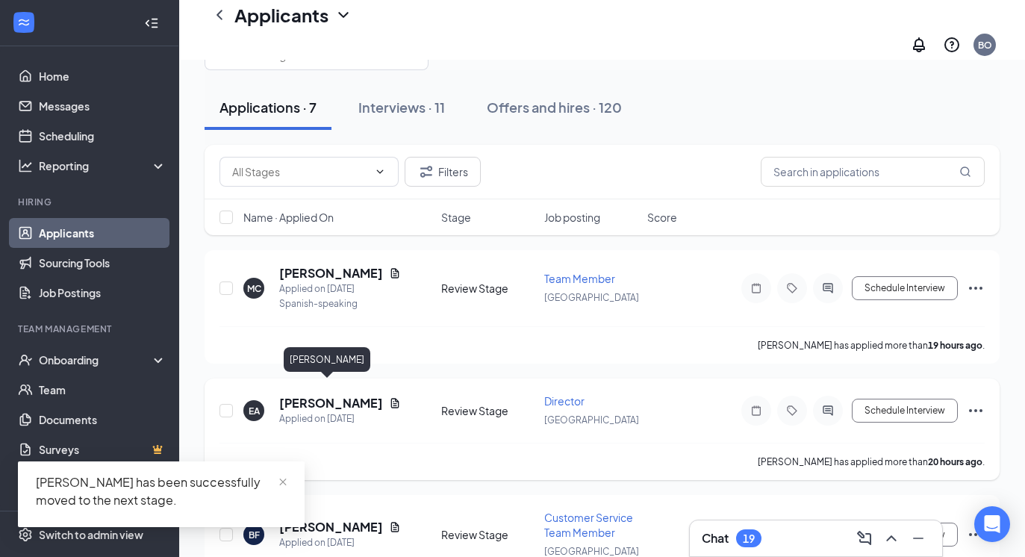
click at [335, 395] on h5 "[PERSON_NAME]" at bounding box center [331, 403] width 104 height 16
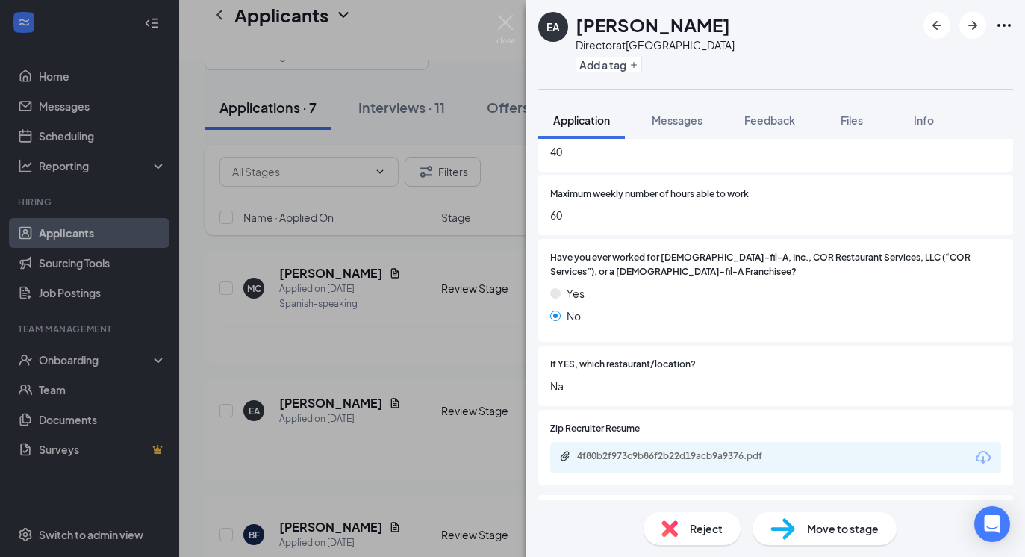
scroll to position [1023, 0]
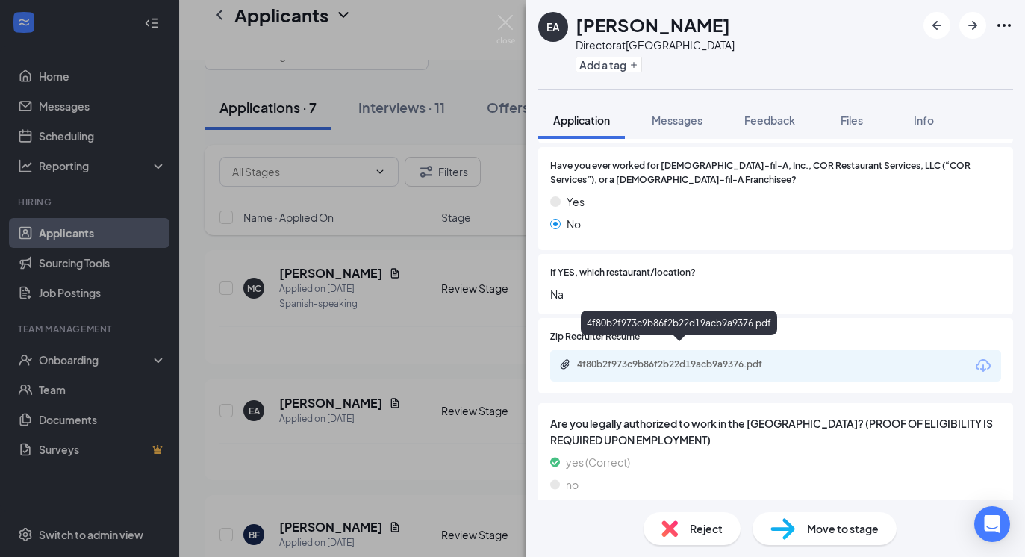
click at [616, 358] on div "4f80b2f973c9b86f2b22d19acb9a9376.pdf" at bounding box center [681, 364] width 209 height 12
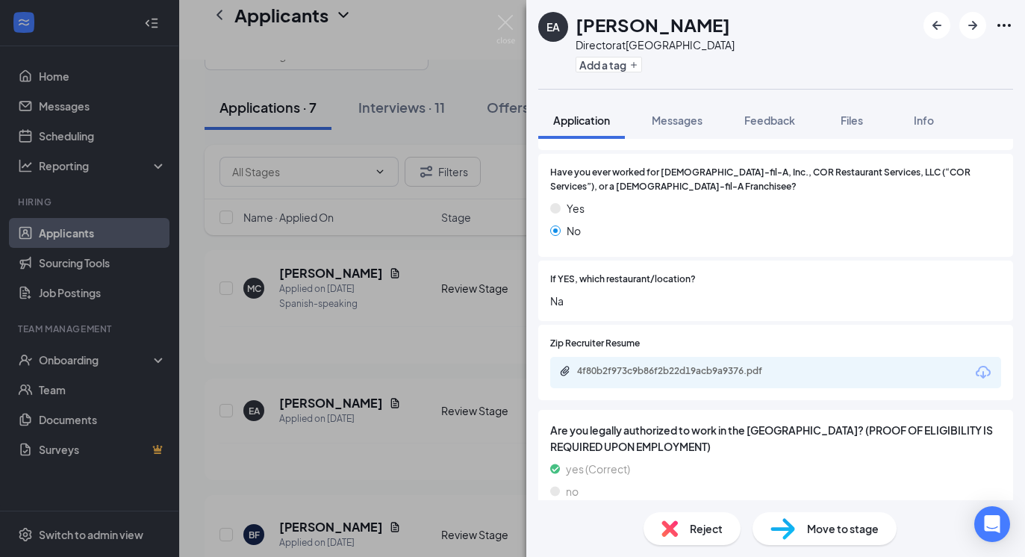
click at [467, 307] on div "EA [PERSON_NAME] Director at [GEOGRAPHIC_DATA] Add a tag Application Messages F…" at bounding box center [512, 278] width 1025 height 557
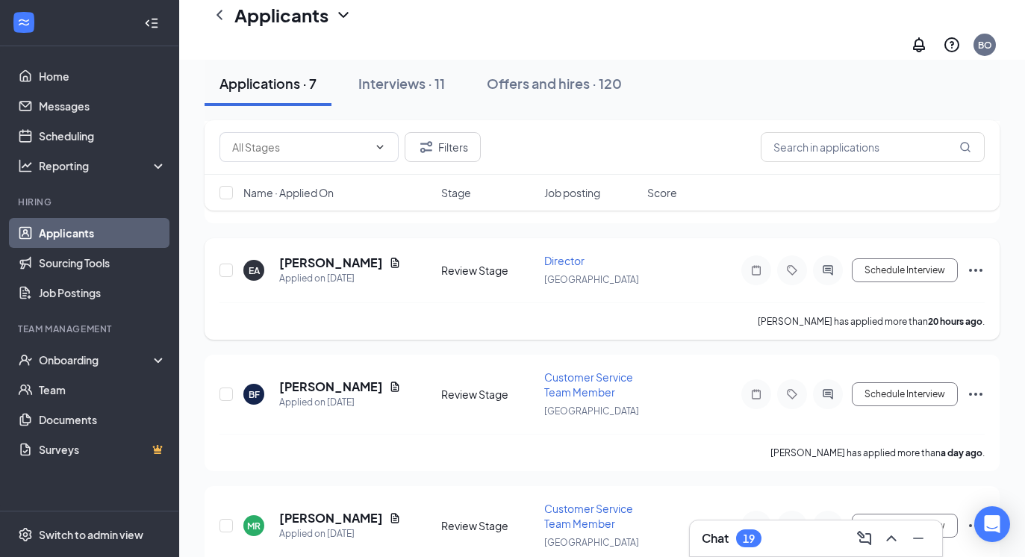
scroll to position [193, 0]
click at [326, 378] on h5 "[PERSON_NAME]" at bounding box center [331, 386] width 104 height 16
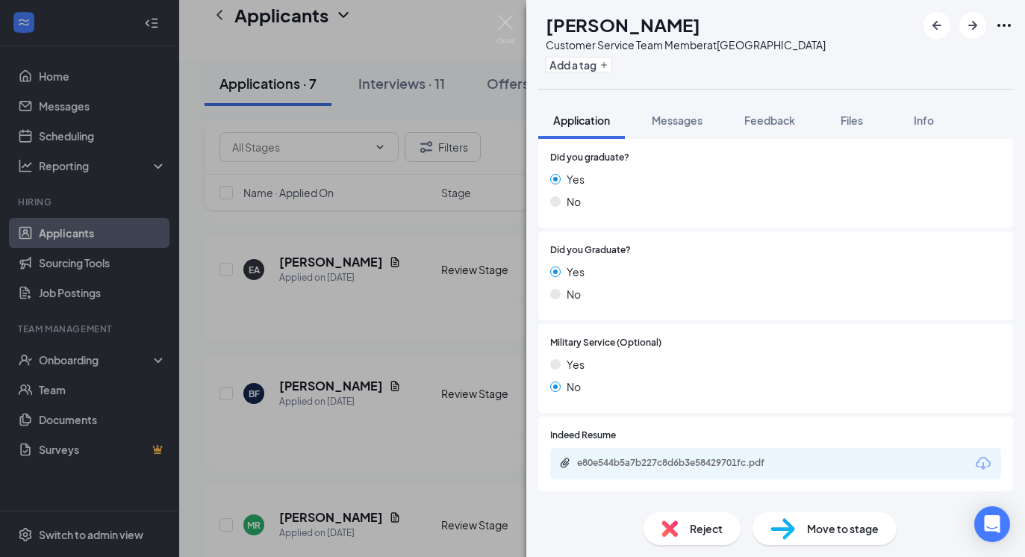
scroll to position [1209, 0]
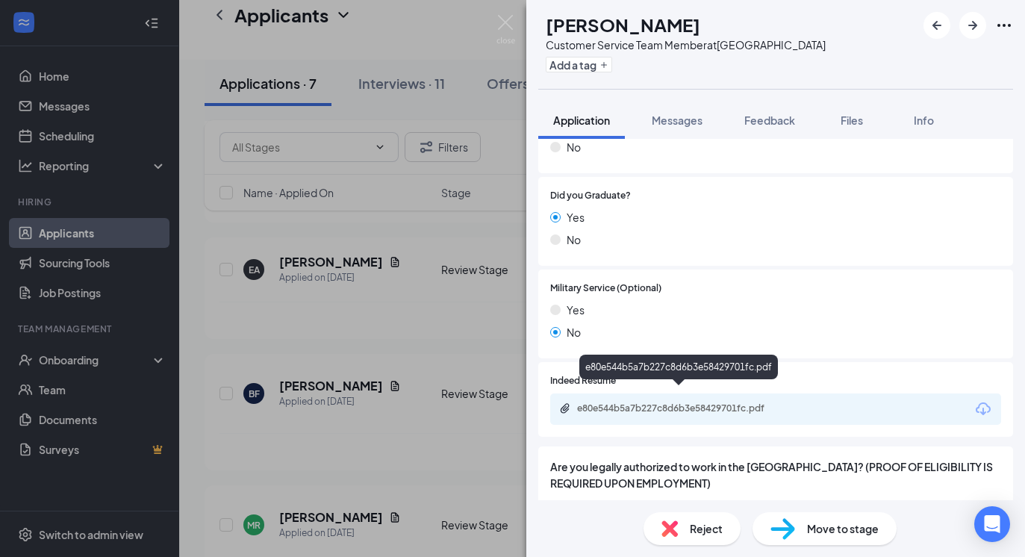
click at [707, 402] on div "e80e544b5a7b227c8d6b3e58429701fc.pdf" at bounding box center [681, 408] width 209 height 12
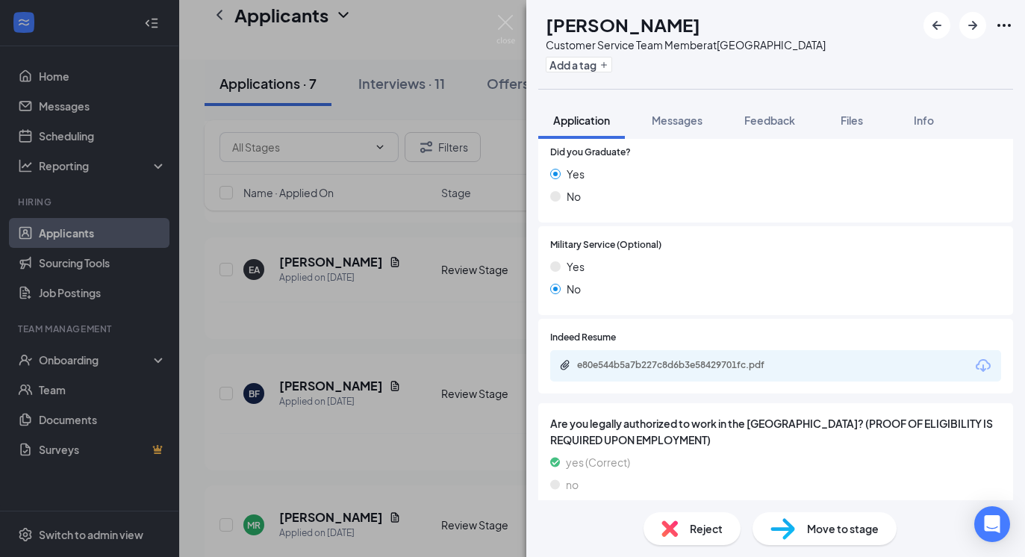
scroll to position [1246, 0]
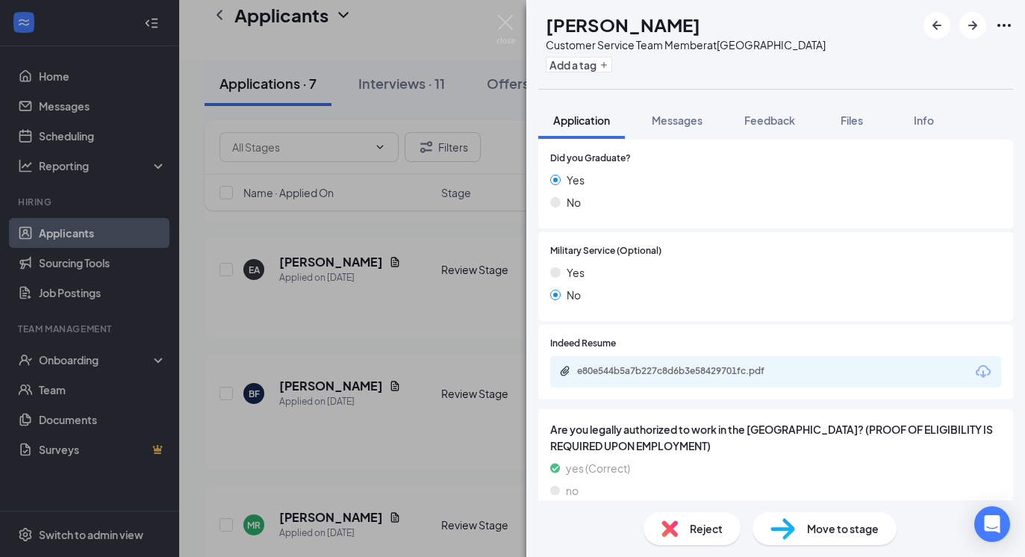
click at [805, 523] on div "Move to stage" at bounding box center [824, 528] width 144 height 33
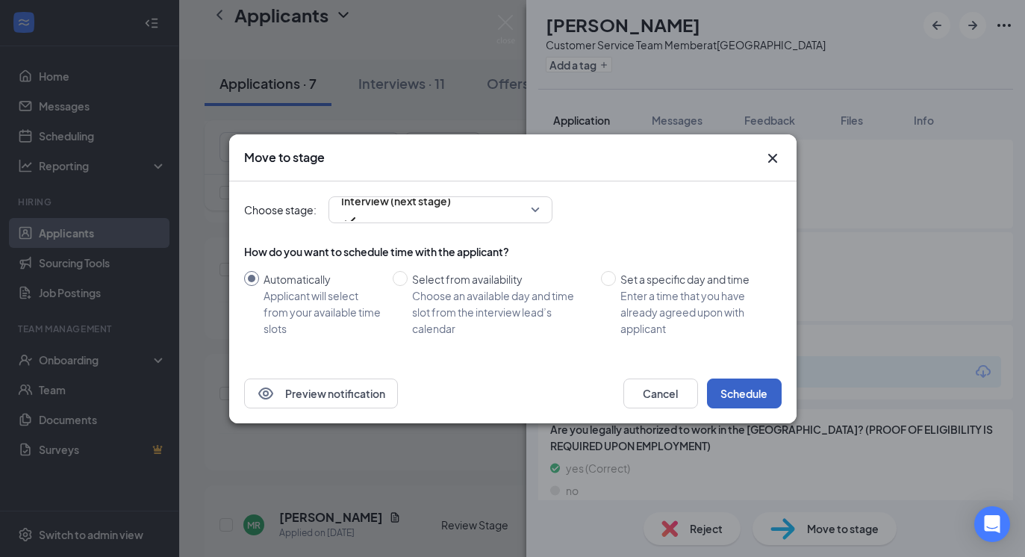
click at [726, 387] on button "Schedule" at bounding box center [744, 393] width 75 height 30
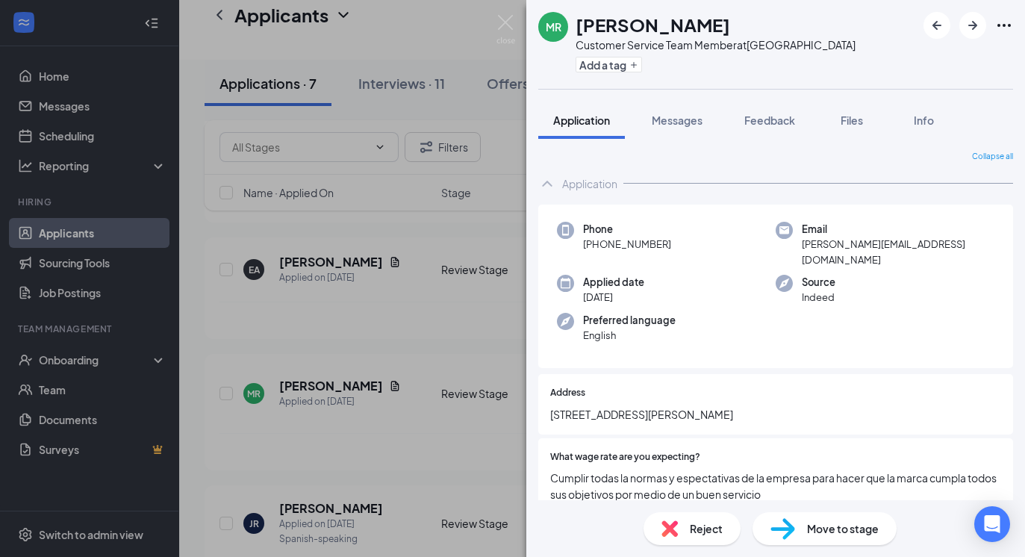
click at [361, 379] on div "[PERSON_NAME] Customer Service Team Member at [GEOGRAPHIC_DATA] Add a tag Appli…" at bounding box center [512, 278] width 1025 height 557
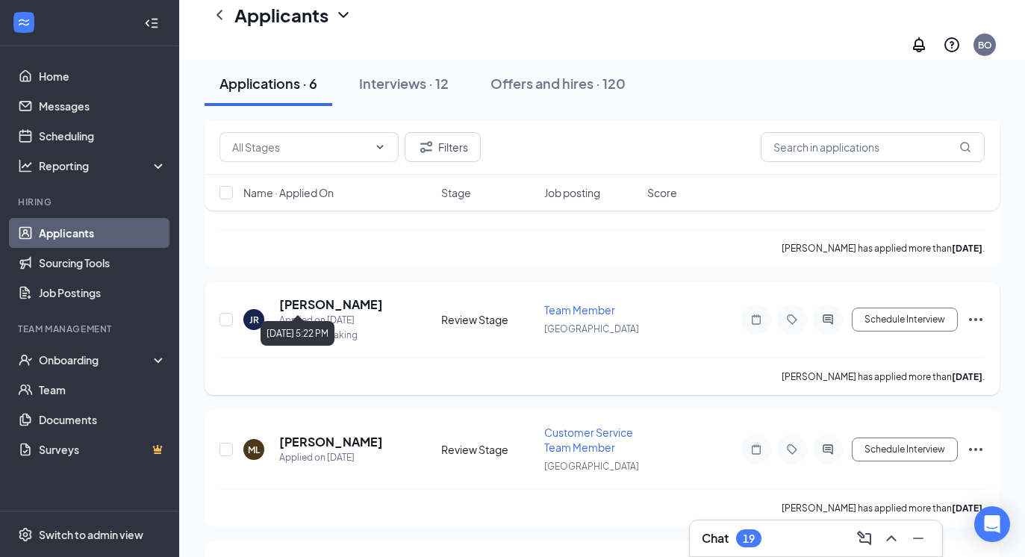
scroll to position [409, 0]
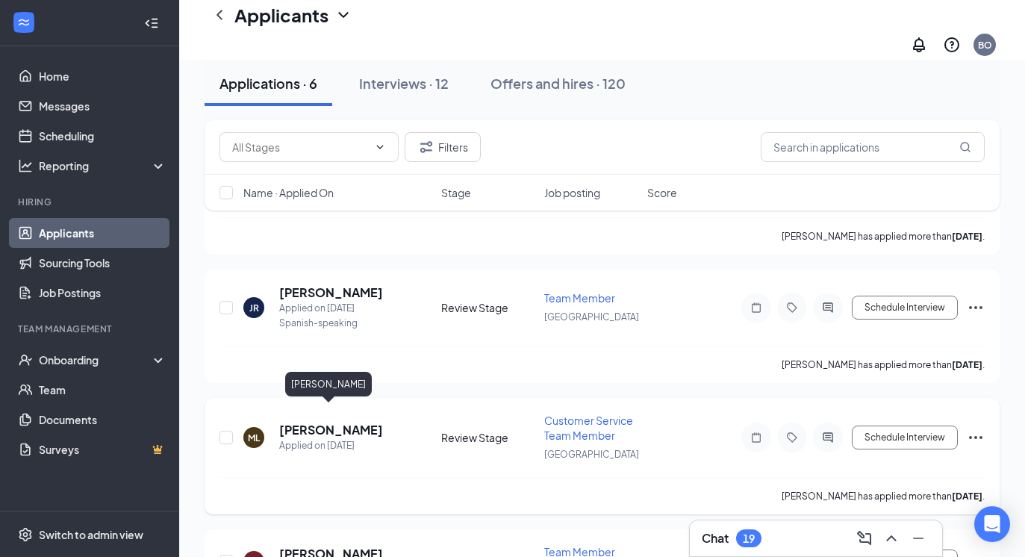
click at [317, 422] on h5 "[PERSON_NAME]" at bounding box center [331, 430] width 104 height 16
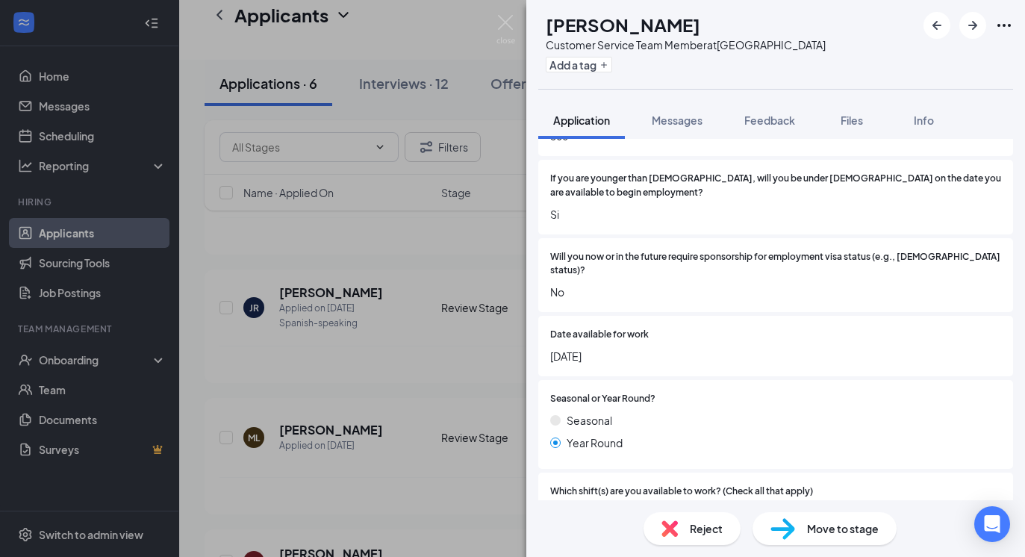
scroll to position [338, 0]
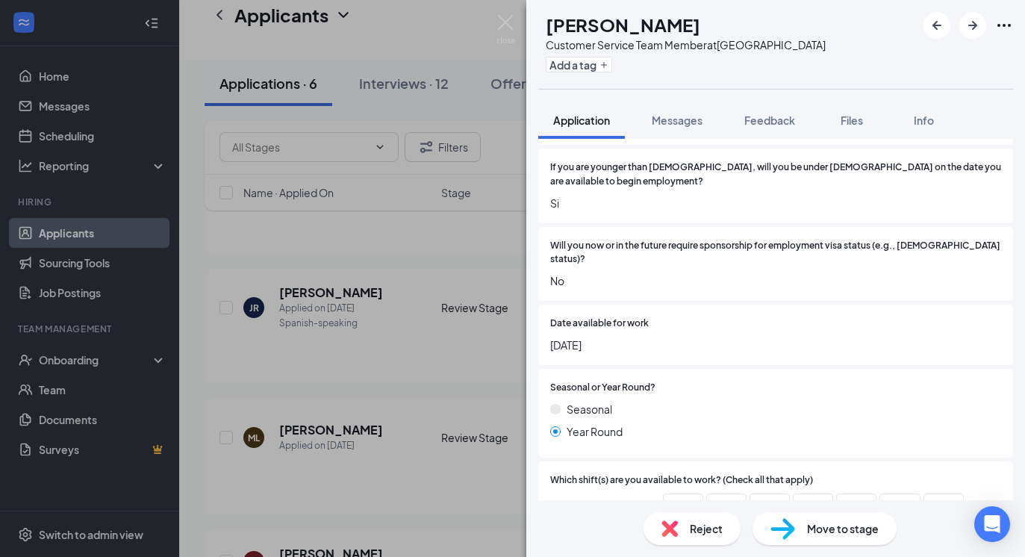
click at [492, 423] on div "ML [PERSON_NAME] Customer Service Team Member at [GEOGRAPHIC_DATA] Add a tag Ap…" at bounding box center [512, 278] width 1025 height 557
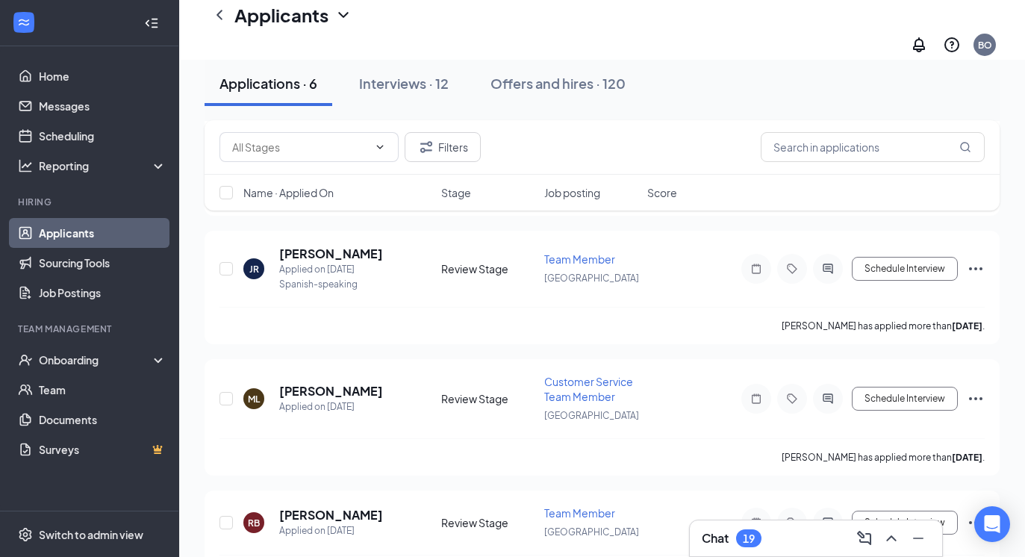
scroll to position [483, 0]
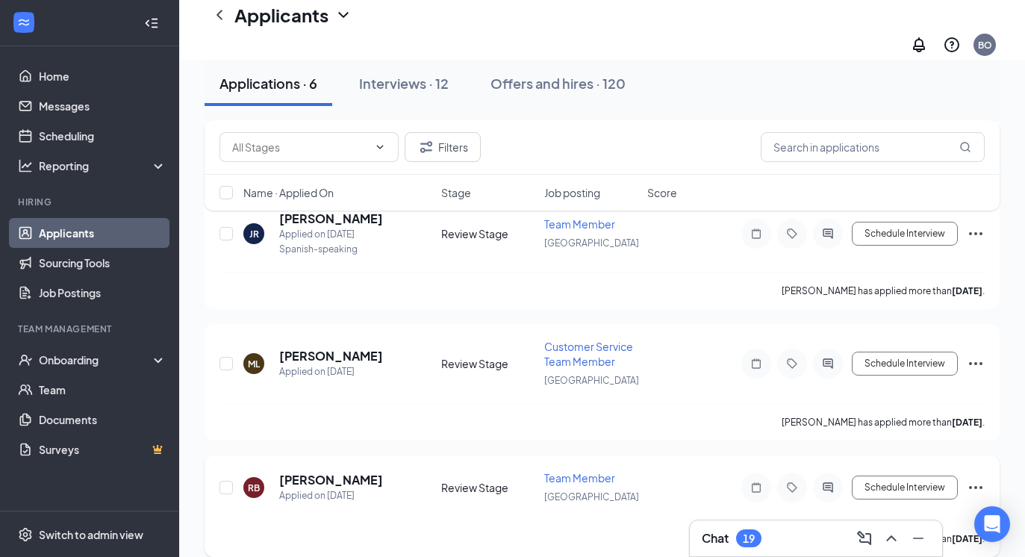
click at [352, 472] on h5 "[PERSON_NAME]" at bounding box center [331, 480] width 104 height 16
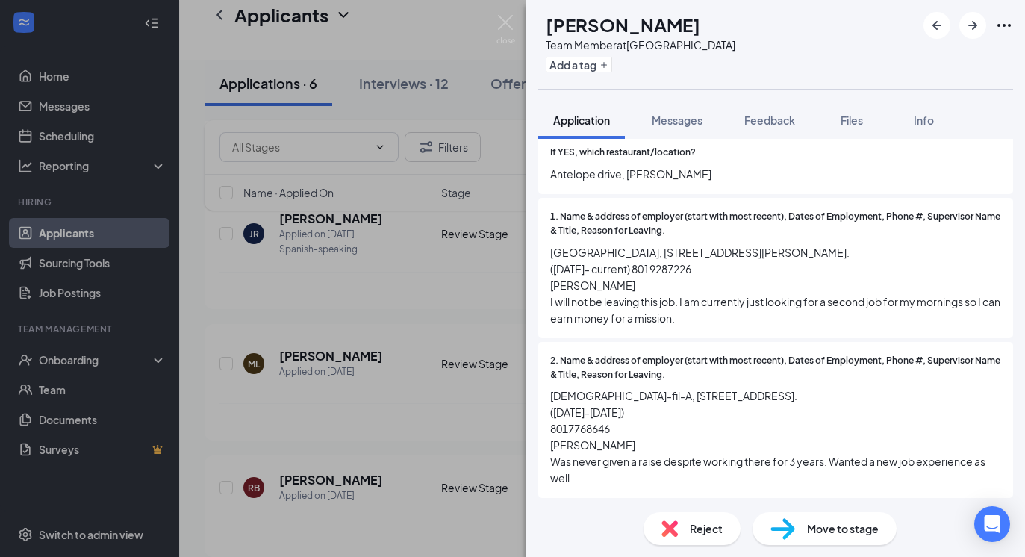
scroll to position [1100, 0]
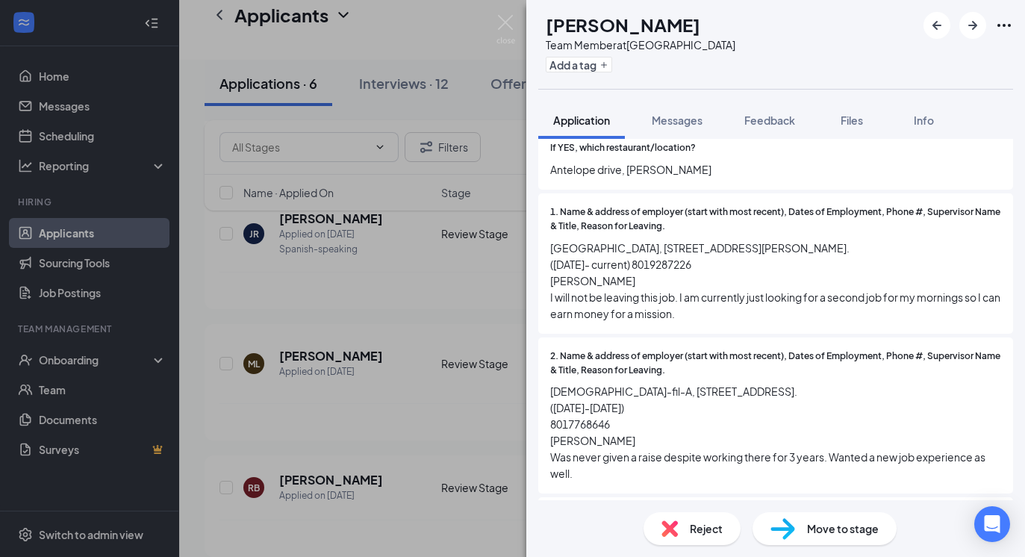
click at [808, 539] on div "Move to stage" at bounding box center [824, 528] width 144 height 33
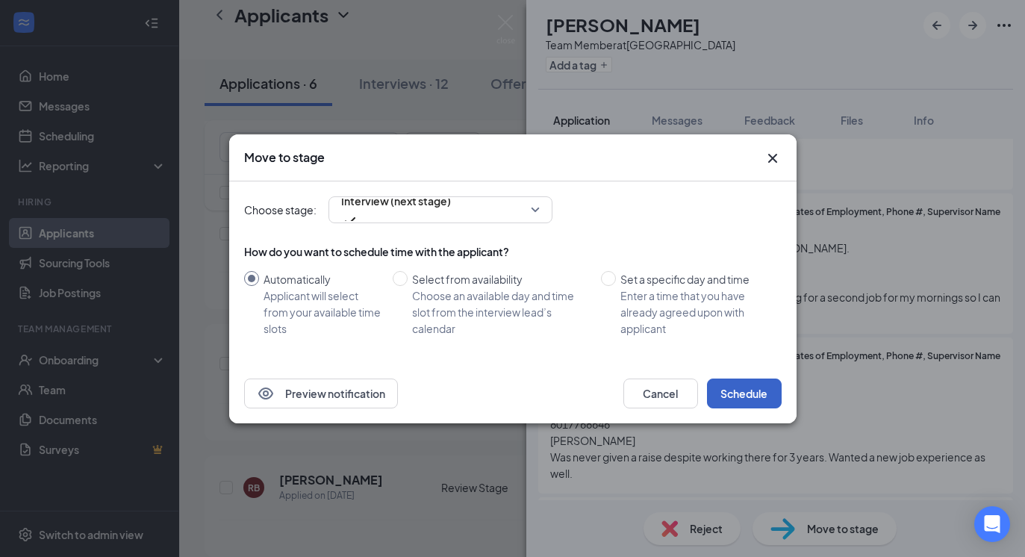
click at [737, 393] on button "Schedule" at bounding box center [744, 393] width 75 height 30
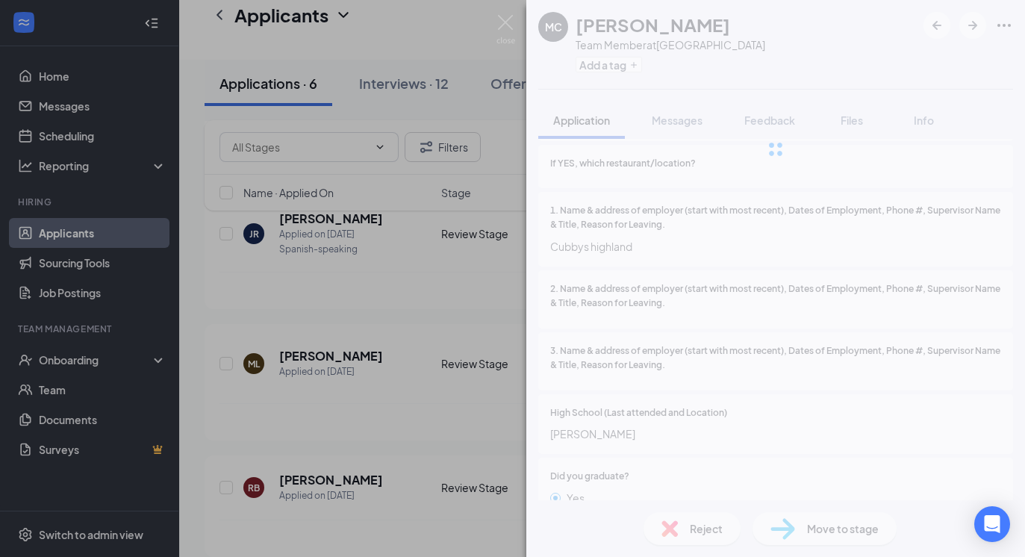
scroll to position [367, 0]
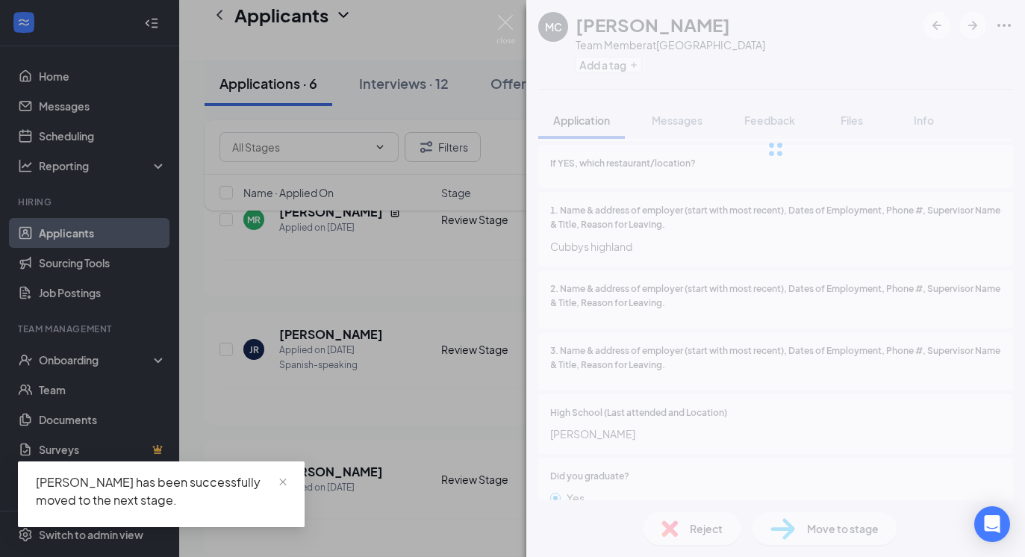
click at [471, 511] on div "MC [PERSON_NAME] Team Member at [GEOGRAPHIC_DATA] Add a tag Application Message…" at bounding box center [512, 278] width 1025 height 557
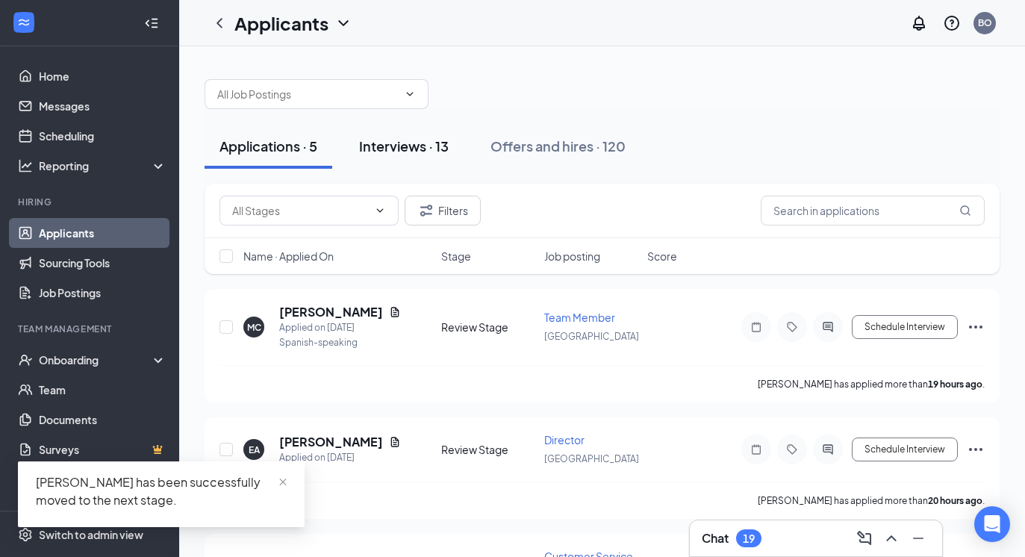
click at [431, 162] on button "Interviews · 13" at bounding box center [403, 146] width 119 height 45
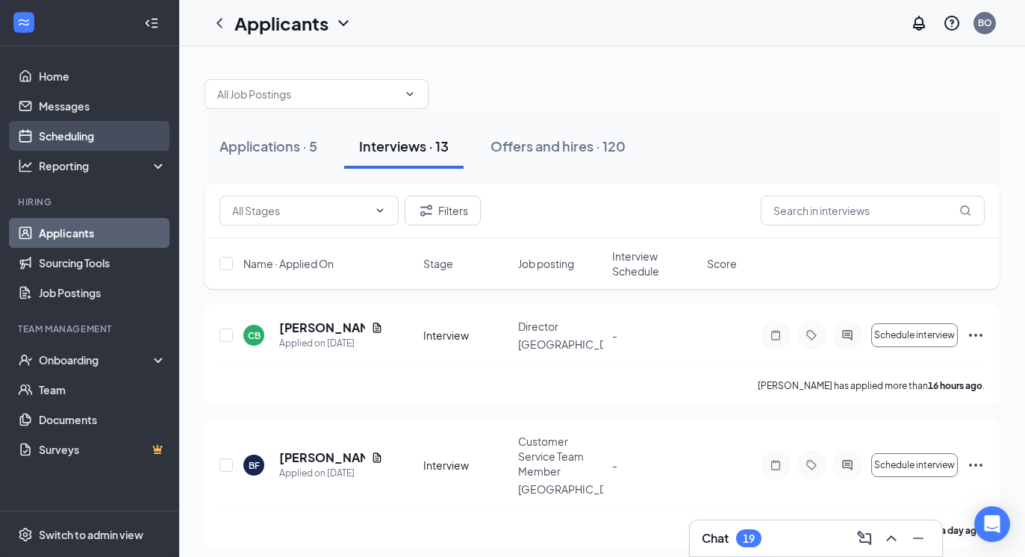
click at [57, 144] on link "Scheduling" at bounding box center [103, 136] width 128 height 30
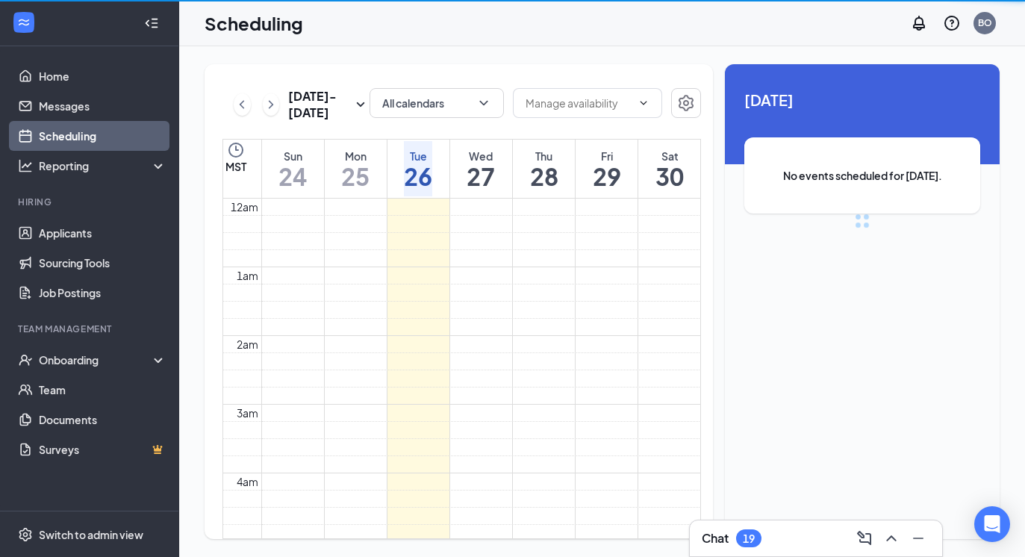
scroll to position [734, 0]
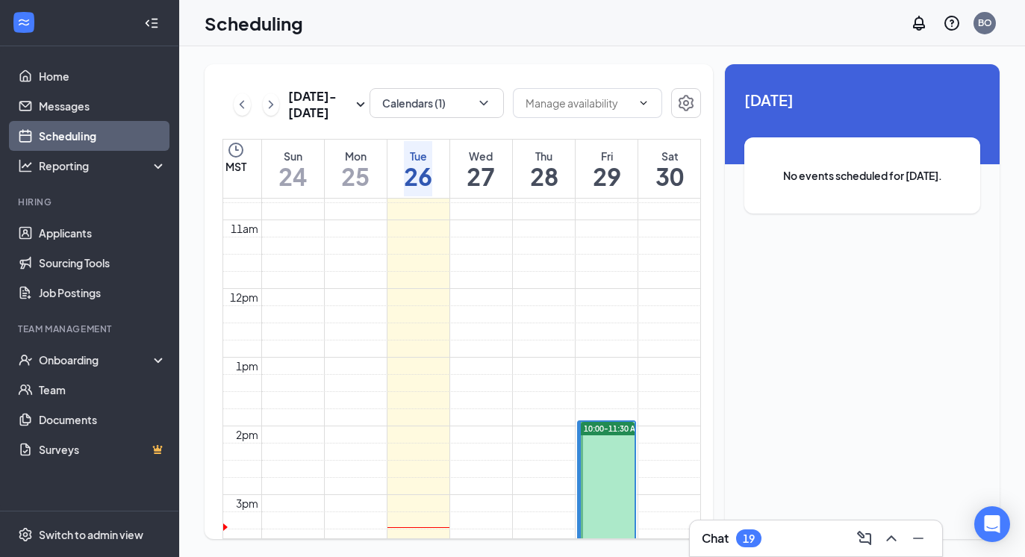
click at [404, 118] on div "Calendars (1)" at bounding box center [437, 104] width 134 height 33
click at [404, 99] on button "Calendars (1)" at bounding box center [437, 103] width 134 height 30
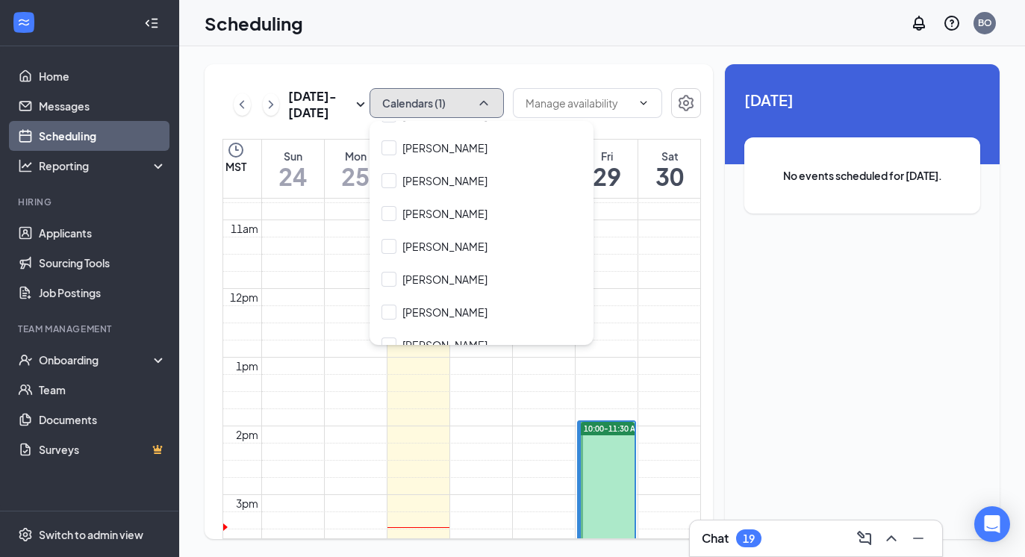
scroll to position [6654, 0]
click at [391, 240] on input "[PERSON_NAME]" at bounding box center [434, 247] width 106 height 15
checkbox input "true"
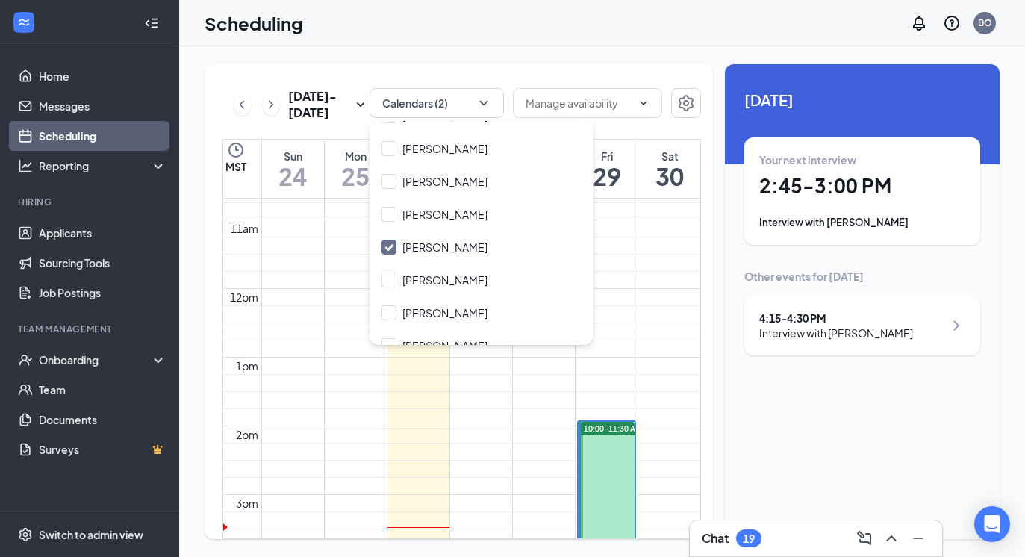
click at [639, 49] on div "[DATE] - [DATE] Calendars (2) MST Sun 24 Mon 25 Tue 26 Wed 27 Thu 28 Fri 29 Sat…" at bounding box center [602, 301] width 846 height 511
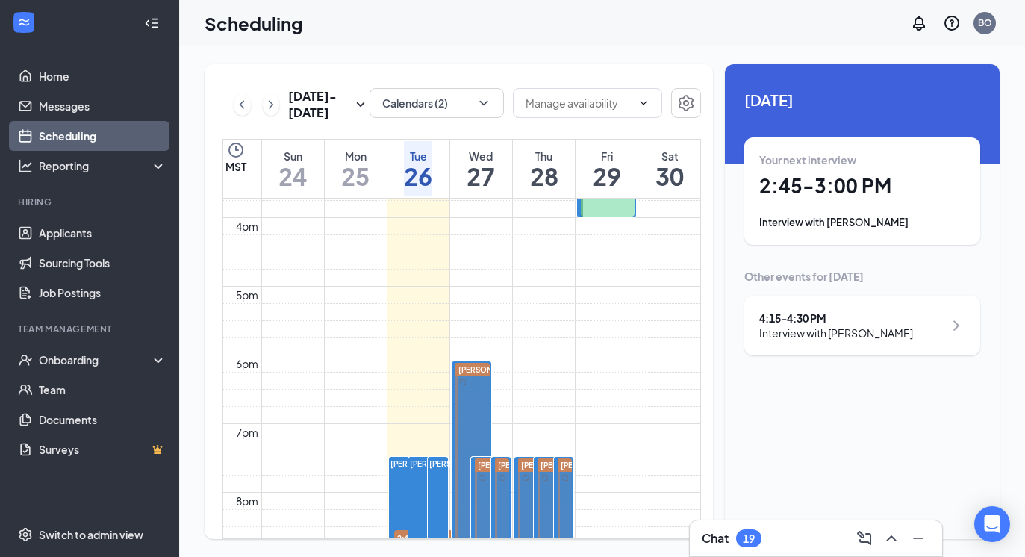
scroll to position [1077, 0]
